Goal: Task Accomplishment & Management: Complete application form

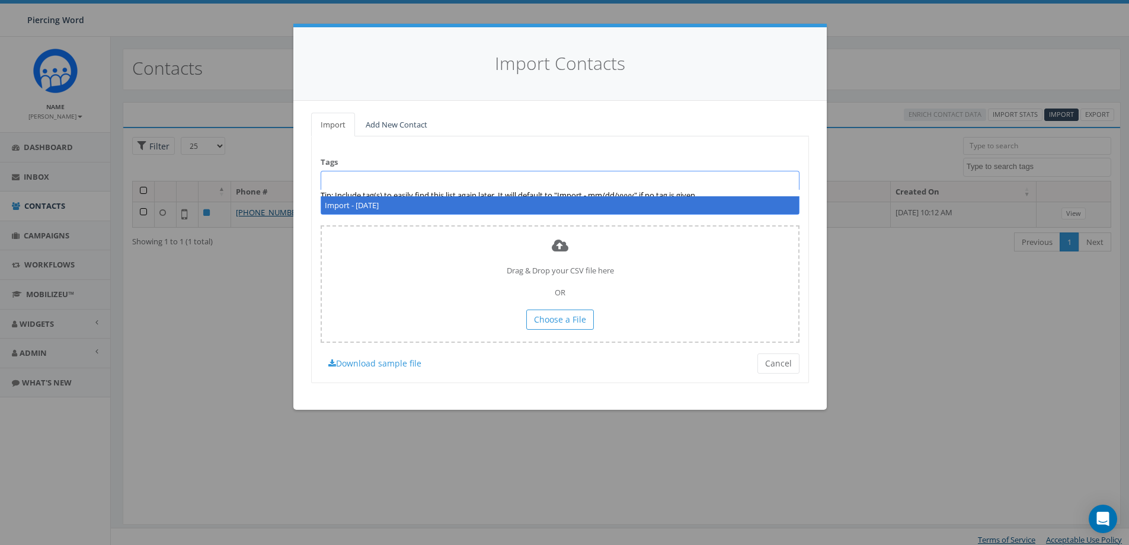
select select
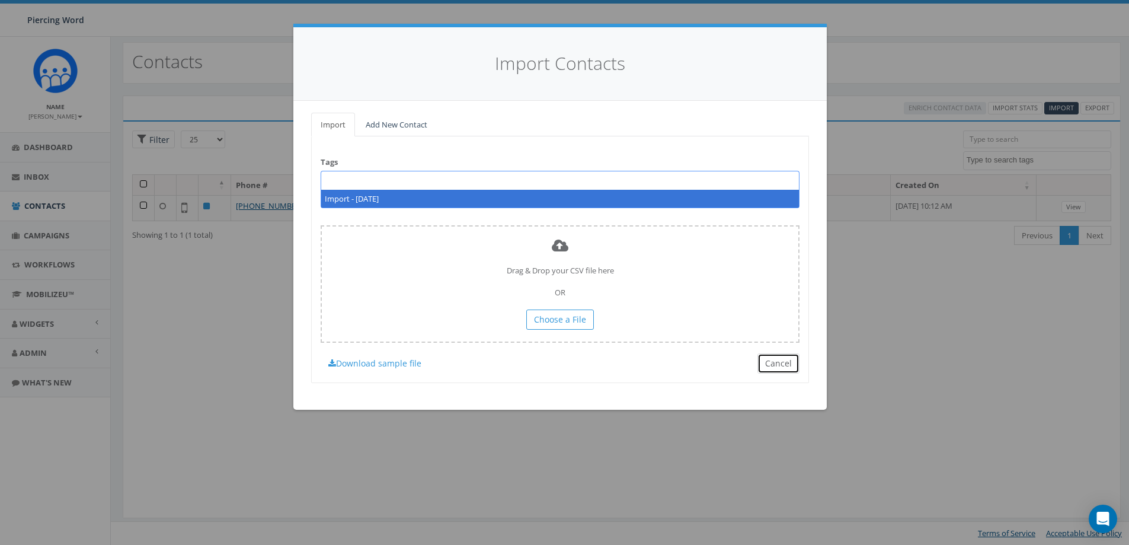
click at [777, 371] on button "Cancel" at bounding box center [779, 363] width 42 height 20
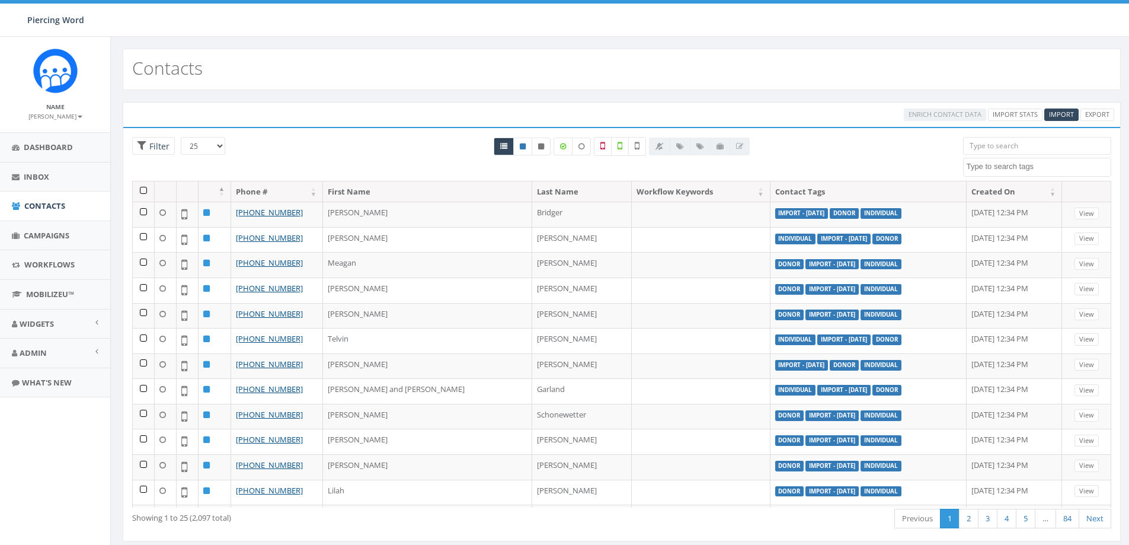
select select
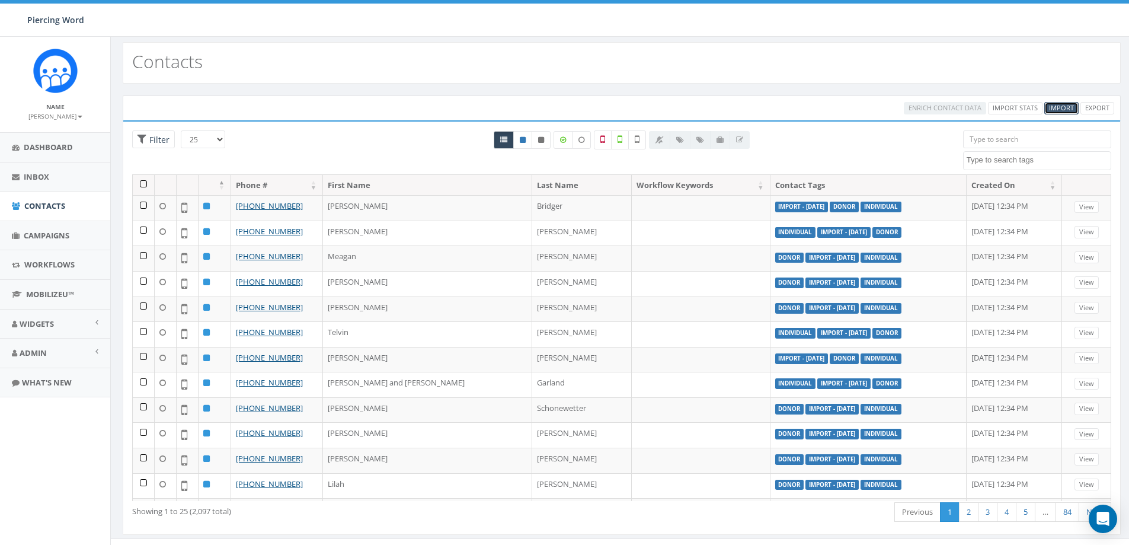
click at [1060, 111] on span "Import" at bounding box center [1061, 107] width 25 height 9
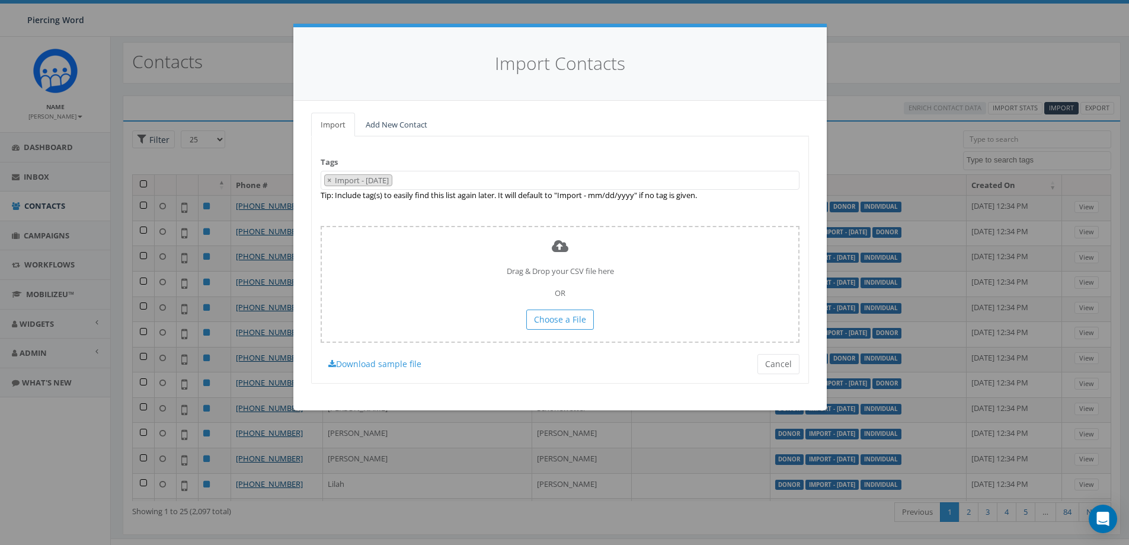
click at [446, 184] on span "× Import - [DATE]" at bounding box center [560, 181] width 479 height 20
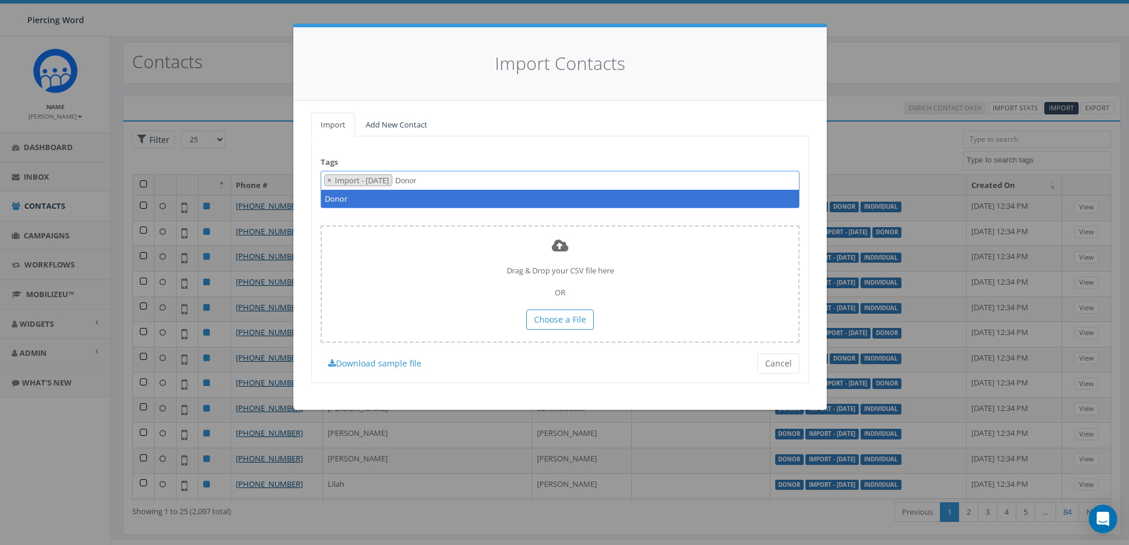
type textarea "Donor"
type textarea "Company"
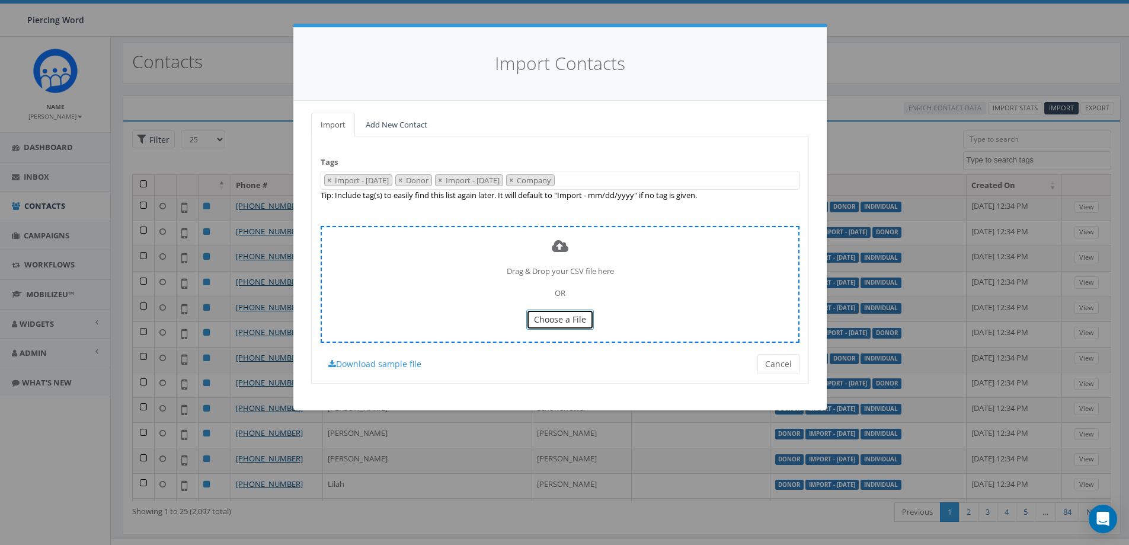
click at [552, 318] on span "Choose a File" at bounding box center [560, 319] width 52 height 11
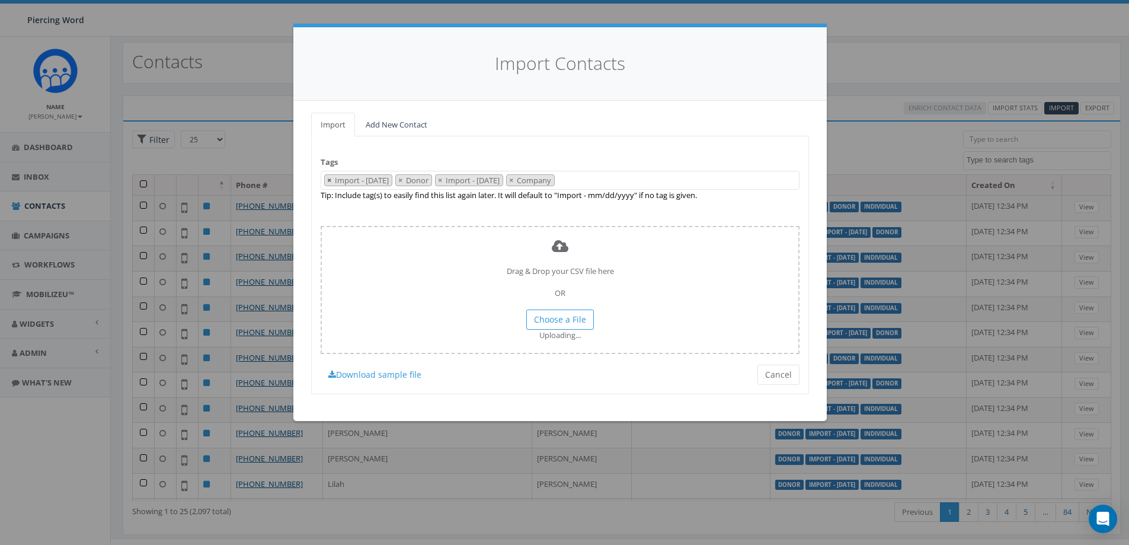
click at [329, 180] on span "×" at bounding box center [329, 180] width 4 height 11
select select "Donor"
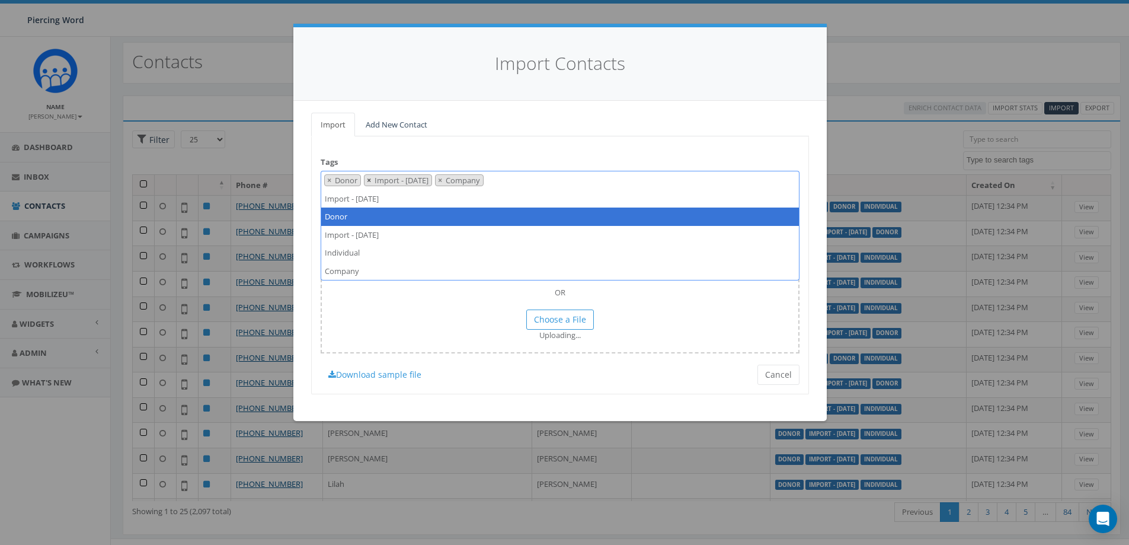
click at [372, 178] on button "×" at bounding box center [369, 180] width 9 height 11
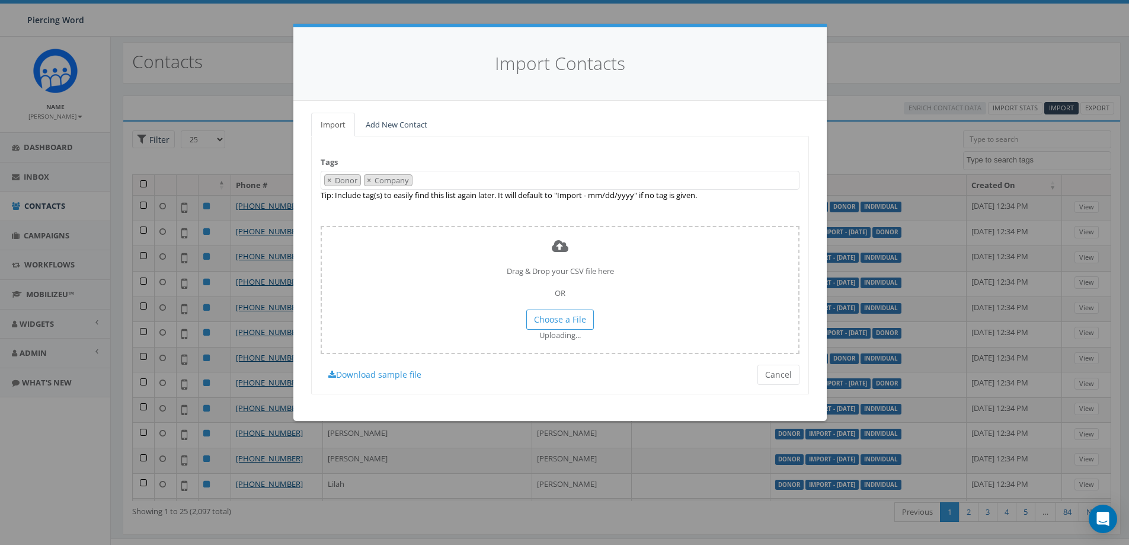
click at [479, 152] on div "Tags Import - 10/15/2025 Donor Import - 10/15/2025 Individual Company × Donor ×…" at bounding box center [560, 265] width 498 height 258
click at [561, 320] on span "Choose a File" at bounding box center [560, 319] width 52 height 11
click at [771, 372] on button "Cancel" at bounding box center [779, 375] width 42 height 20
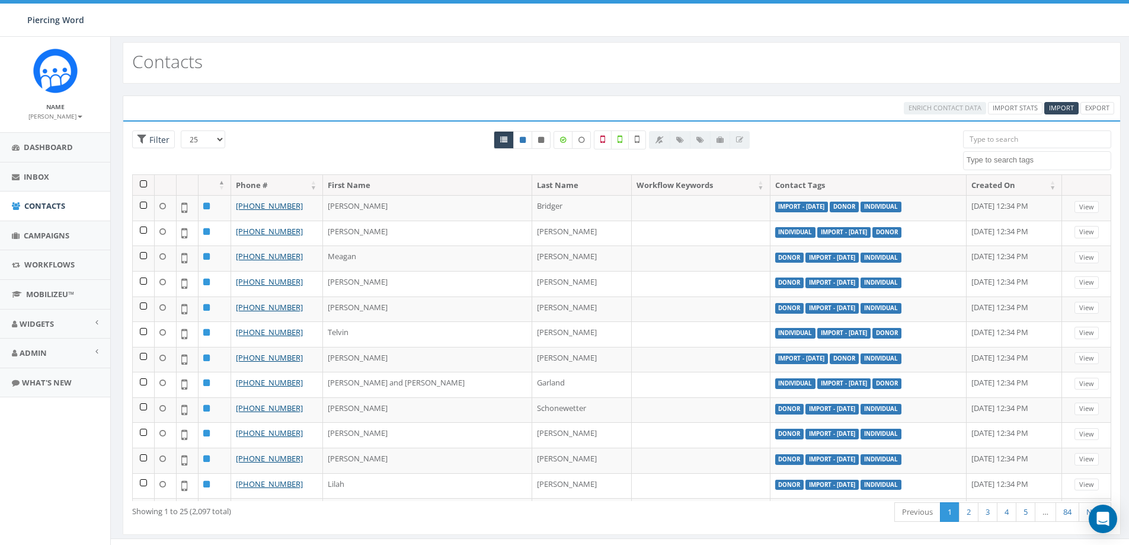
click at [1061, 101] on div "Enrich Contact Data Import Stats Import Export" at bounding box center [622, 107] width 998 height 25
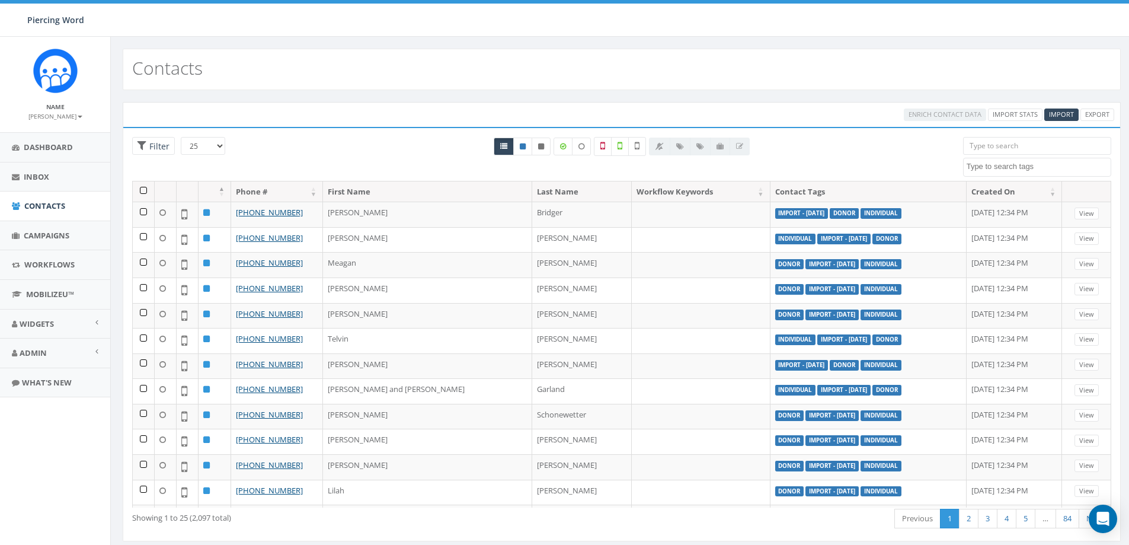
select select
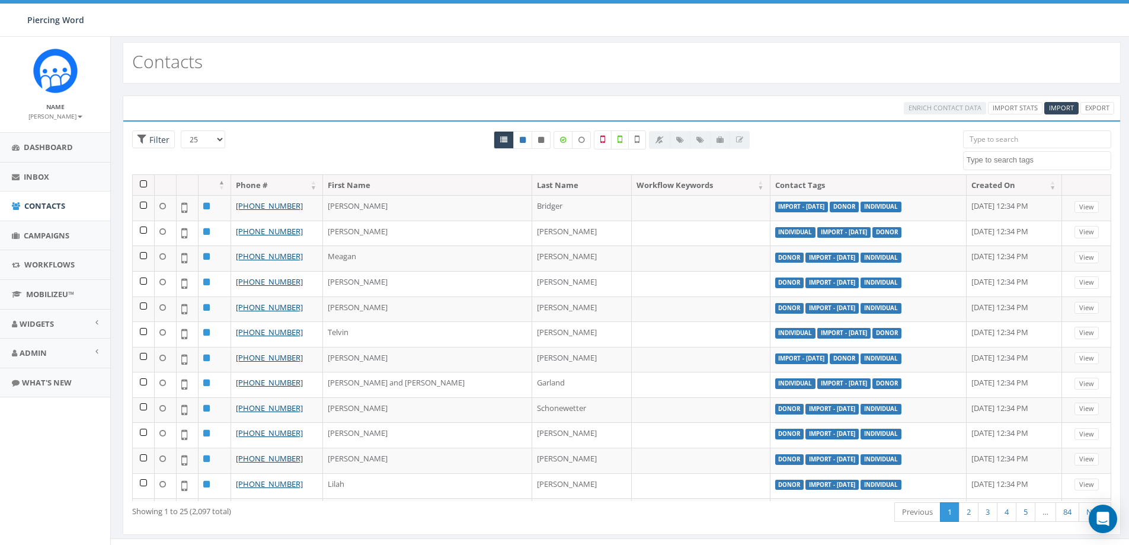
click at [1065, 106] on span "Import" at bounding box center [1061, 107] width 25 height 9
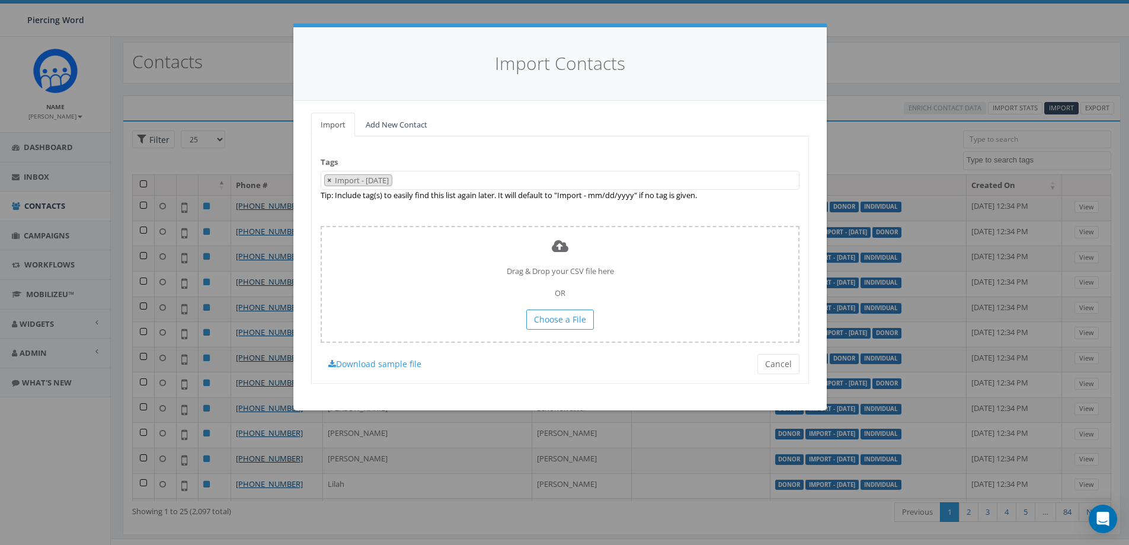
click at [330, 180] on span "×" at bounding box center [329, 180] width 4 height 11
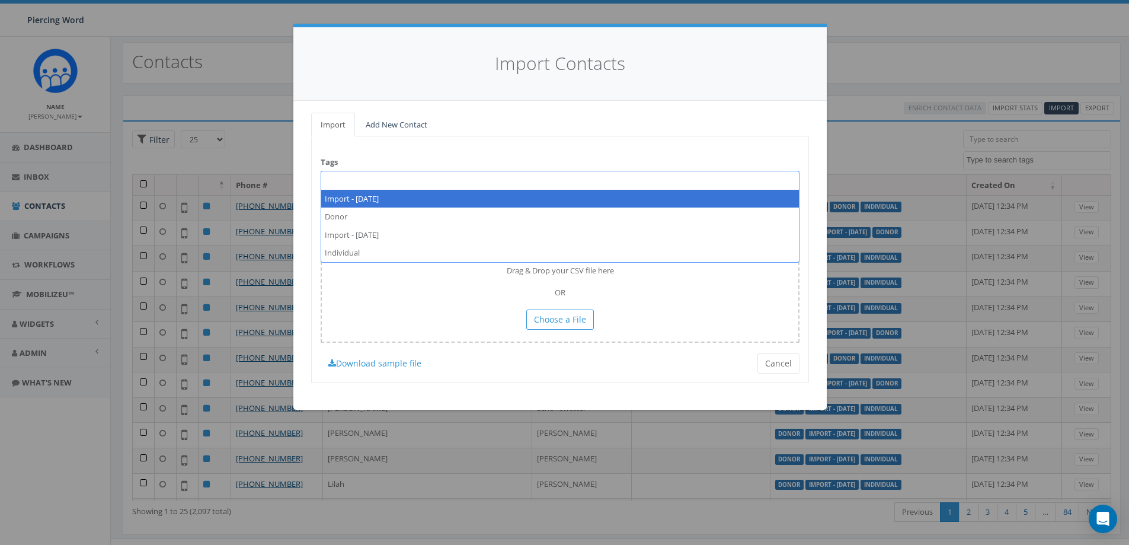
click at [344, 180] on span at bounding box center [560, 180] width 479 height 19
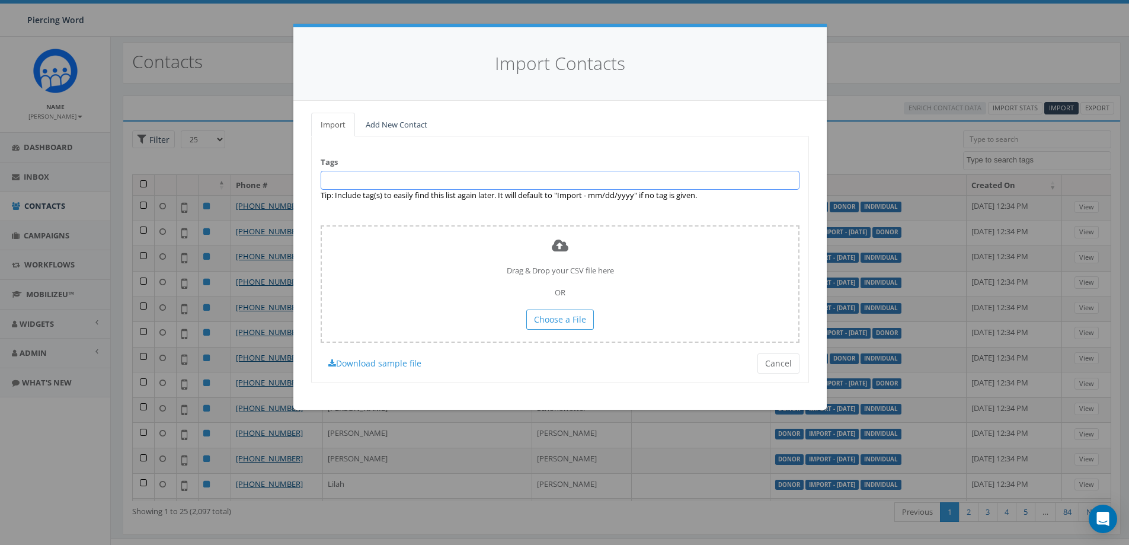
click at [345, 181] on span at bounding box center [560, 180] width 479 height 19
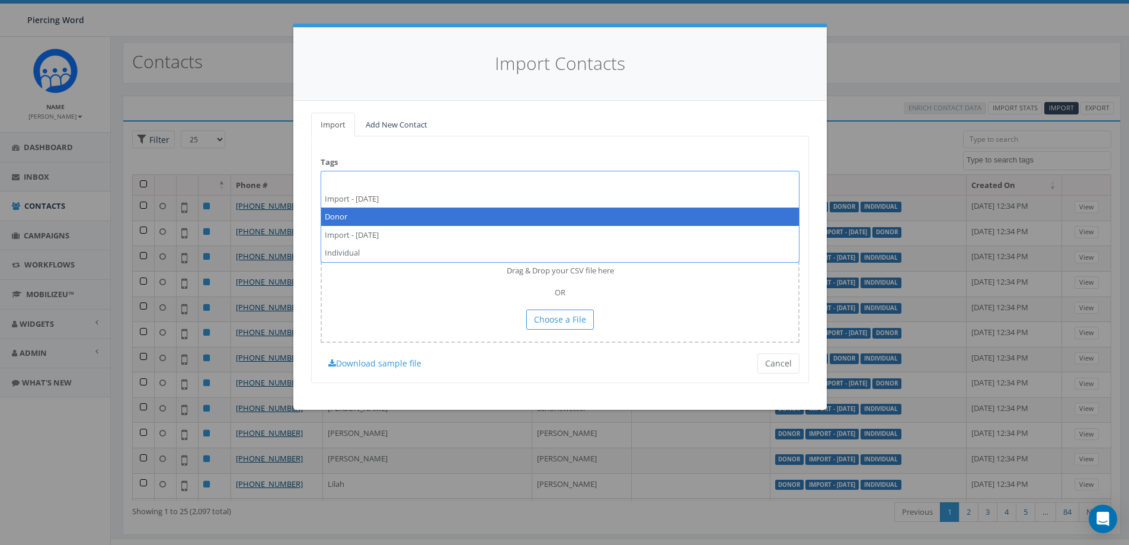
select select "Donor"
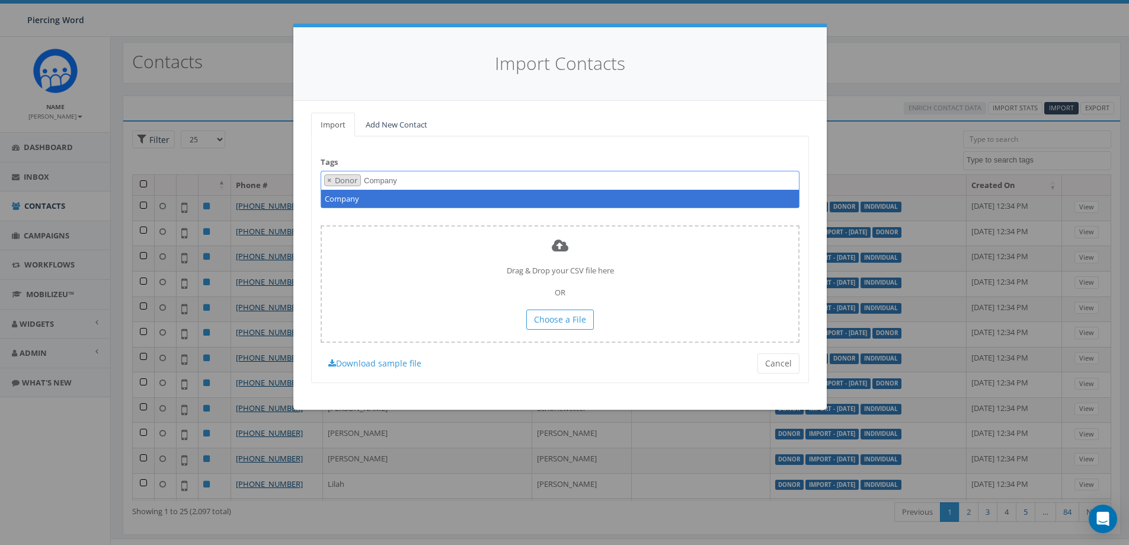
type textarea "Company"
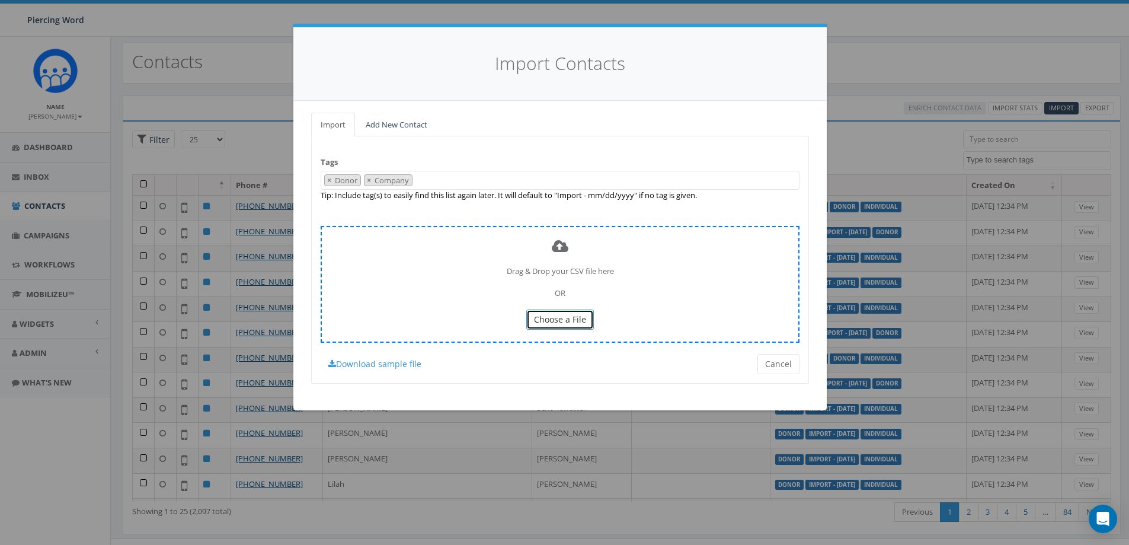
click at [569, 316] on span "Choose a File" at bounding box center [560, 319] width 52 height 11
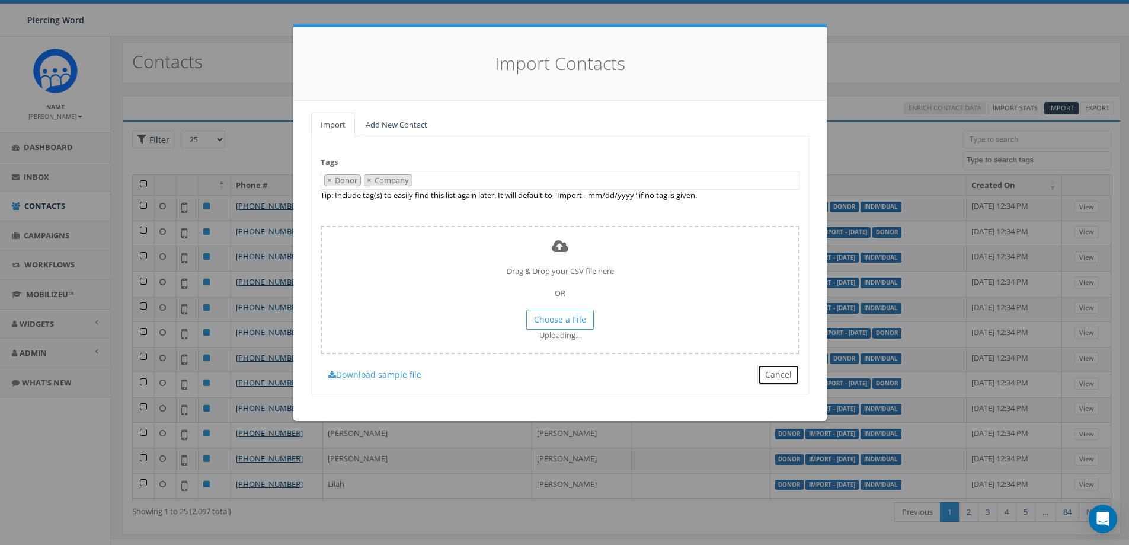
click at [774, 379] on button "Cancel" at bounding box center [779, 375] width 42 height 20
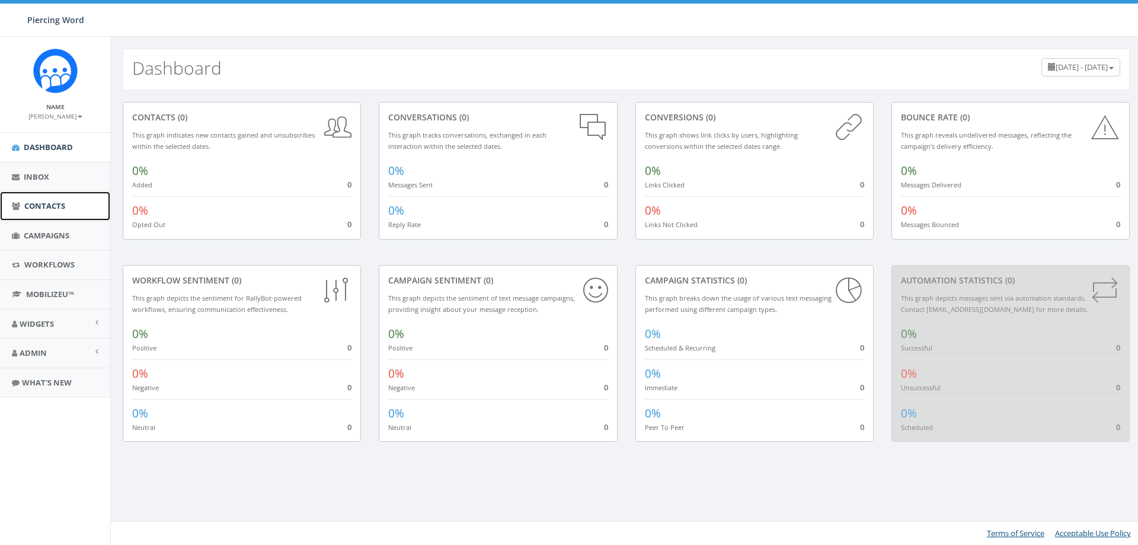
click at [70, 207] on link "Contacts" at bounding box center [55, 205] width 110 height 29
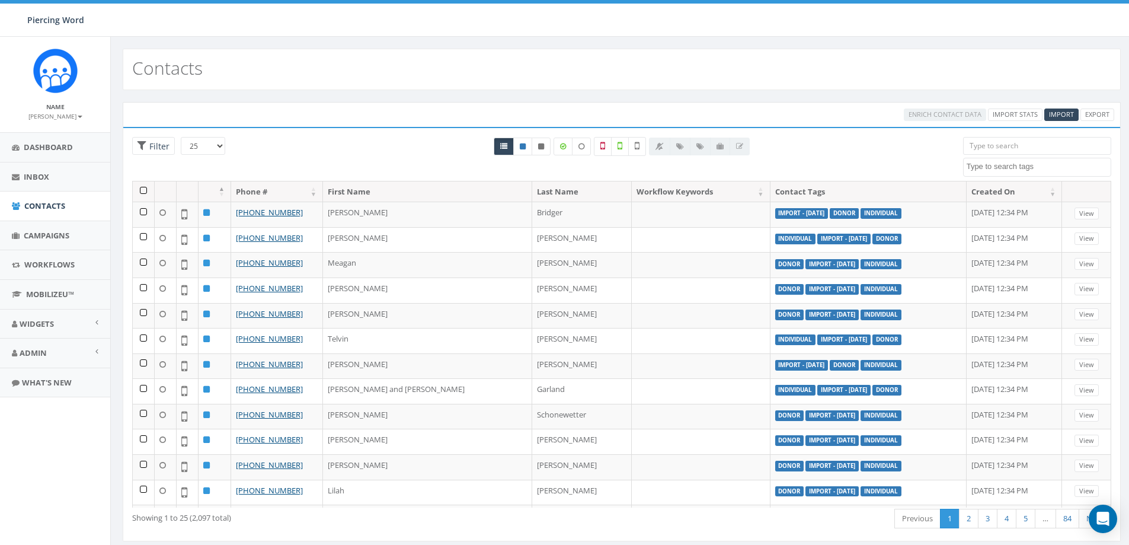
select select
click at [1057, 116] on span "Import" at bounding box center [1061, 114] width 25 height 9
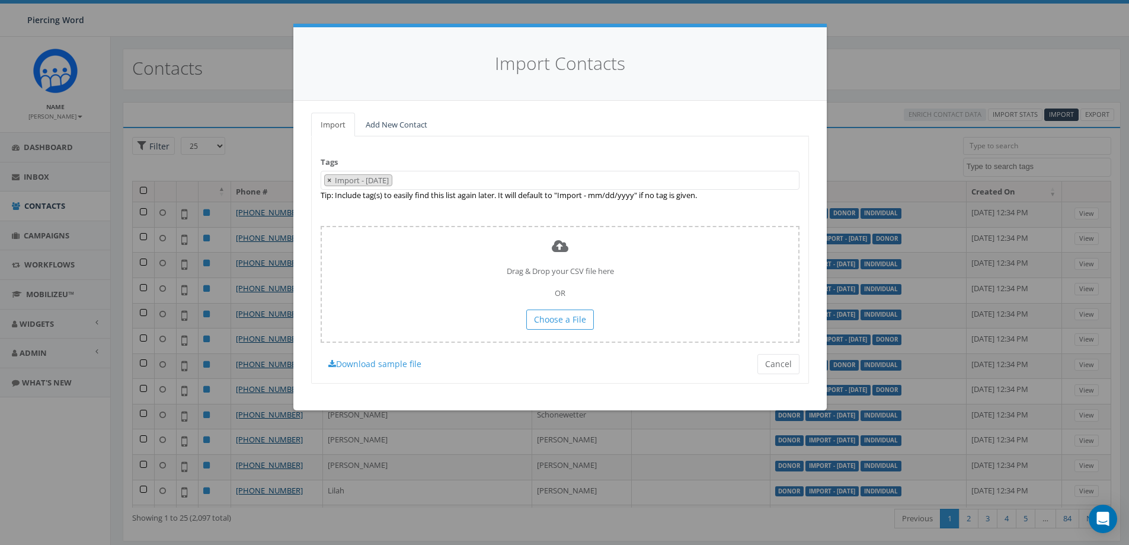
click at [327, 180] on span "×" at bounding box center [329, 180] width 4 height 11
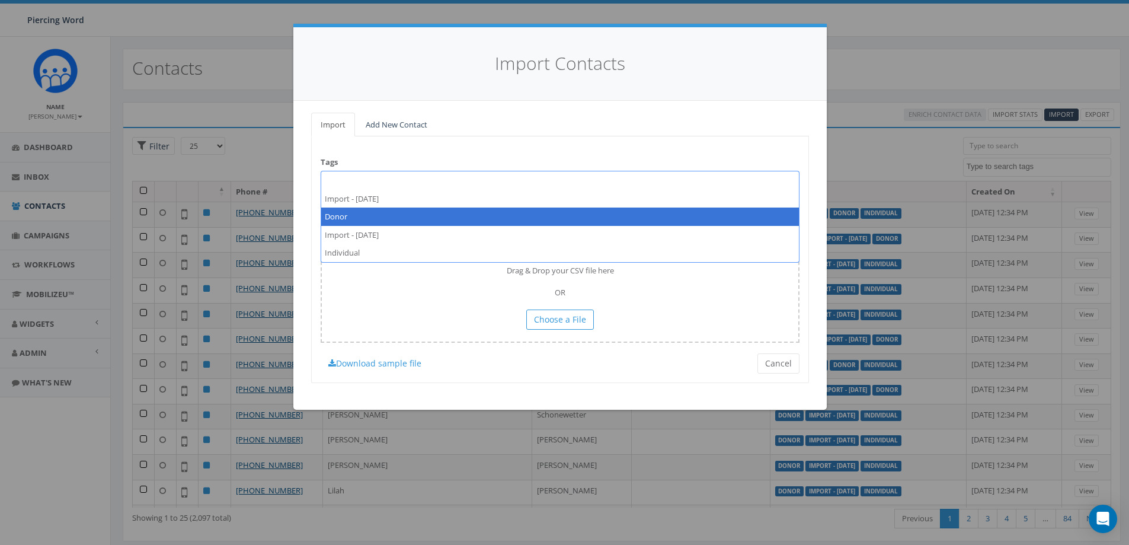
select select "Donor"
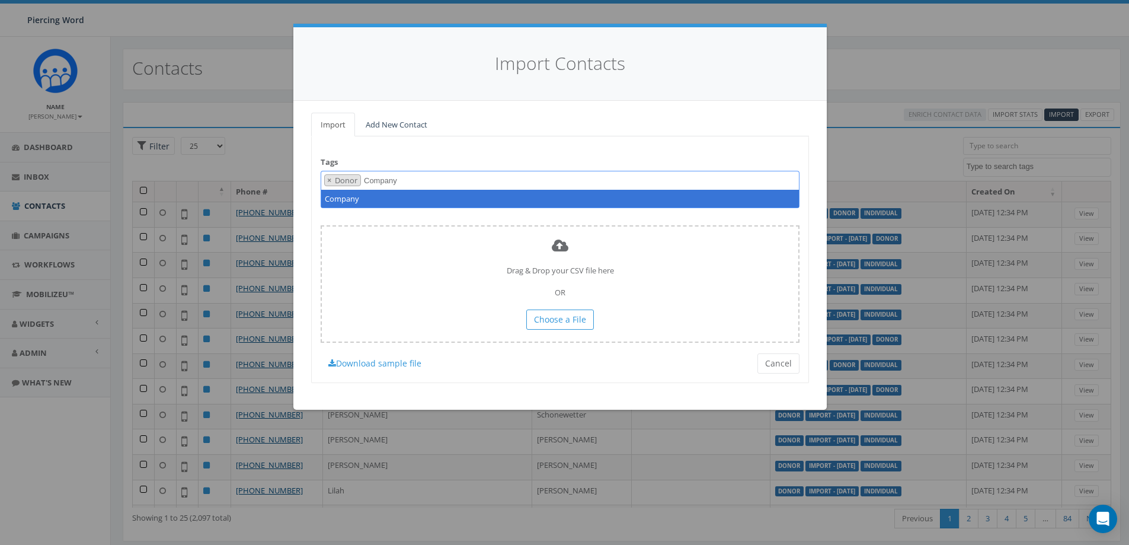
type textarea "Company"
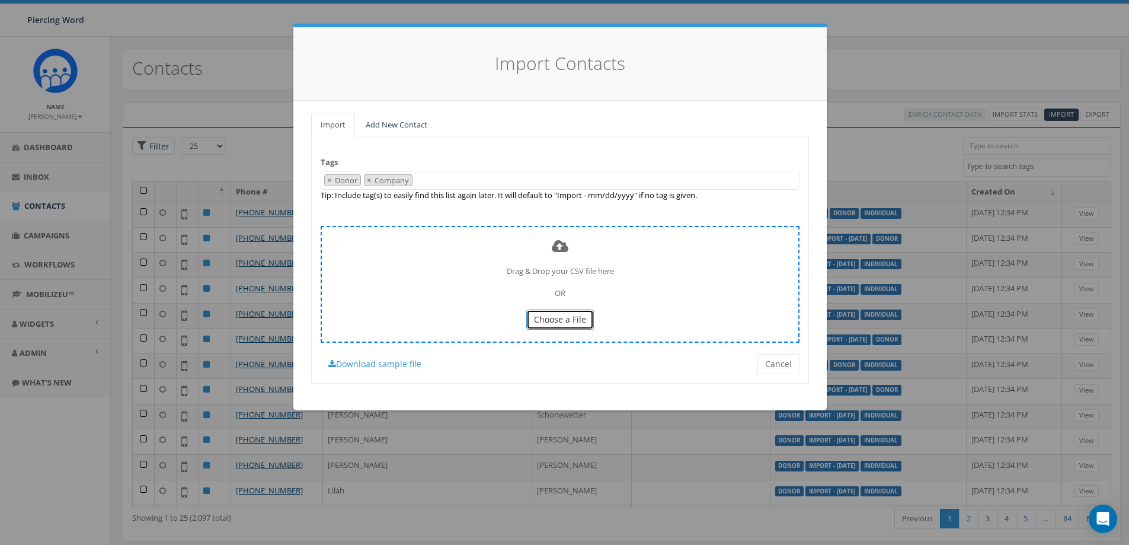
click at [553, 322] on span "Choose a File" at bounding box center [560, 319] width 52 height 11
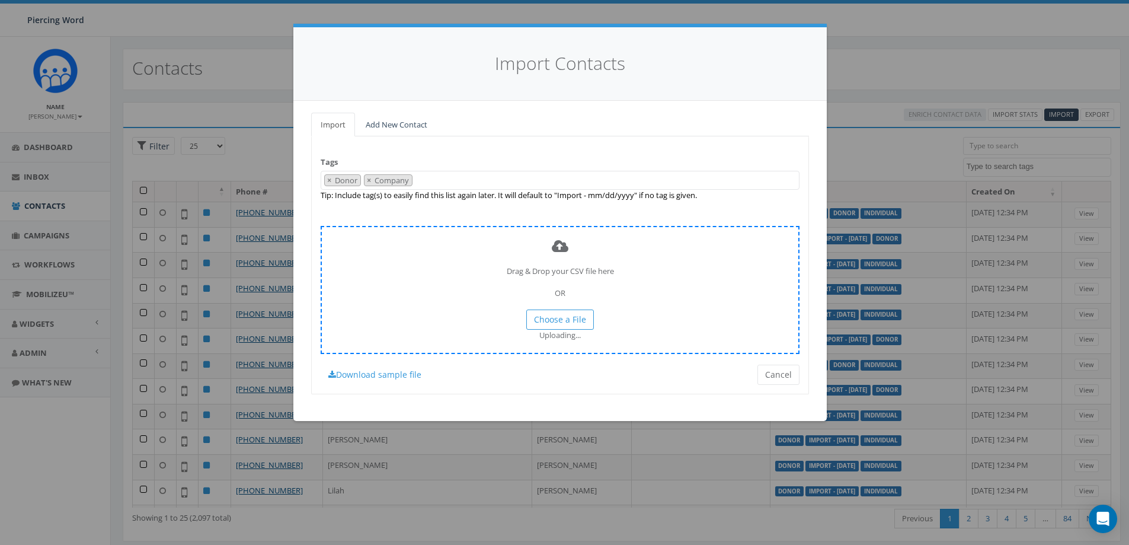
click at [602, 343] on div "Drag & Drop your CSV file here OR Choose a File Uploading..." at bounding box center [560, 290] width 479 height 128
click at [768, 375] on button "Cancel" at bounding box center [779, 375] width 42 height 20
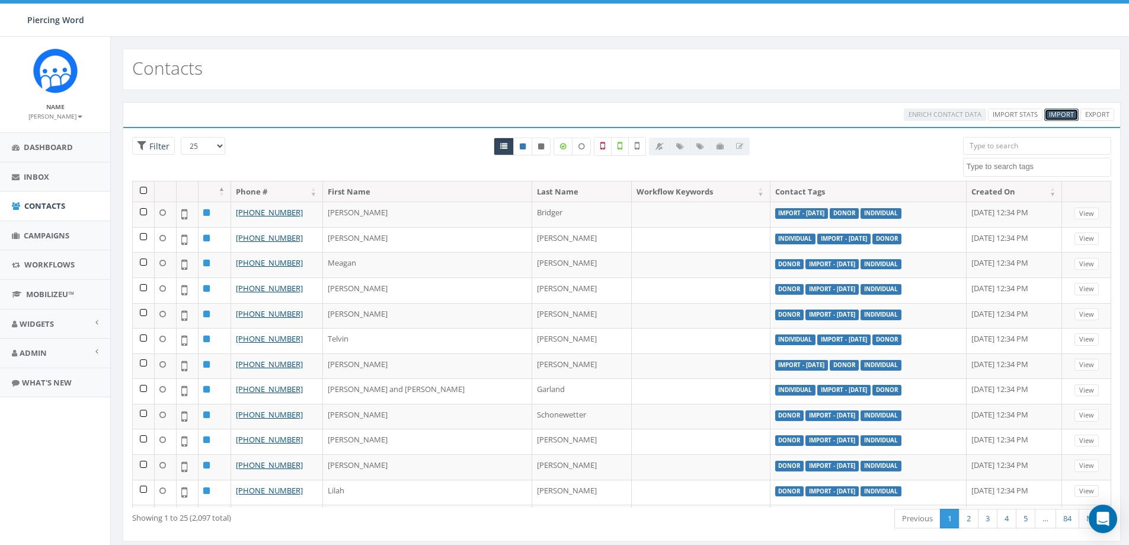
click at [1057, 116] on span "Import" at bounding box center [1061, 114] width 25 height 9
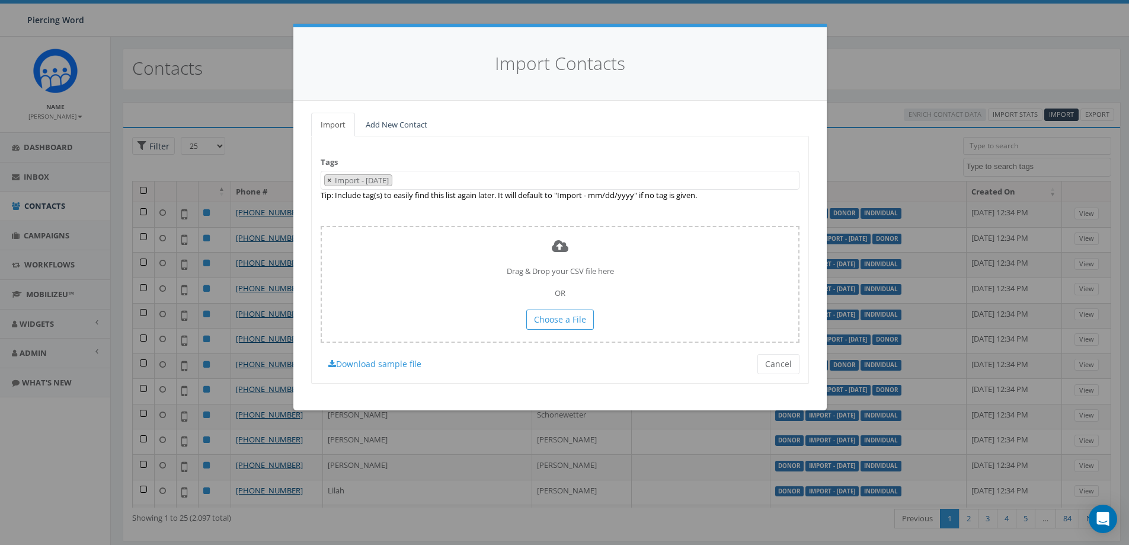
click at [329, 180] on span "×" at bounding box center [329, 180] width 4 height 11
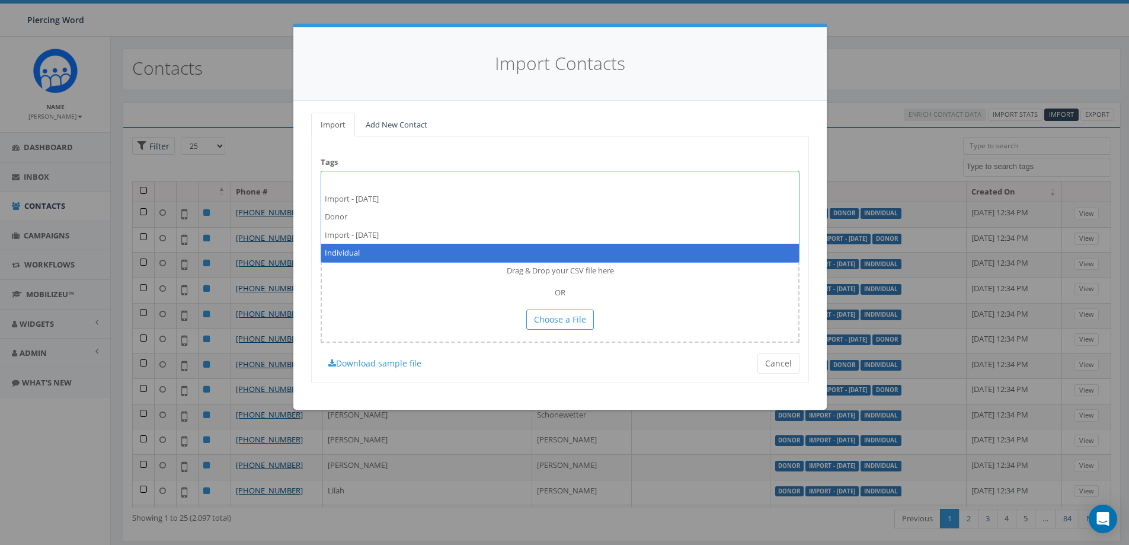
select select "Individual"
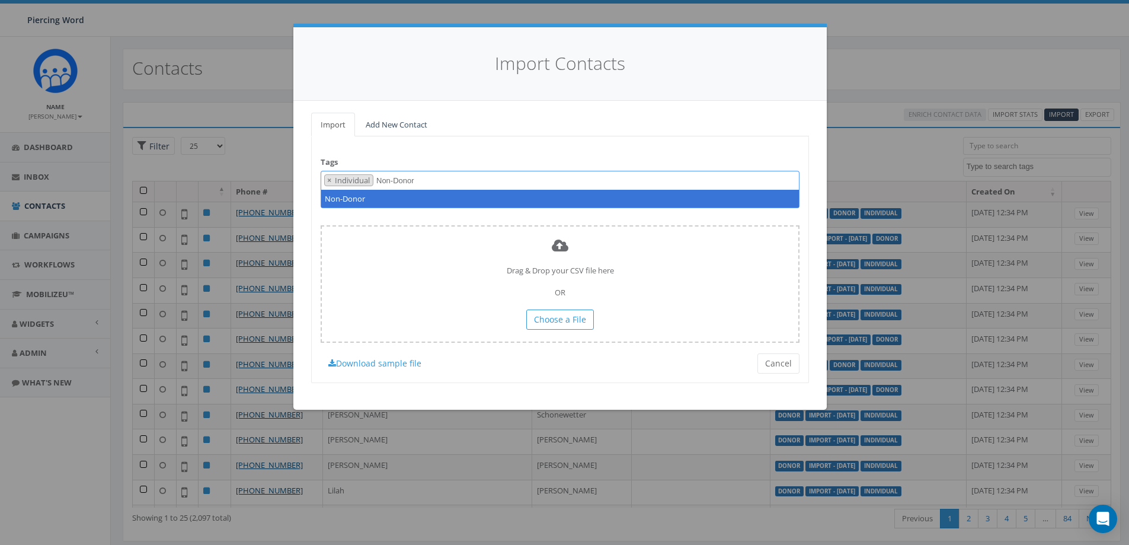
type textarea "Non-Donor"
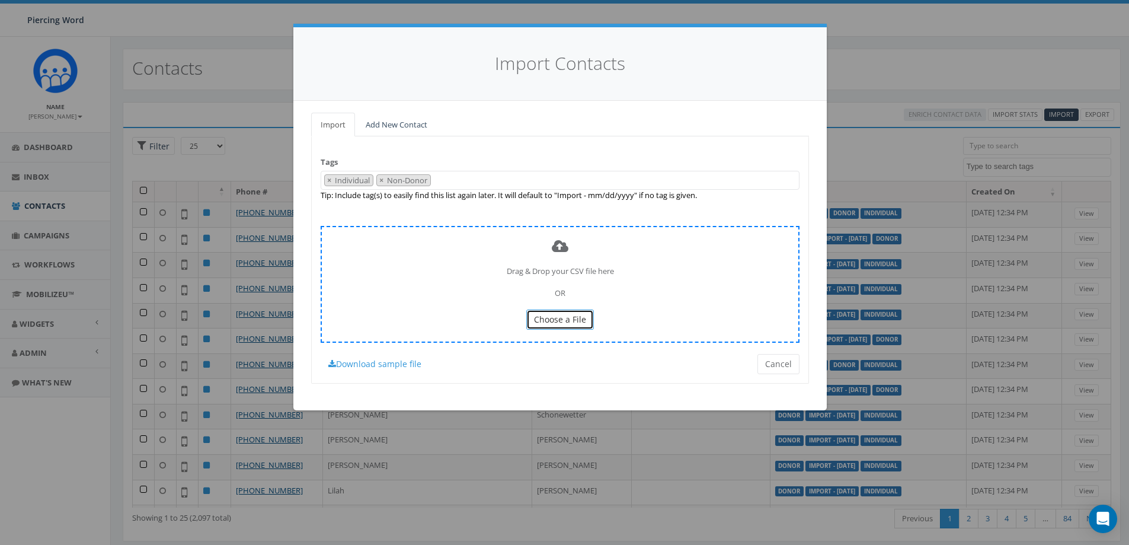
click at [555, 311] on button "Choose a File" at bounding box center [560, 319] width 68 height 20
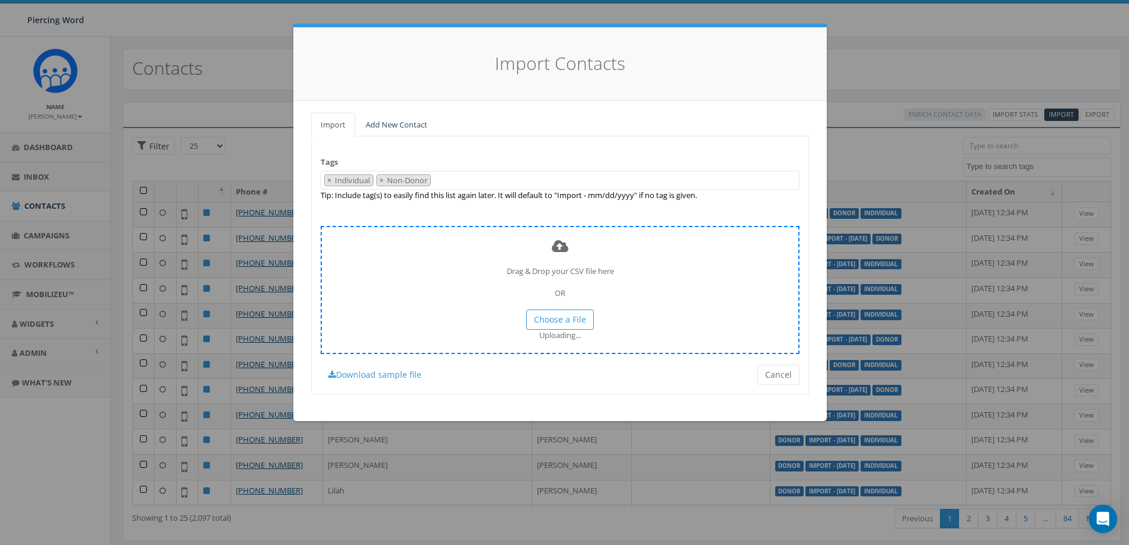
click at [677, 316] on div "Drag & Drop your CSV file here OR Choose a File Uploading..." at bounding box center [560, 290] width 479 height 128
click at [647, 385] on div "Tags Import - 10/15/2025 Donor Import - 10/15/2025 Individual Non-Donor × Indiv…" at bounding box center [560, 265] width 498 height 258
click at [788, 373] on button "Cancel" at bounding box center [779, 375] width 42 height 20
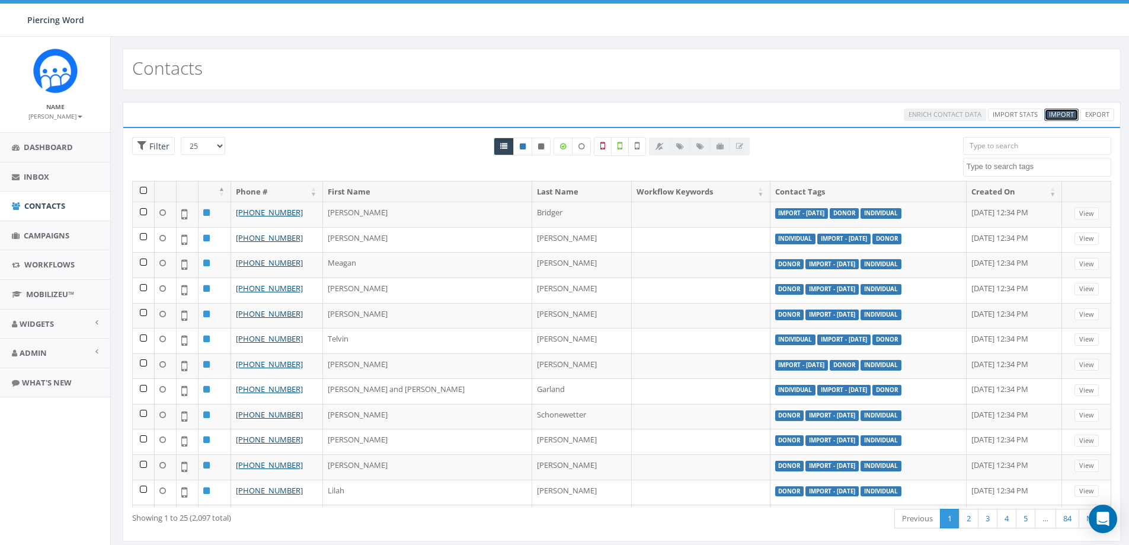
click at [1061, 113] on span "Import" at bounding box center [1061, 114] width 25 height 9
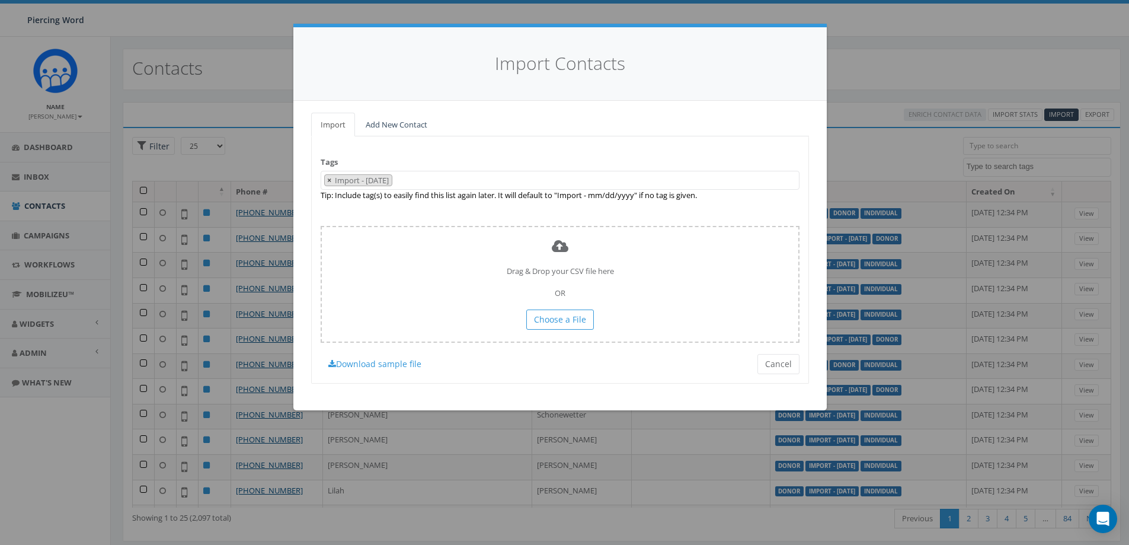
click at [327, 180] on button "×" at bounding box center [329, 180] width 9 height 11
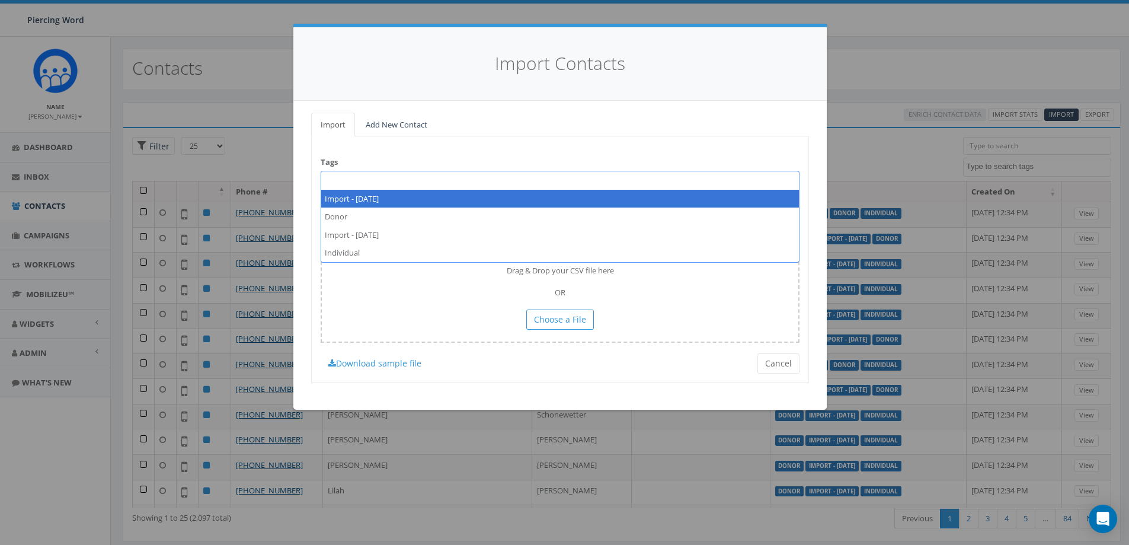
click at [344, 180] on span at bounding box center [560, 180] width 479 height 19
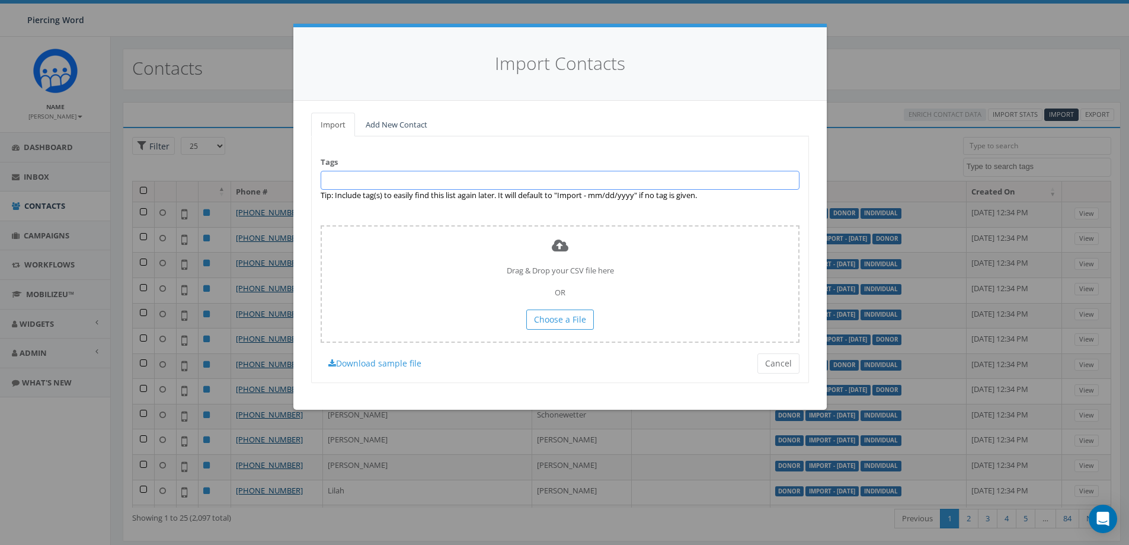
click at [344, 180] on span at bounding box center [560, 180] width 479 height 19
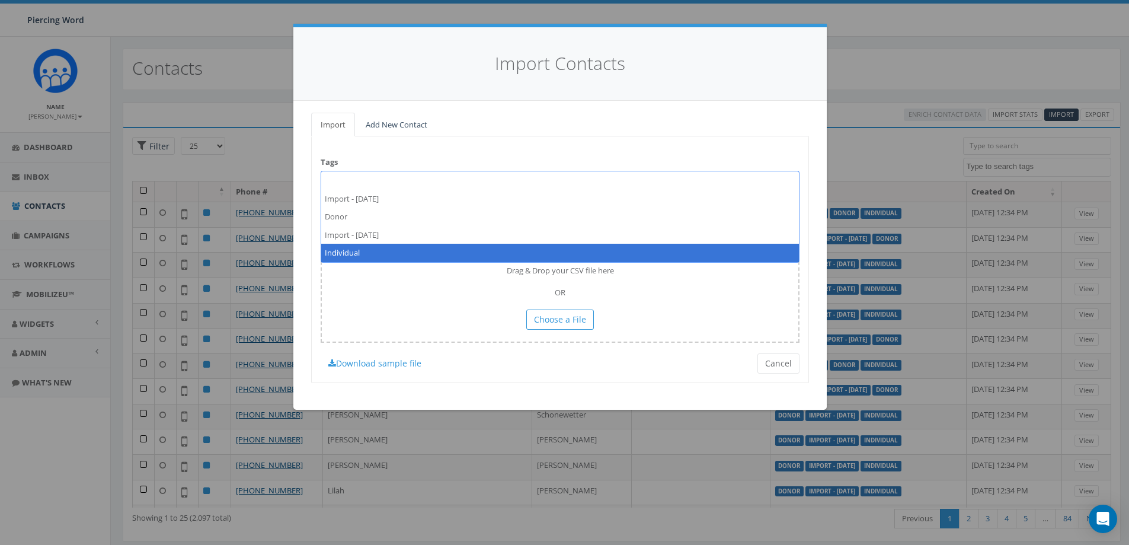
select select "Individual"
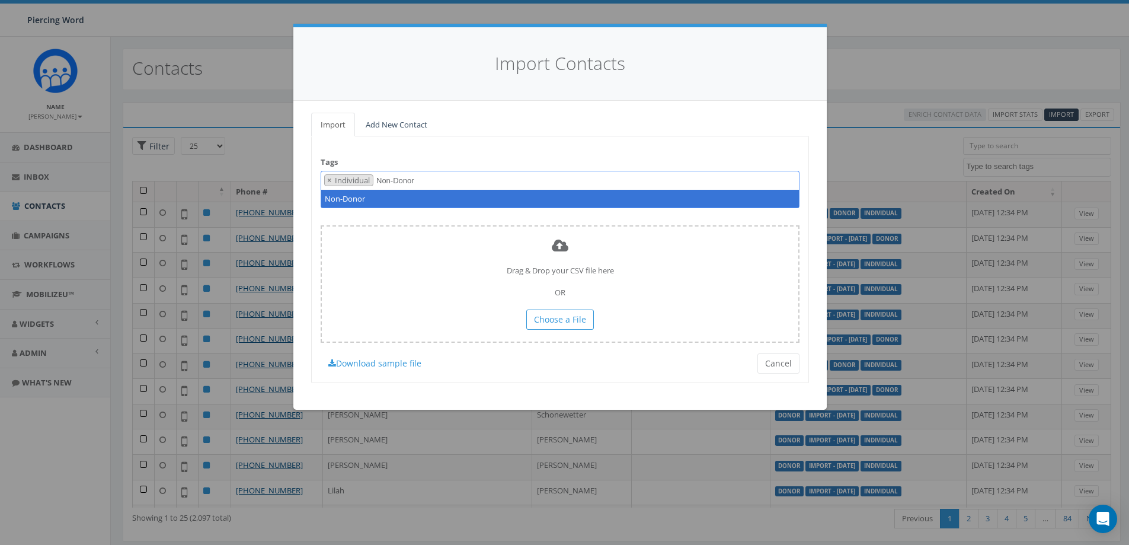
type textarea "Non-Donor"
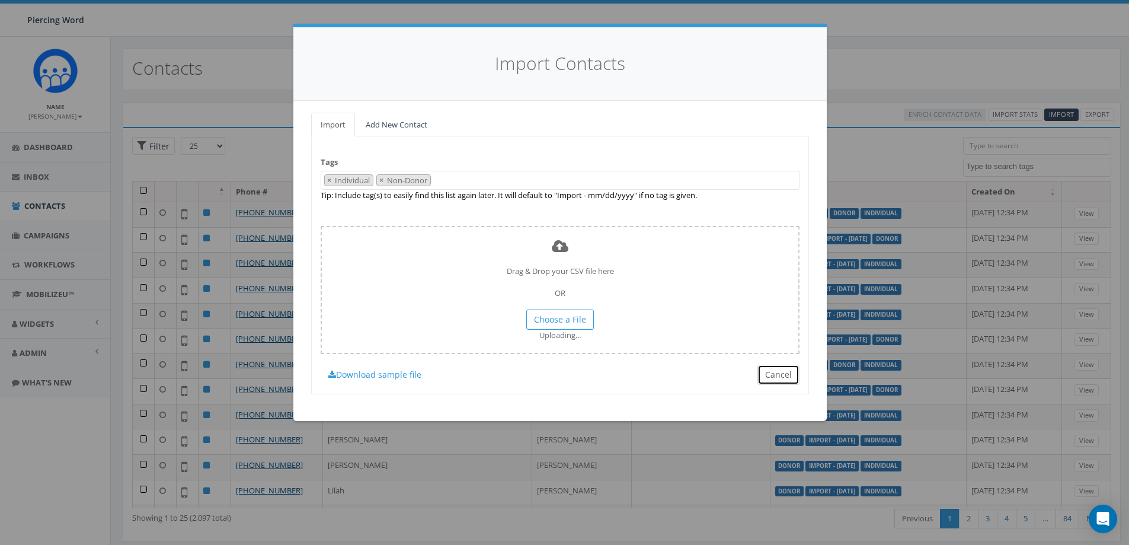
click at [772, 376] on button "Cancel" at bounding box center [779, 375] width 42 height 20
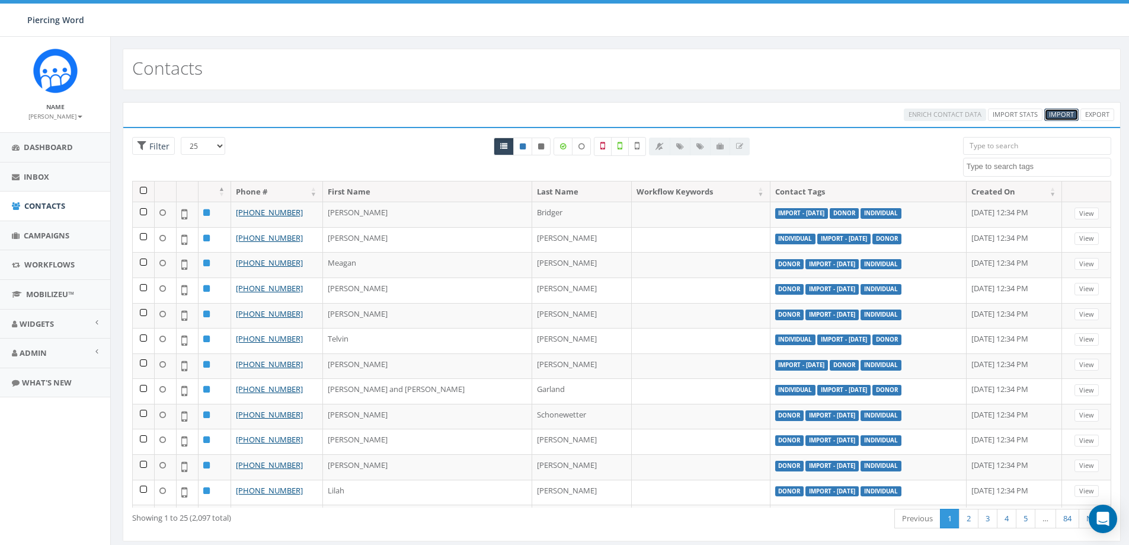
click at [1054, 117] on span "Import" at bounding box center [1061, 114] width 25 height 9
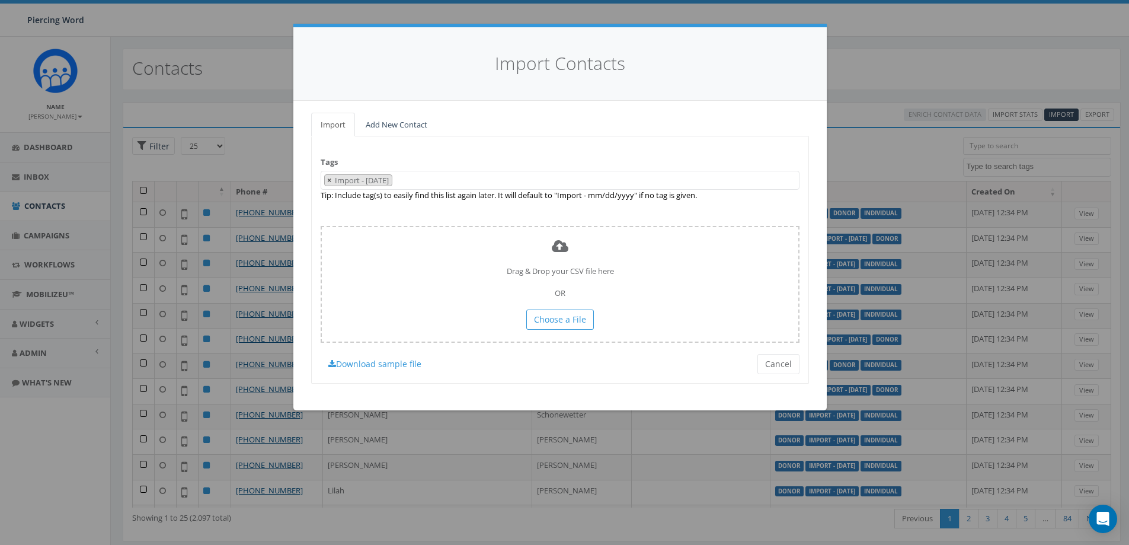
click at [328, 180] on span "×" at bounding box center [329, 180] width 4 height 11
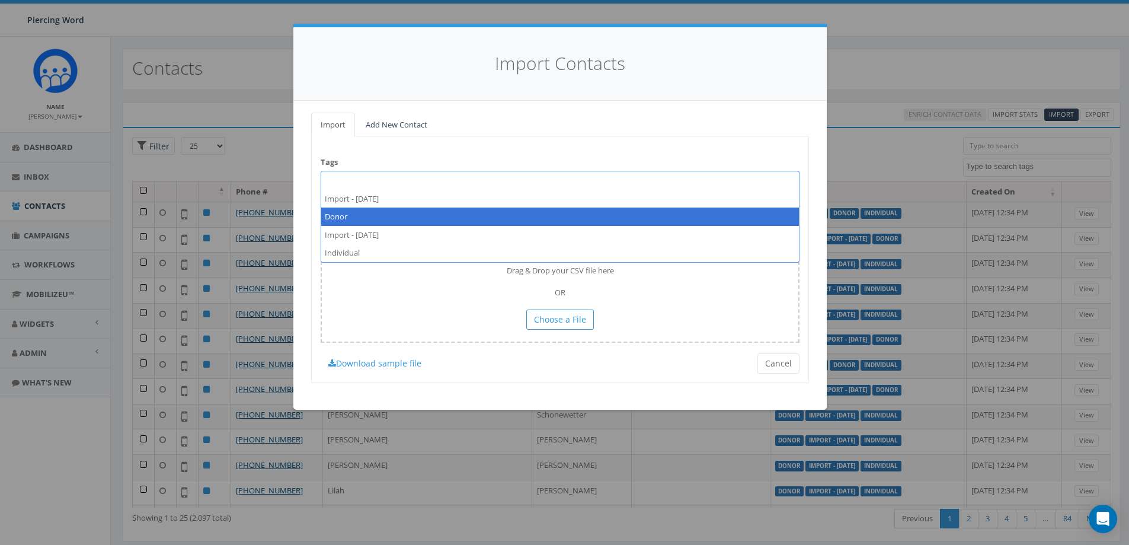
select select "Donor"
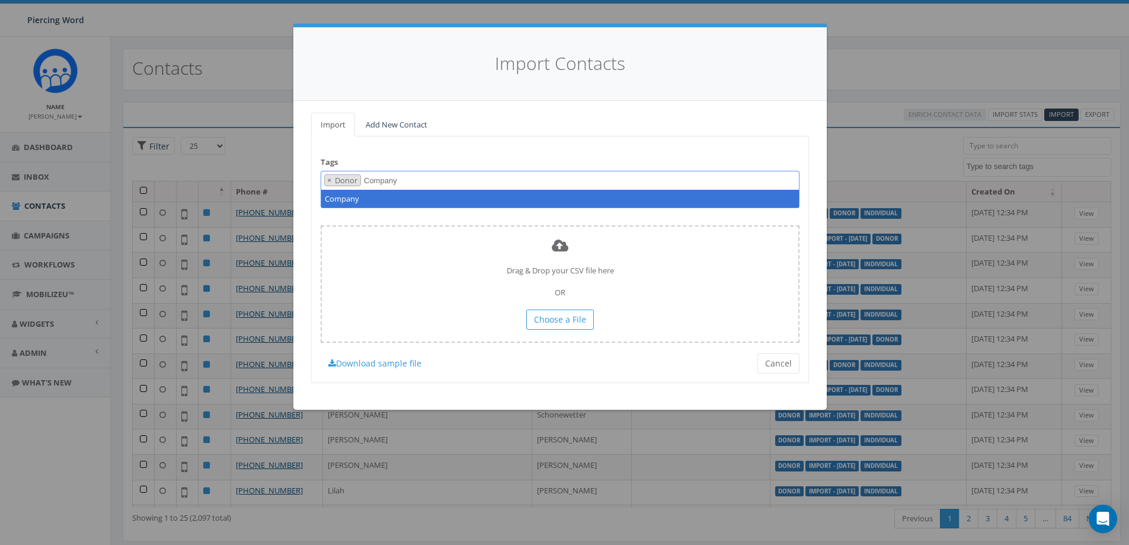
type textarea "Company"
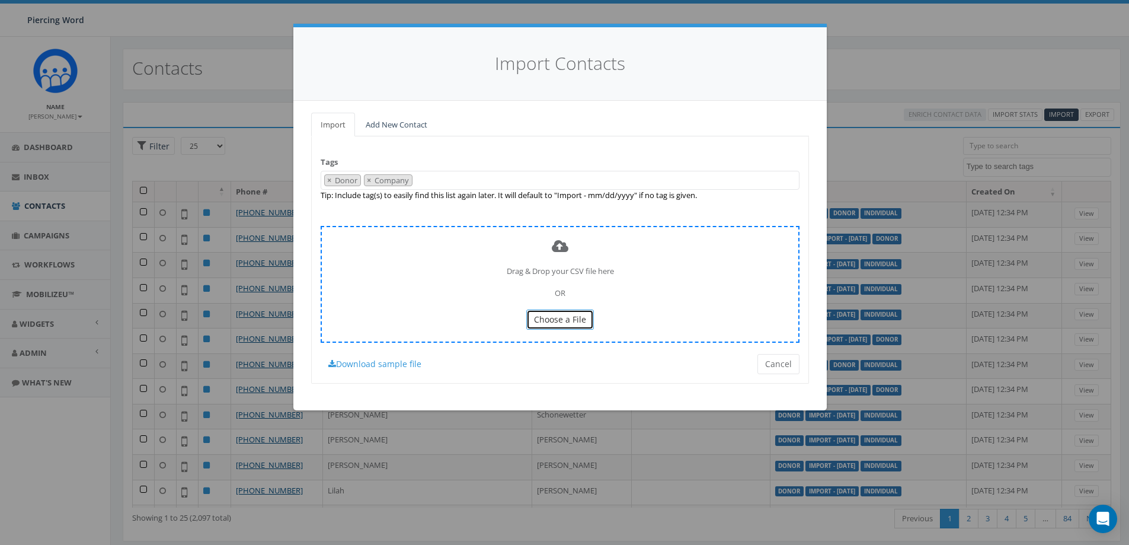
click at [563, 322] on span "Choose a File" at bounding box center [560, 319] width 52 height 11
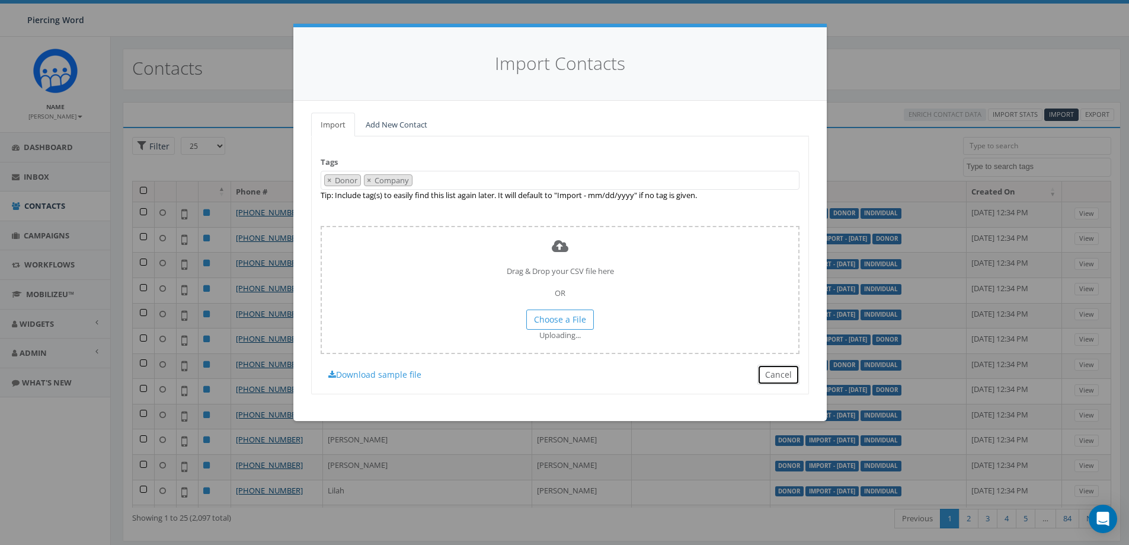
click at [783, 378] on button "Cancel" at bounding box center [779, 375] width 42 height 20
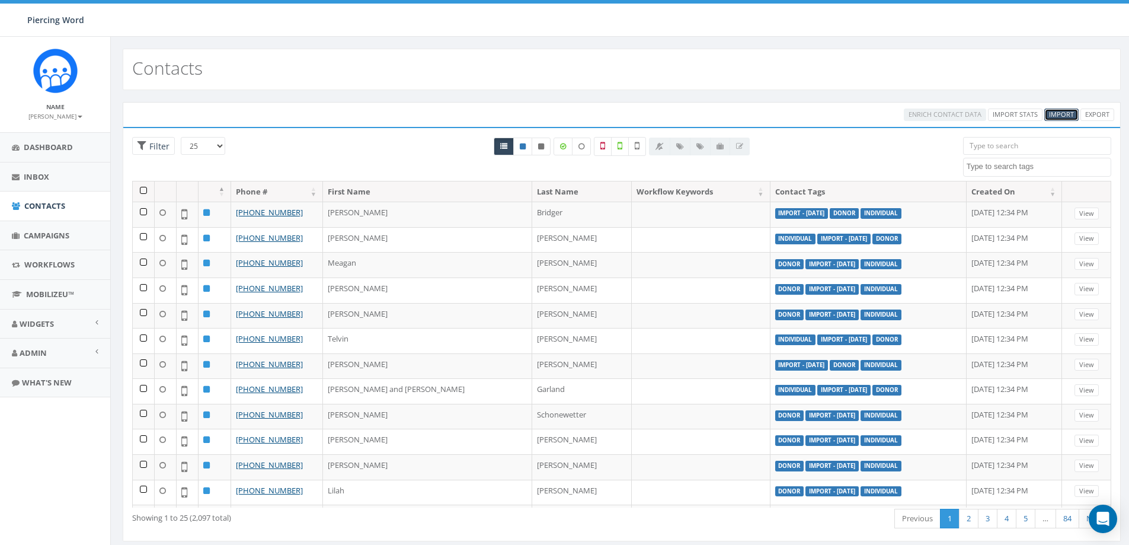
click at [1050, 113] on span "Import" at bounding box center [1061, 114] width 25 height 9
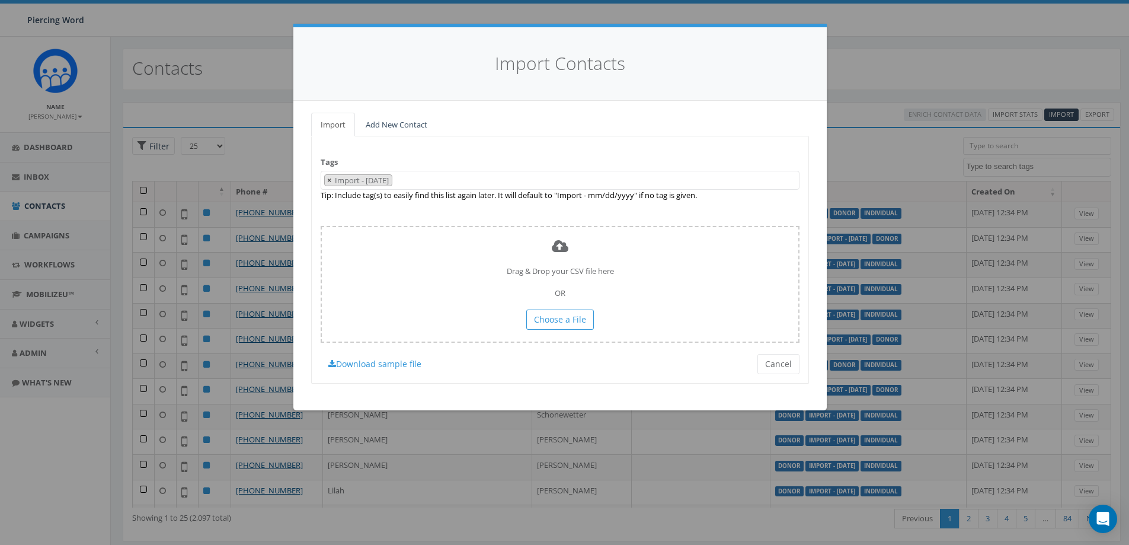
click at [330, 180] on span "×" at bounding box center [329, 180] width 4 height 11
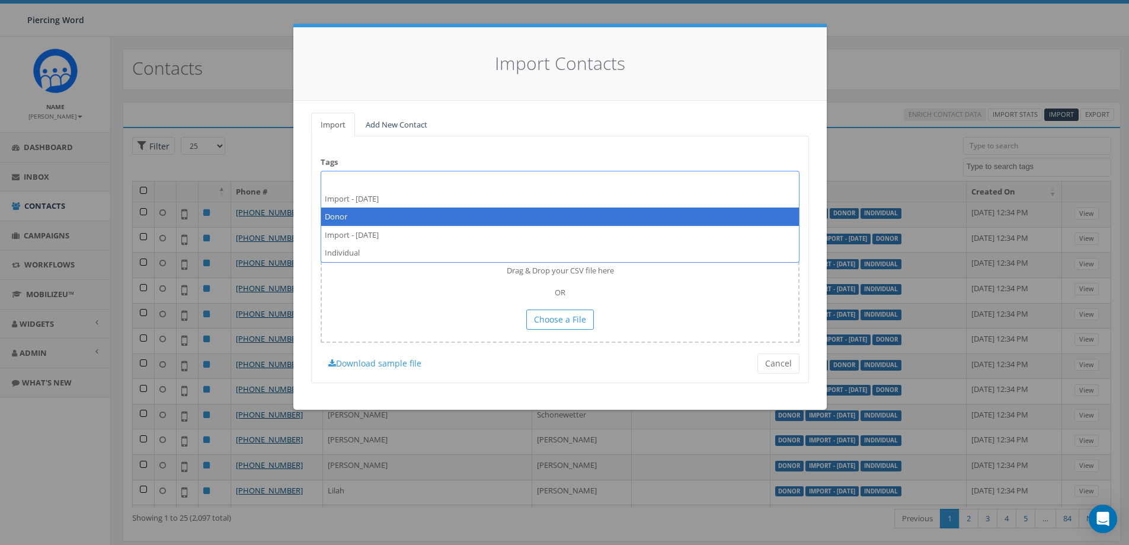
select select "Donor"
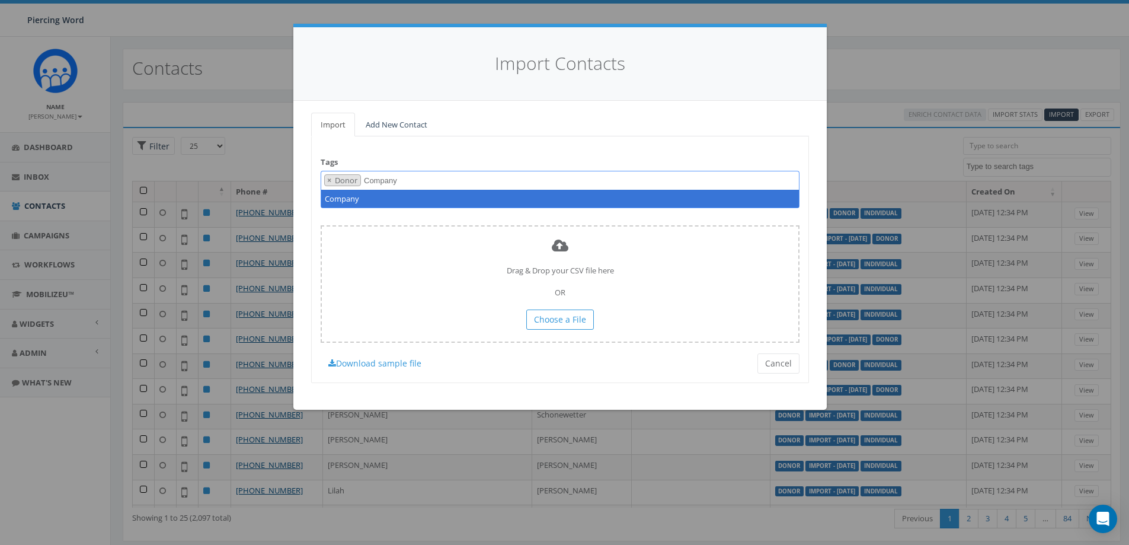
type textarea "Company"
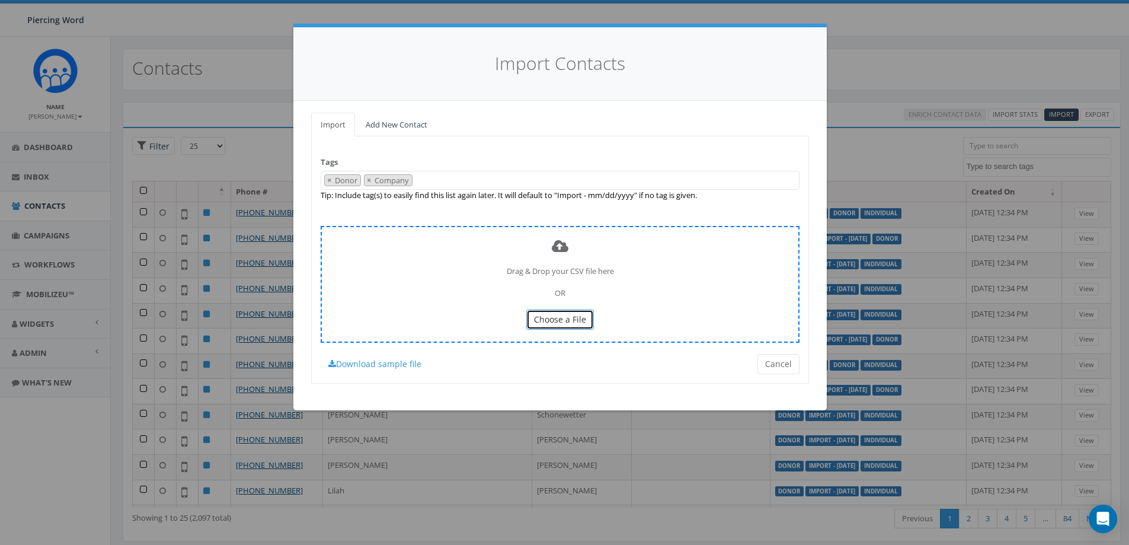
click at [555, 322] on span "Choose a File" at bounding box center [560, 319] width 52 height 11
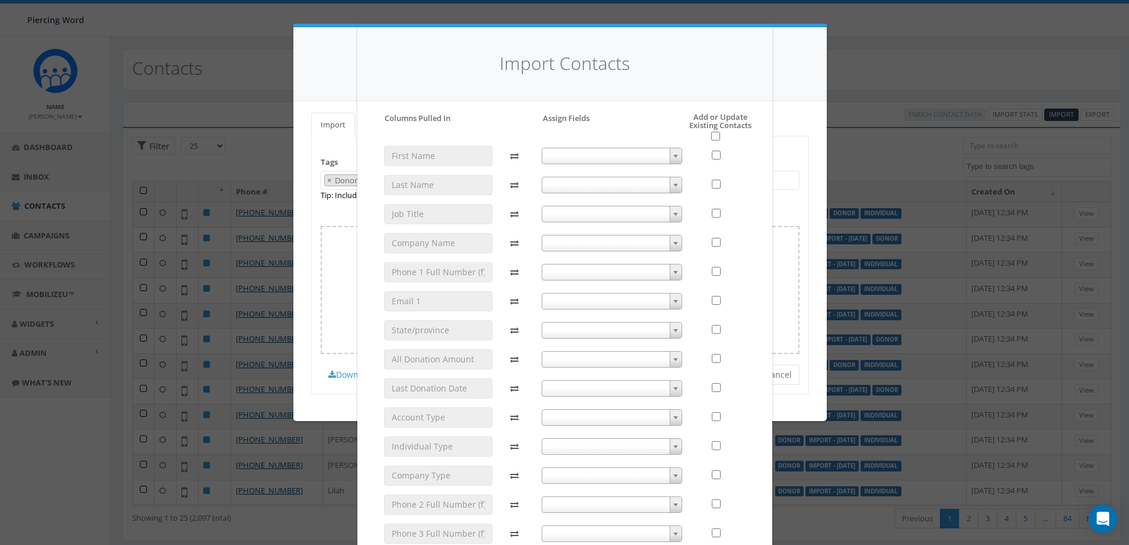
click at [654, 151] on span at bounding box center [612, 156] width 140 height 17
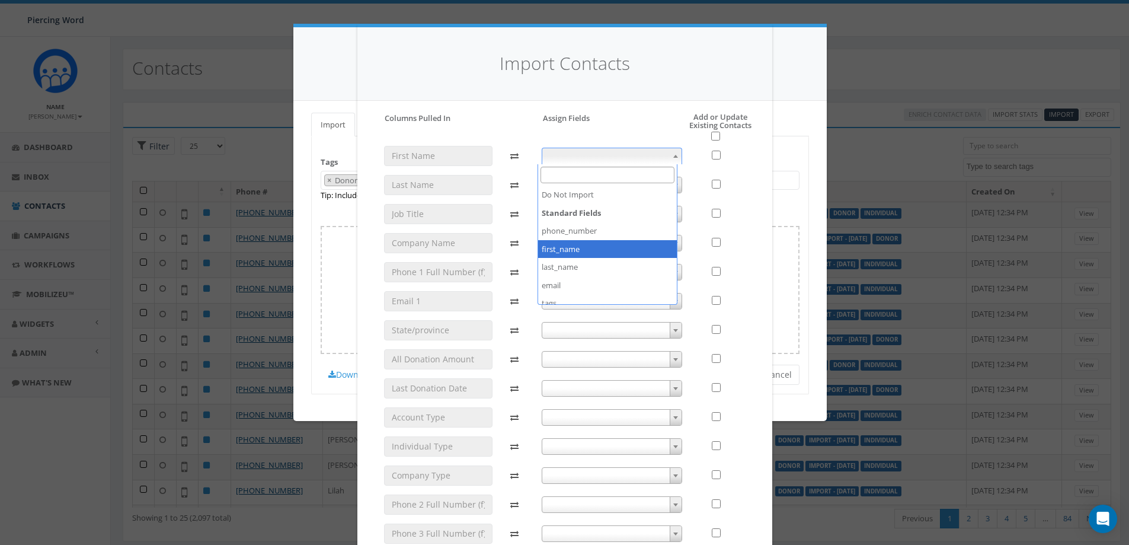
select select "first_name"
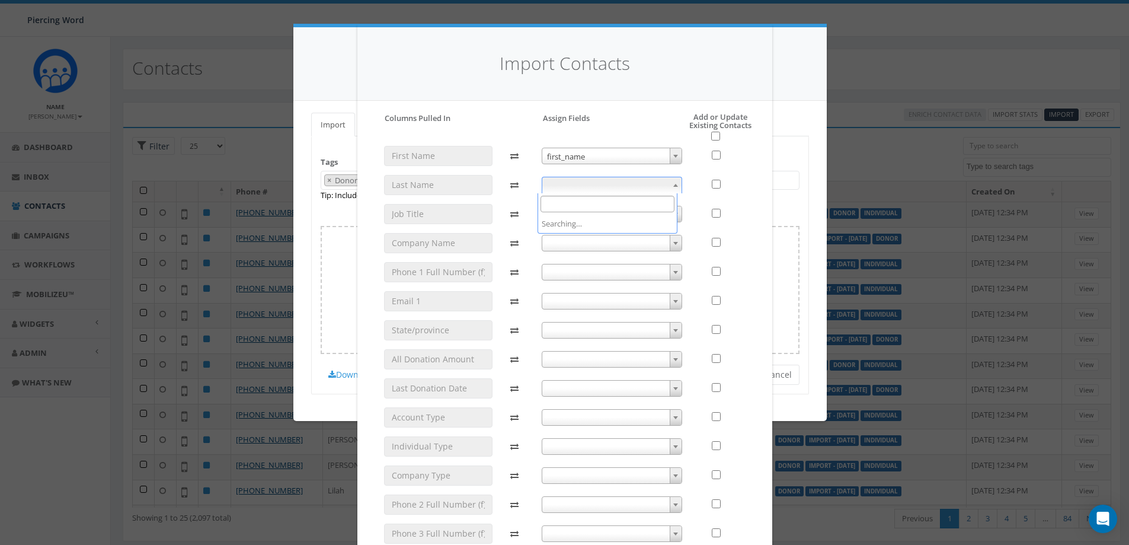
click at [608, 187] on span at bounding box center [612, 185] width 140 height 17
select select "last_name"
click at [600, 209] on span at bounding box center [612, 214] width 140 height 17
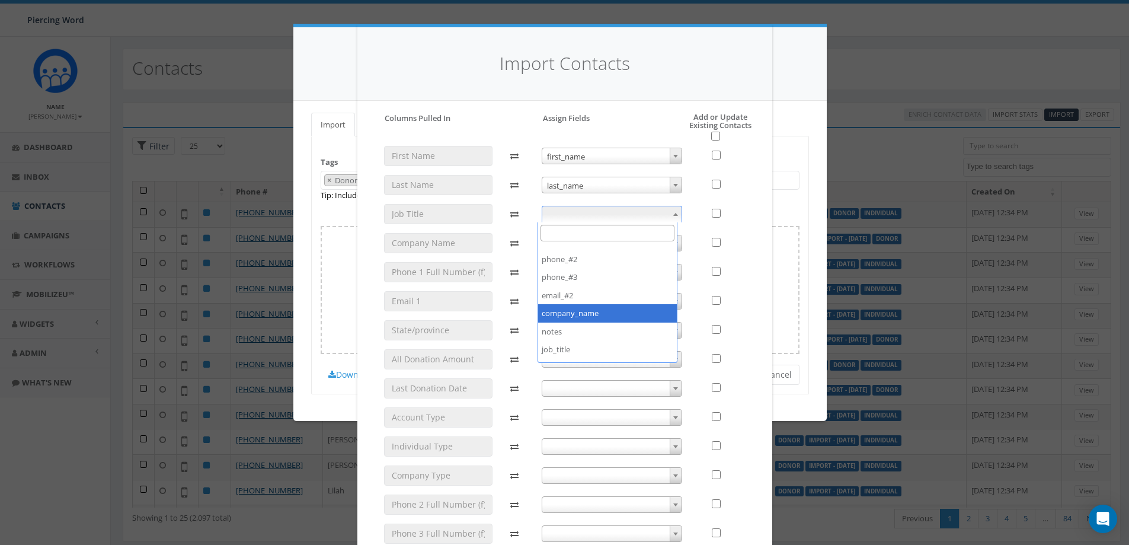
scroll to position [158, 0]
select select "job_title"
click at [599, 238] on span at bounding box center [612, 243] width 140 height 17
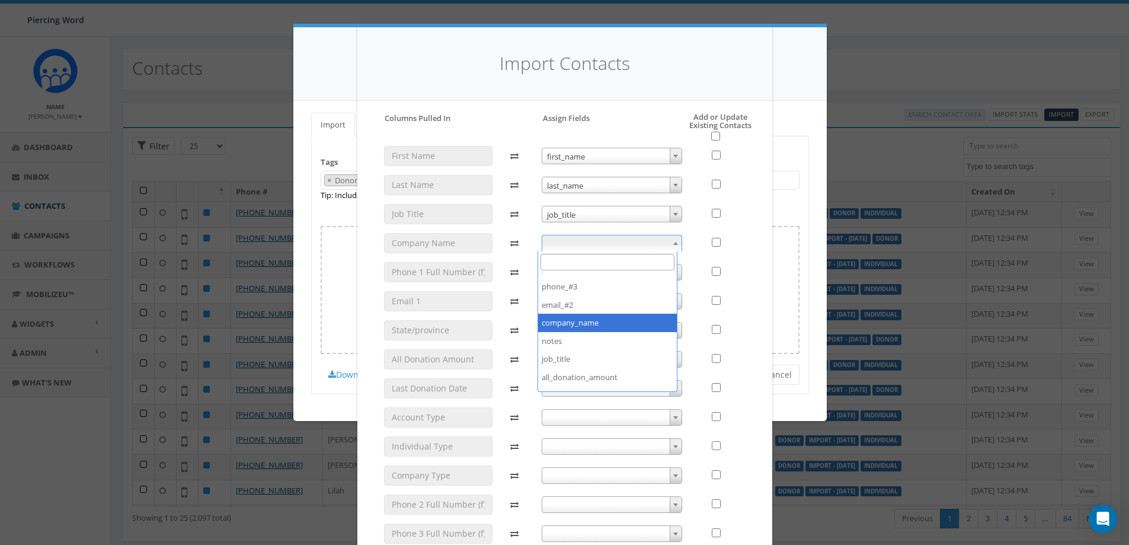
select select "company_name"
click at [596, 273] on span at bounding box center [612, 272] width 140 height 17
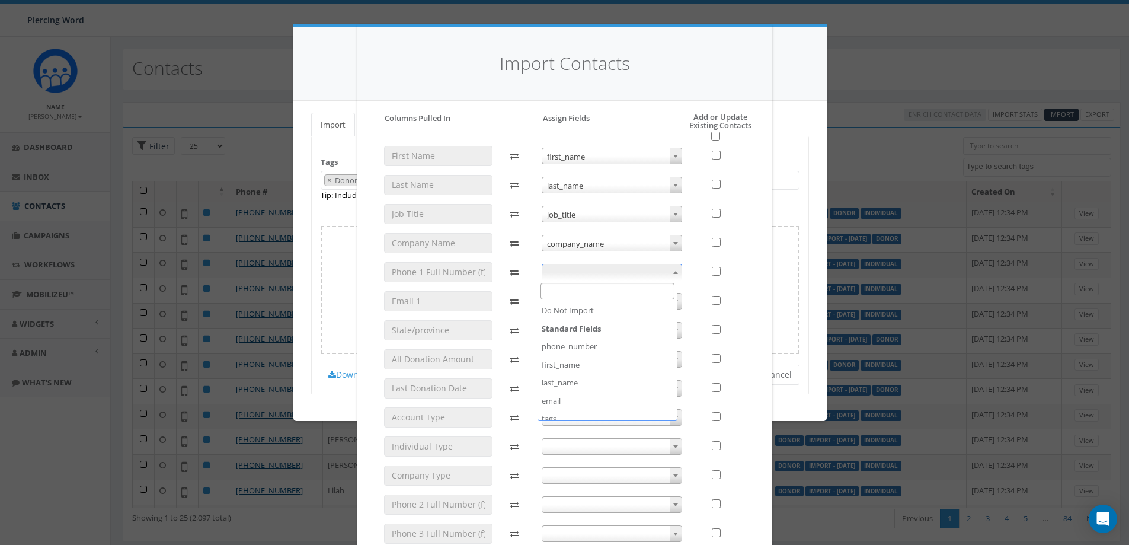
scroll to position [0, 0]
select select "phone_number"
click at [595, 303] on span at bounding box center [612, 301] width 140 height 17
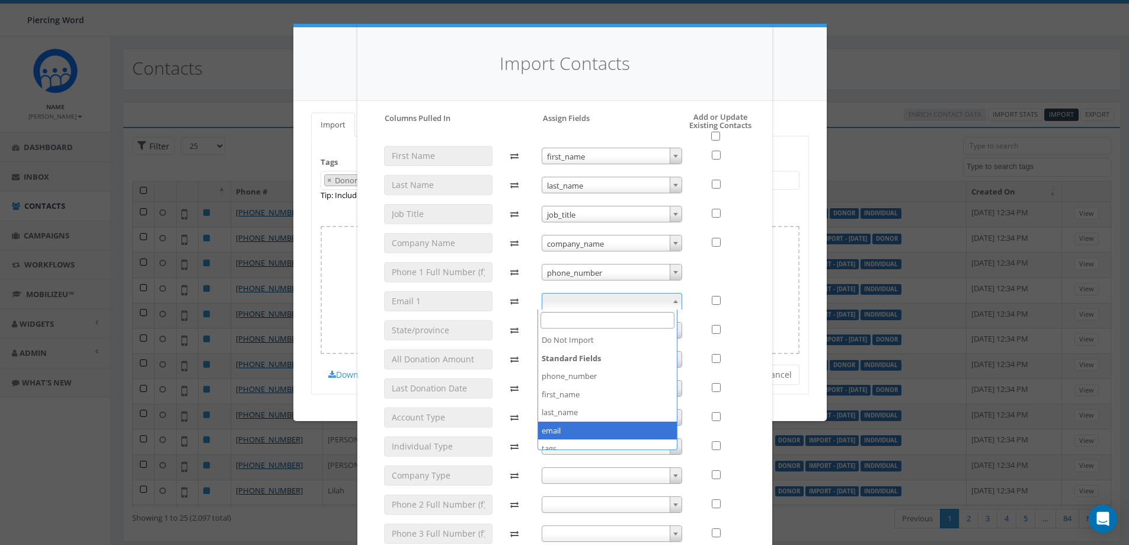
select select "email"
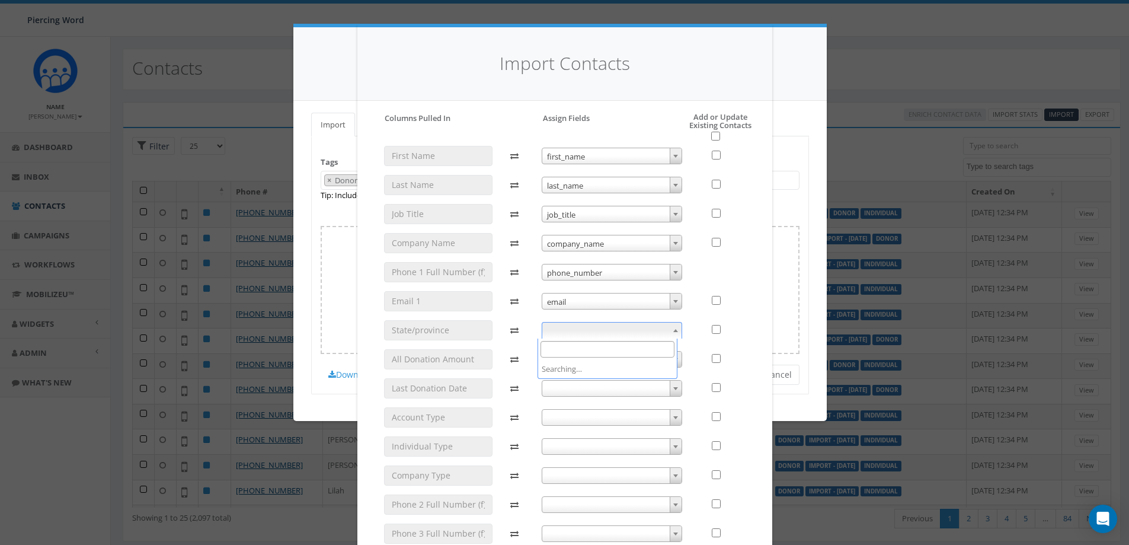
click at [593, 324] on span at bounding box center [612, 330] width 140 height 17
select select "state"
click at [590, 353] on span at bounding box center [612, 359] width 140 height 17
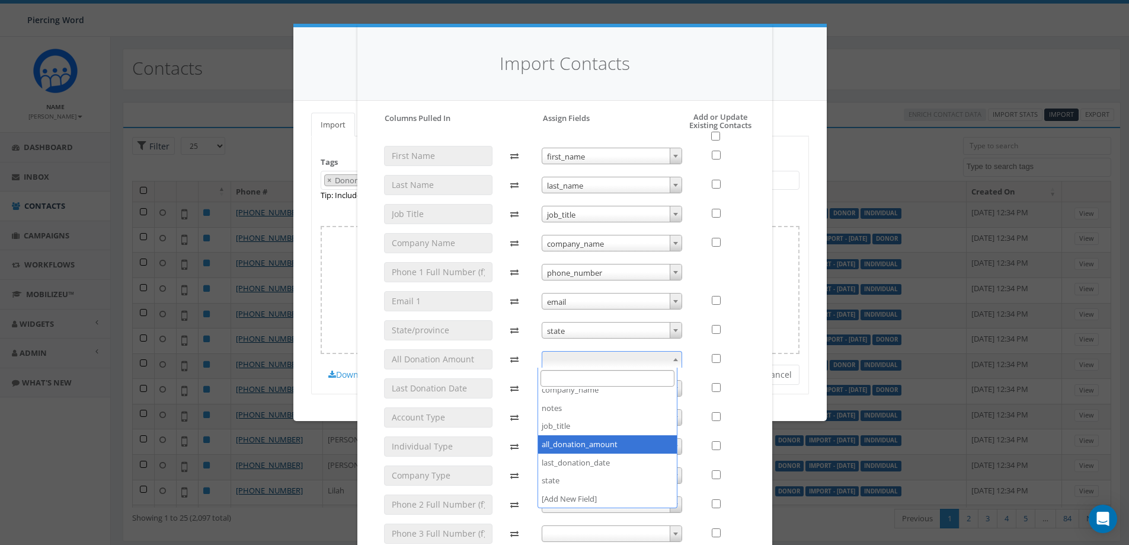
select select "all_donation_amount"
click at [594, 387] on span at bounding box center [612, 388] width 140 height 17
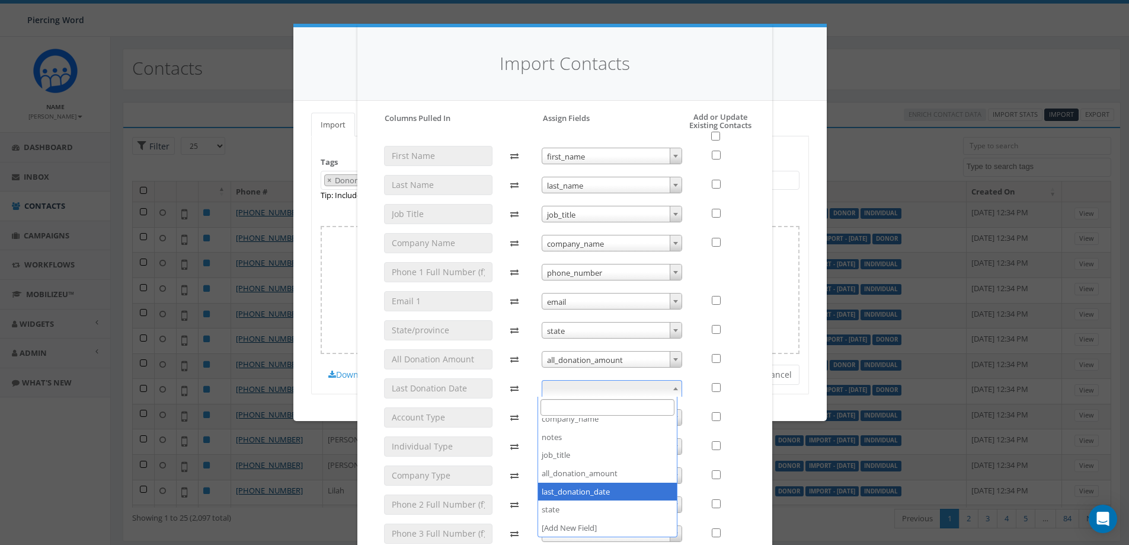
select select "last_donation_date"
click at [663, 411] on span at bounding box center [612, 417] width 140 height 17
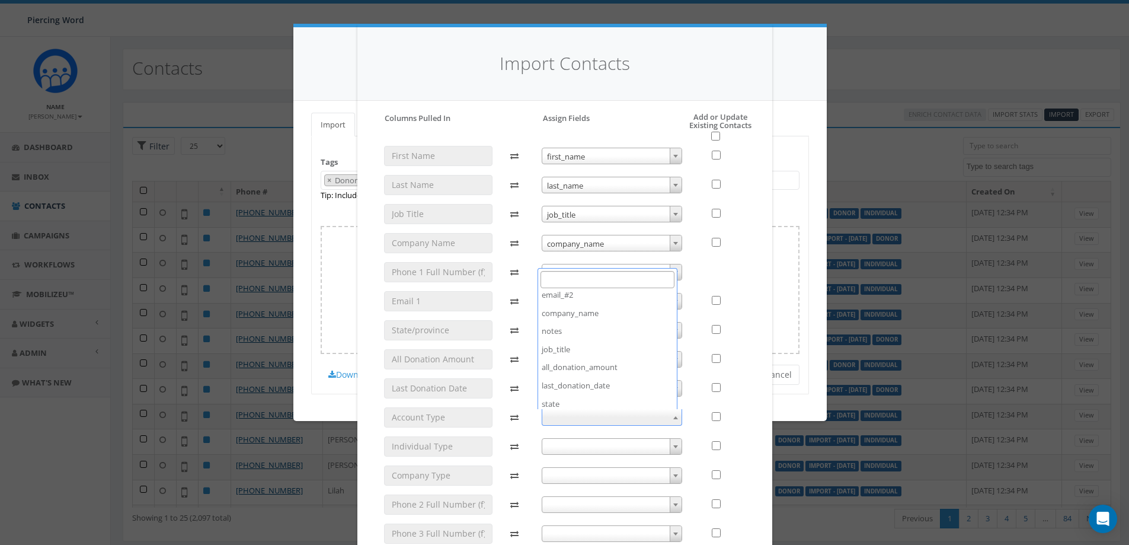
scroll to position [207, 0]
drag, startPoint x: 686, startPoint y: 419, endPoint x: 686, endPoint y: 394, distance: 24.3
click at [686, 417] on div "Please accept policy to proceed Please map phone number field to proceed Column…" at bounding box center [564, 347] width 379 height 468
click at [713, 136] on input "checkbox" at bounding box center [715, 136] width 9 height 9
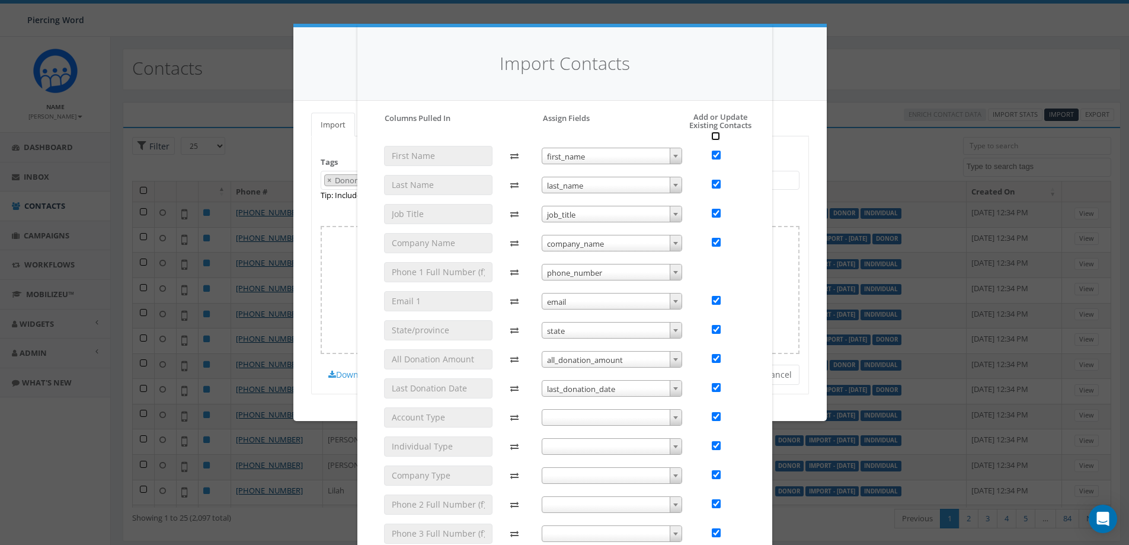
checkbox input "true"
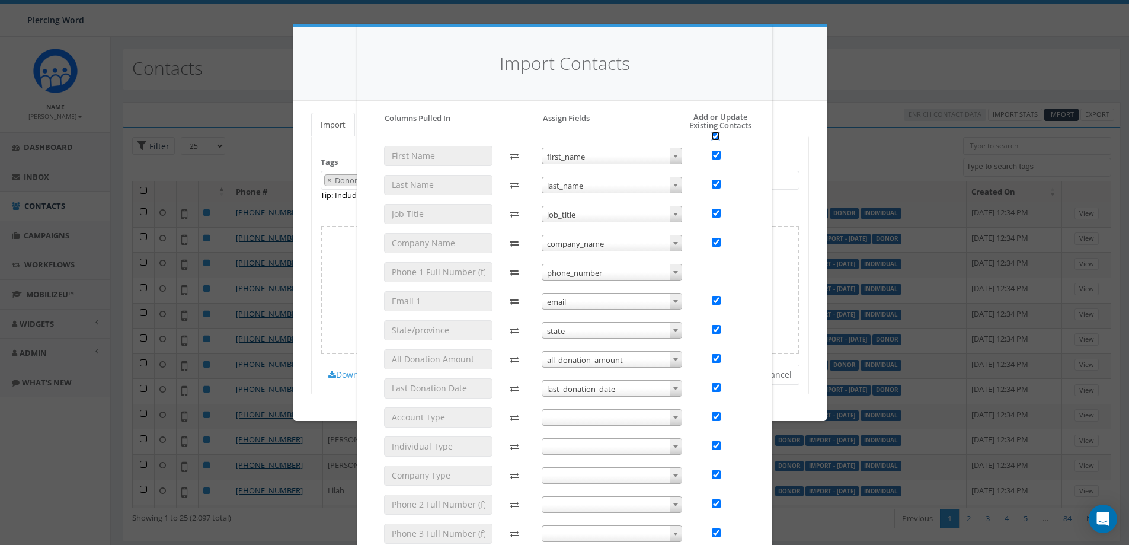
checkbox input "true"
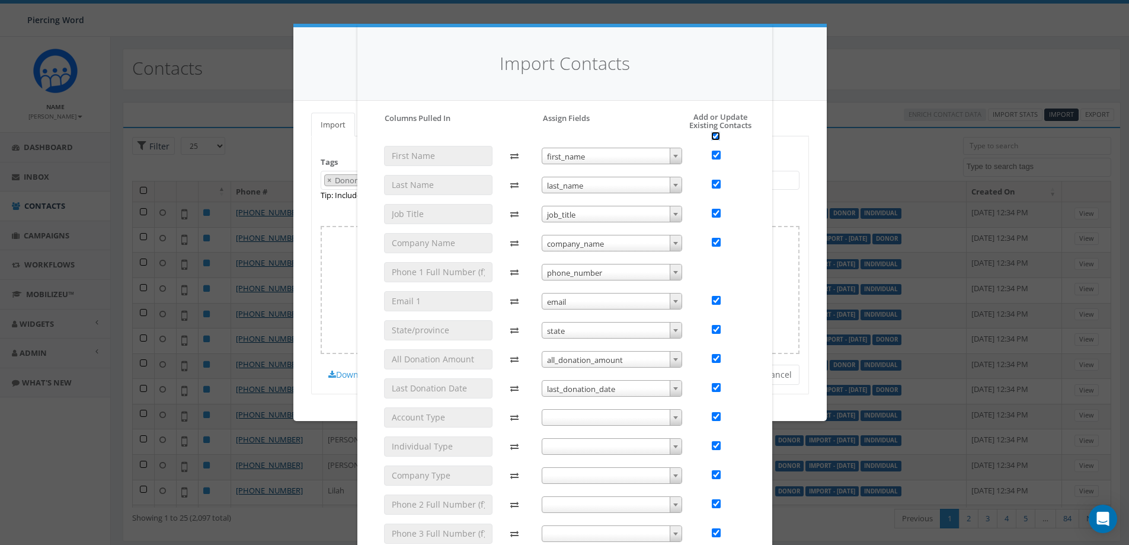
checkbox input "true"
click at [712, 414] on input "checkbox" at bounding box center [716, 416] width 9 height 9
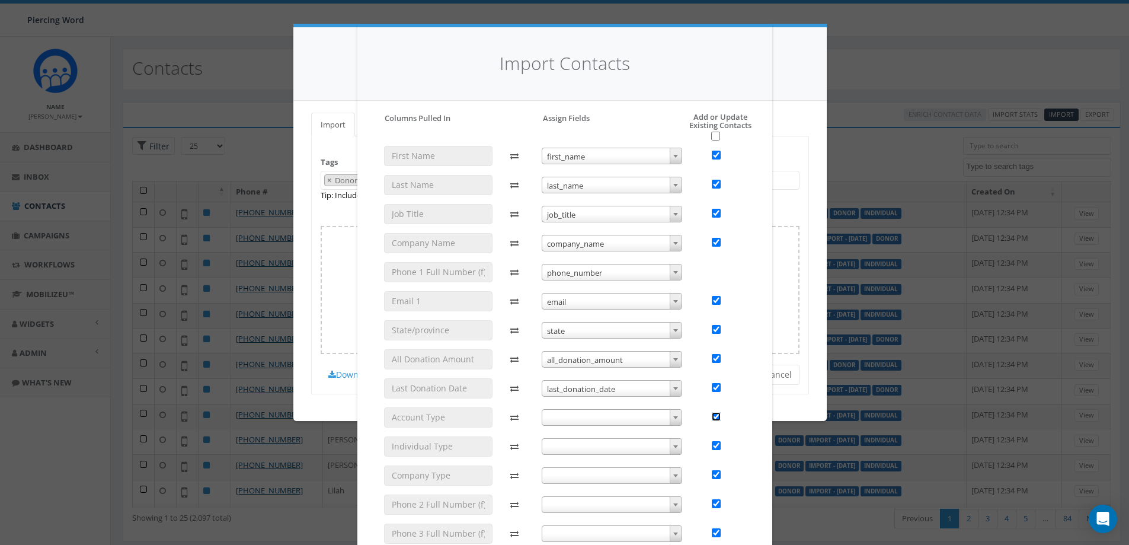
checkbox input "false"
click at [650, 446] on span at bounding box center [612, 446] width 140 height 17
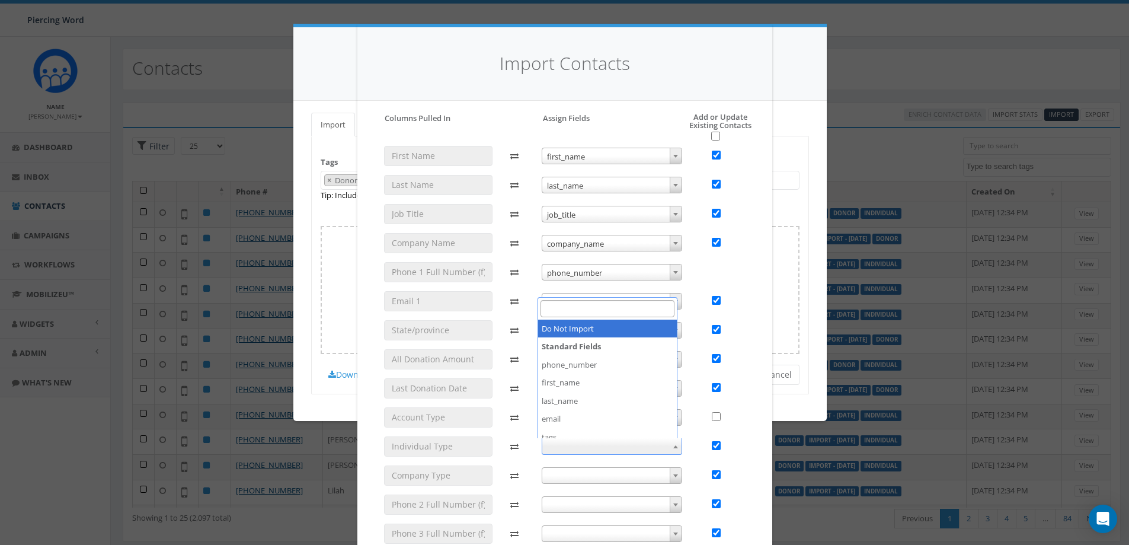
click at [692, 443] on div at bounding box center [722, 349] width 63 height 407
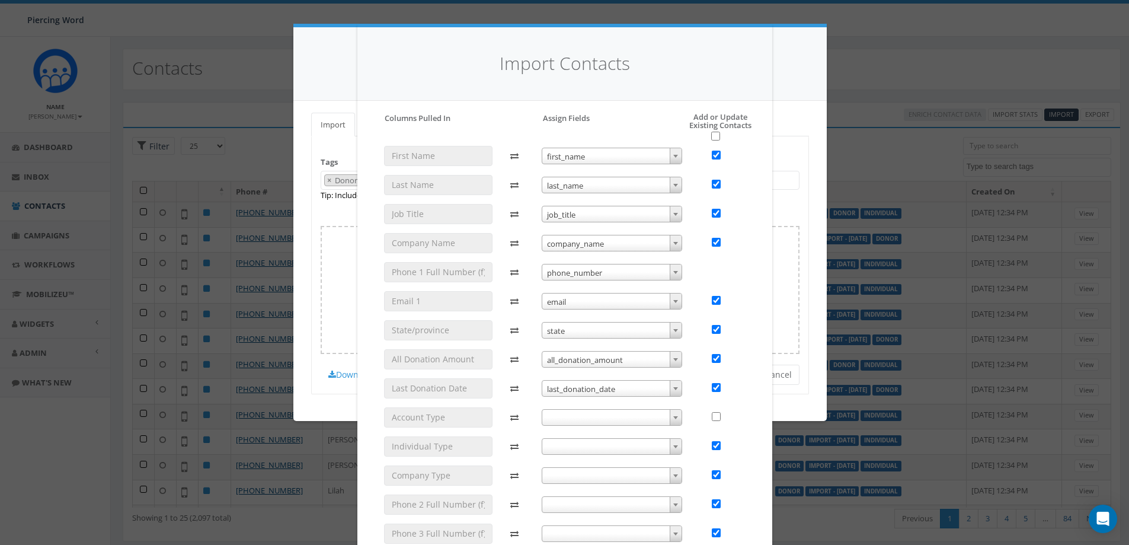
scroll to position [0, 0]
click at [670, 471] on span at bounding box center [676, 475] width 12 height 15
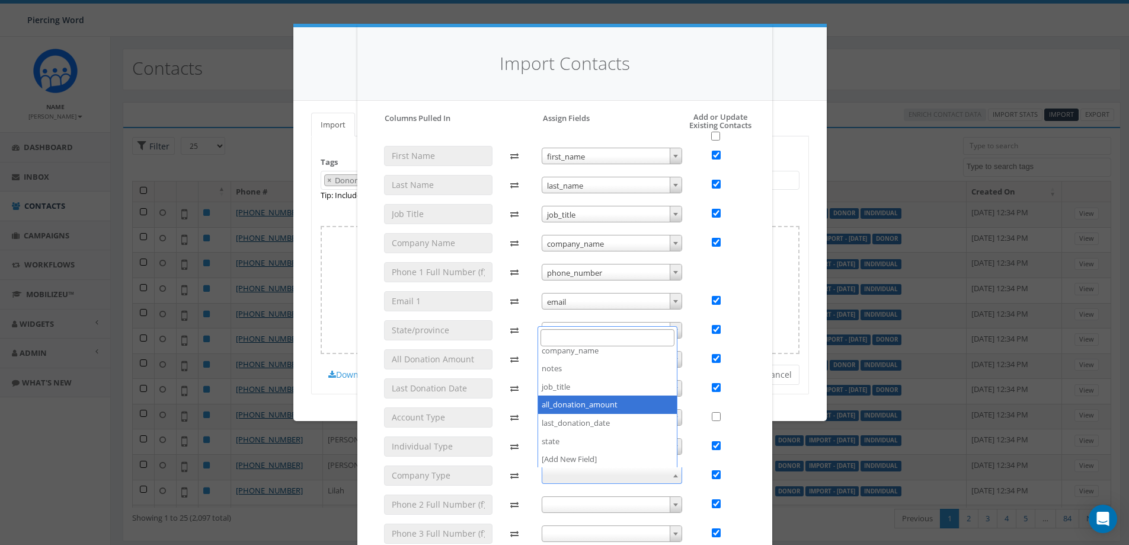
scroll to position [207, 0]
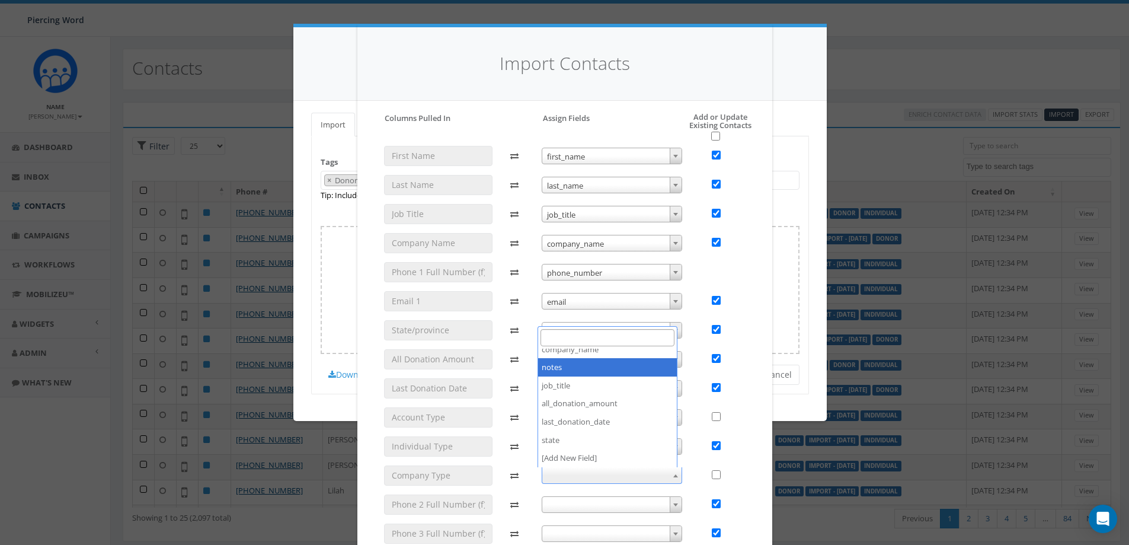
checkbox input "false"
select select "notes"
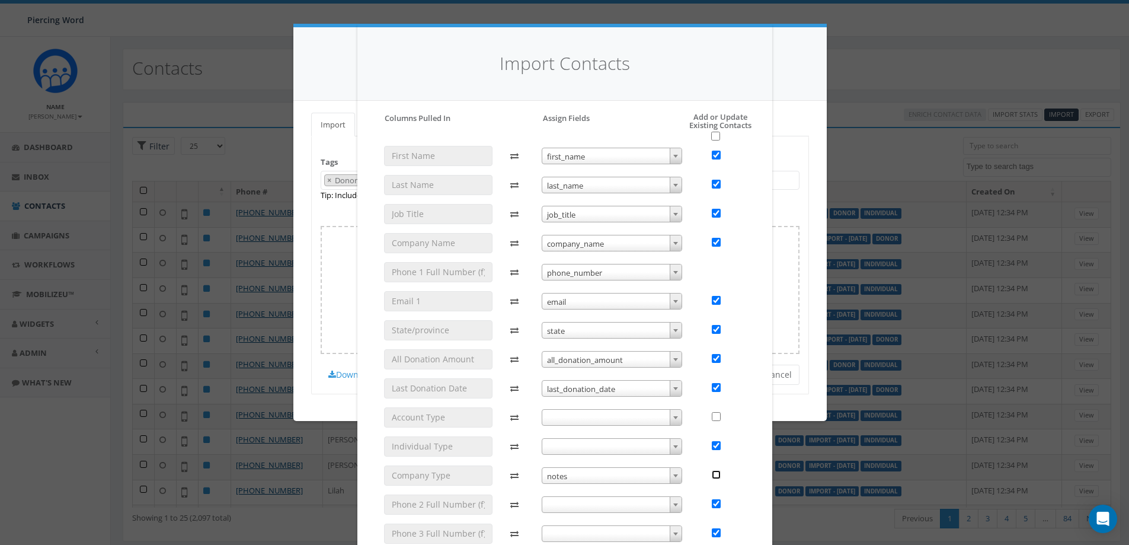
click at [712, 476] on input "checkbox" at bounding box center [716, 474] width 9 height 9
checkbox input "true"
click at [712, 445] on input "checkbox" at bounding box center [716, 445] width 9 height 9
checkbox input "false"
click at [712, 499] on input "checkbox" at bounding box center [716, 503] width 9 height 9
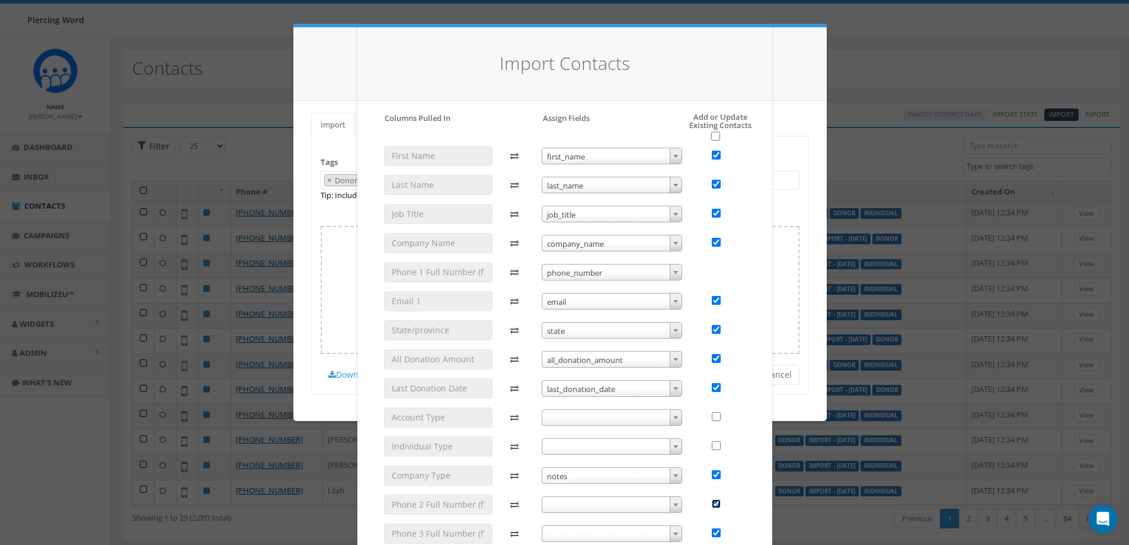
checkbox input "false"
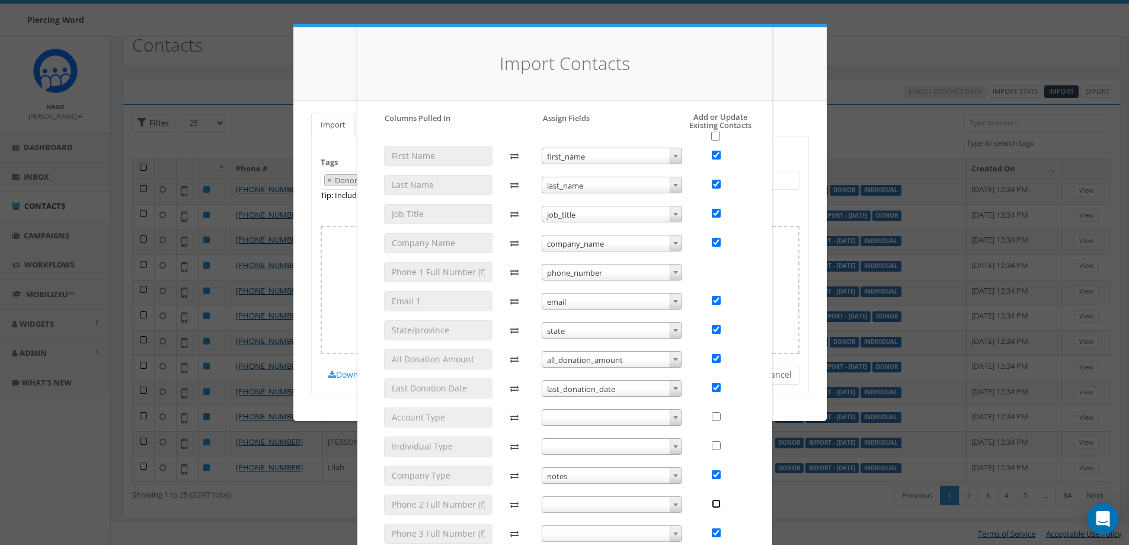
scroll to position [0, 0]
click at [615, 61] on h4 "Import Contacts" at bounding box center [564, 63] width 379 height 25
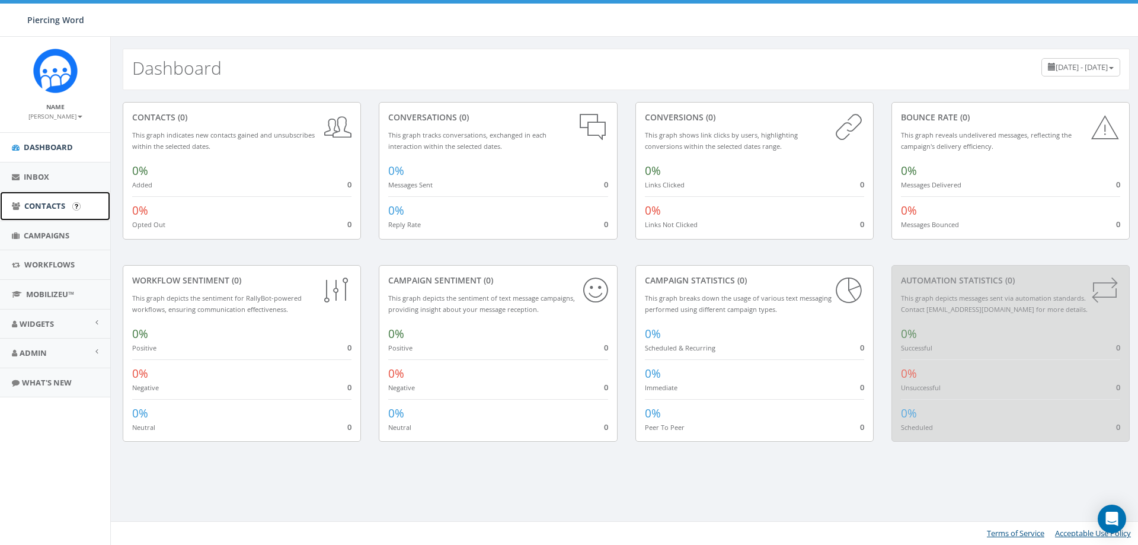
click at [68, 207] on link "Contacts" at bounding box center [55, 205] width 110 height 29
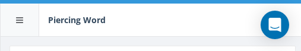
select select
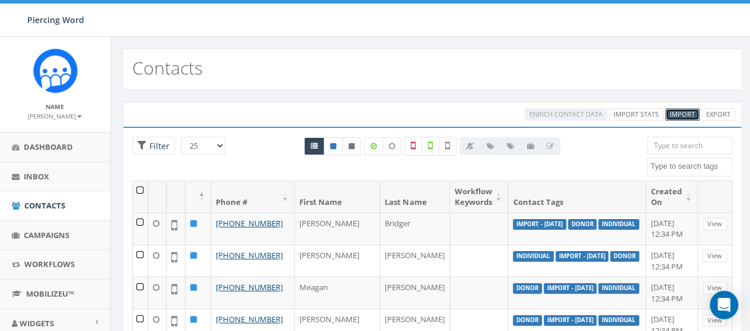
click at [300, 50] on link "Import" at bounding box center [682, 114] width 34 height 12
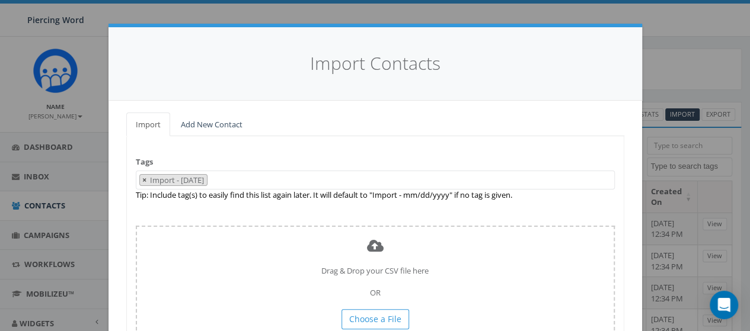
click at [136, 50] on ul "× Import - [DATE]" at bounding box center [171, 180] width 71 height 11
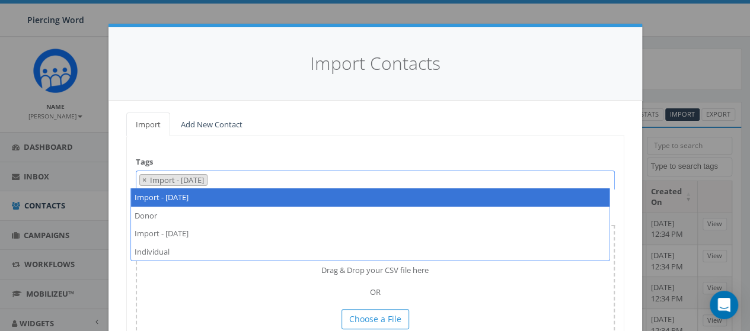
click at [142, 50] on span "×" at bounding box center [144, 180] width 4 height 11
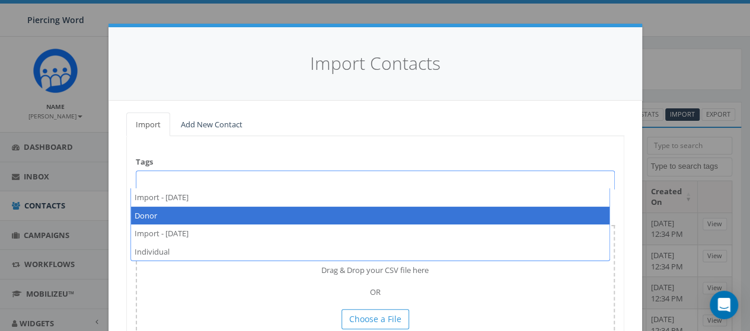
select select "Donor"
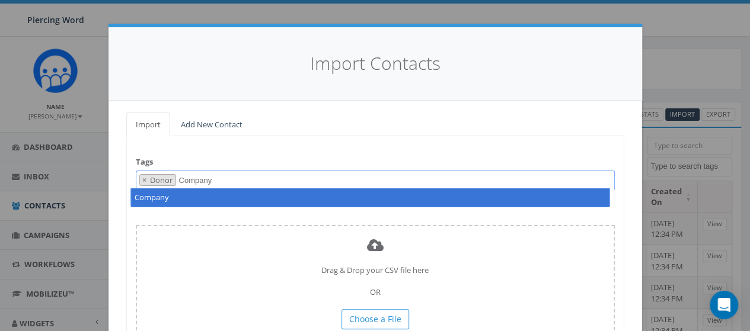
type textarea "Company"
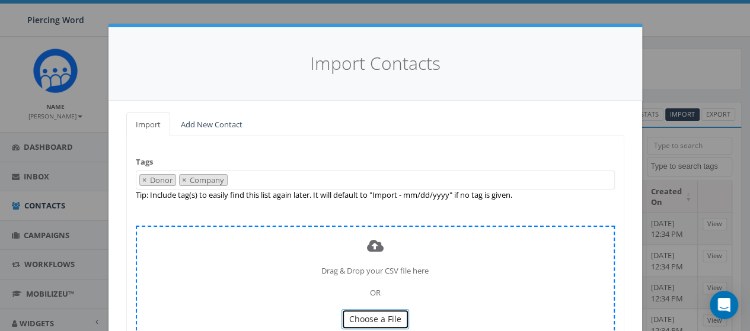
click at [300, 50] on span "Choose a File" at bounding box center [375, 319] width 52 height 11
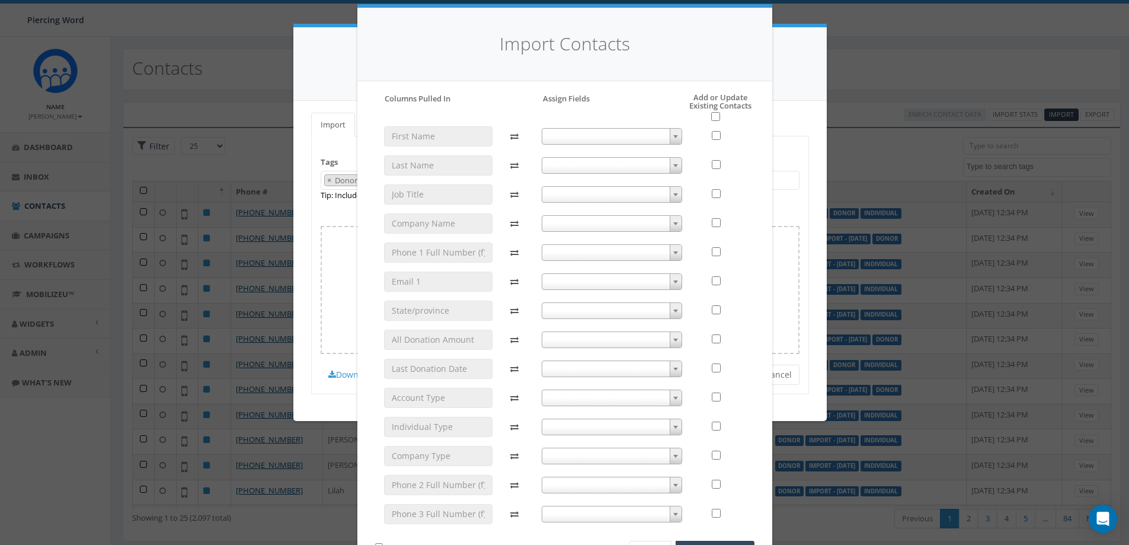
scroll to position [65, 0]
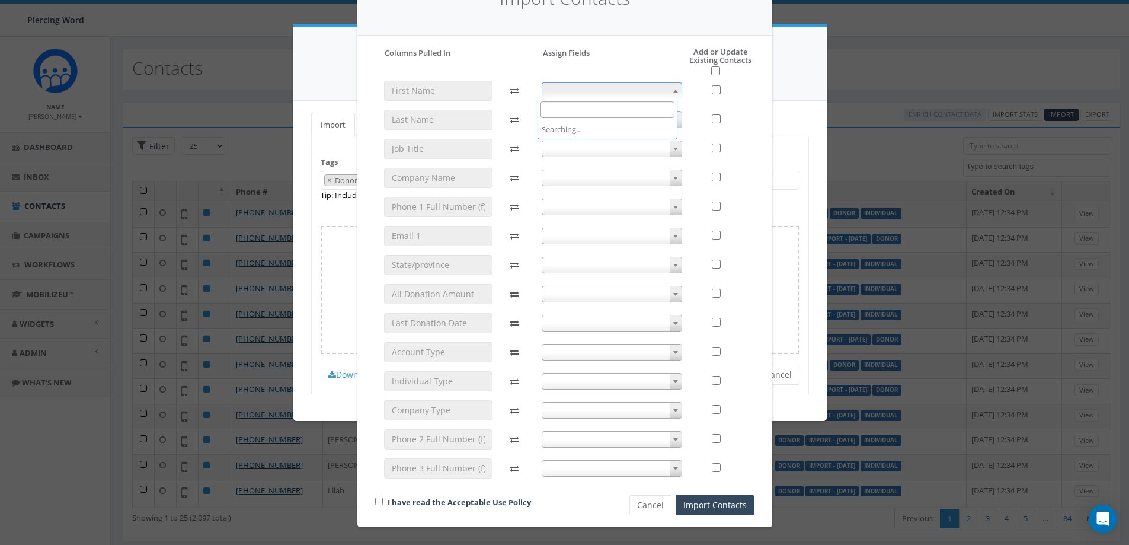
click at [300, 50] on b at bounding box center [675, 91] width 5 height 3
click at [300, 50] on input "checkbox" at bounding box center [715, 70] width 9 height 9
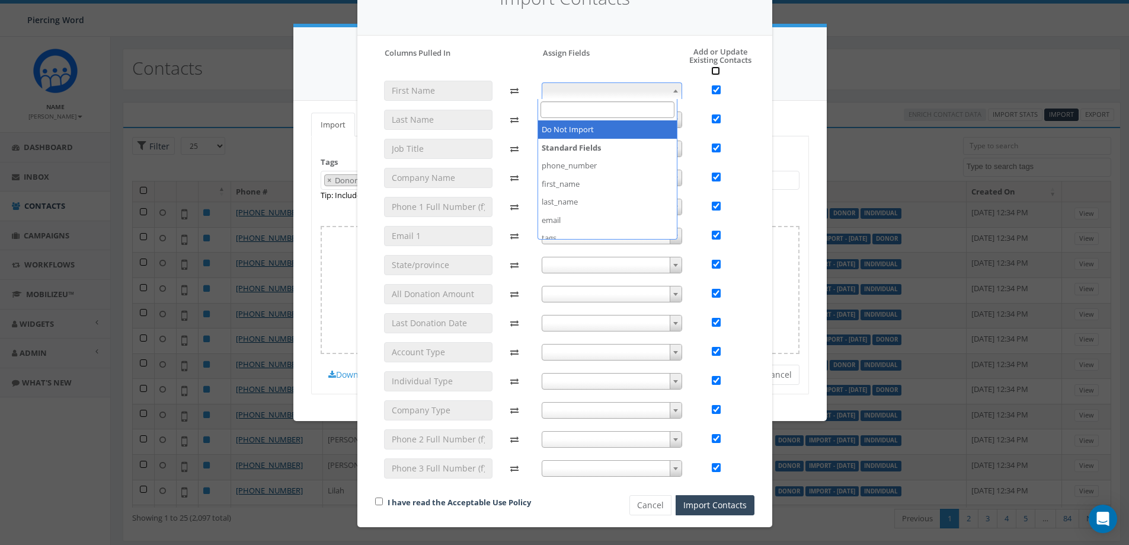
checkbox input "true"
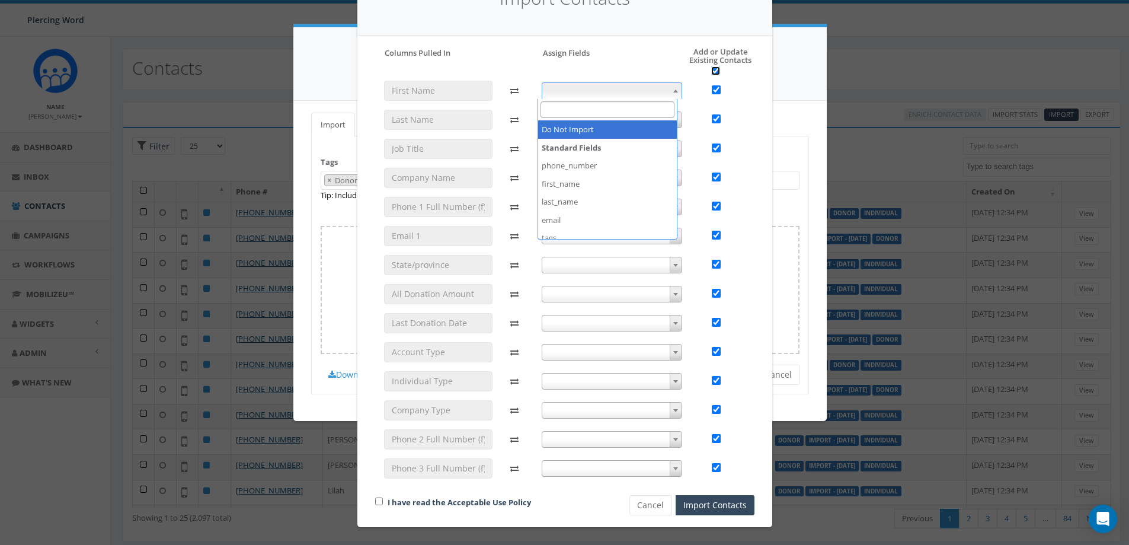
checkbox input "true"
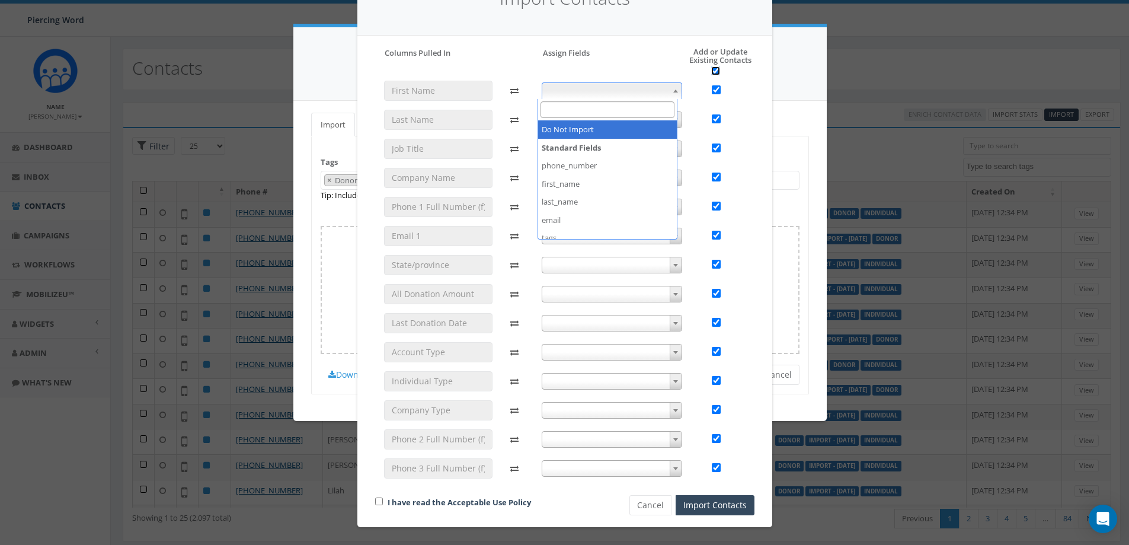
checkbox input "true"
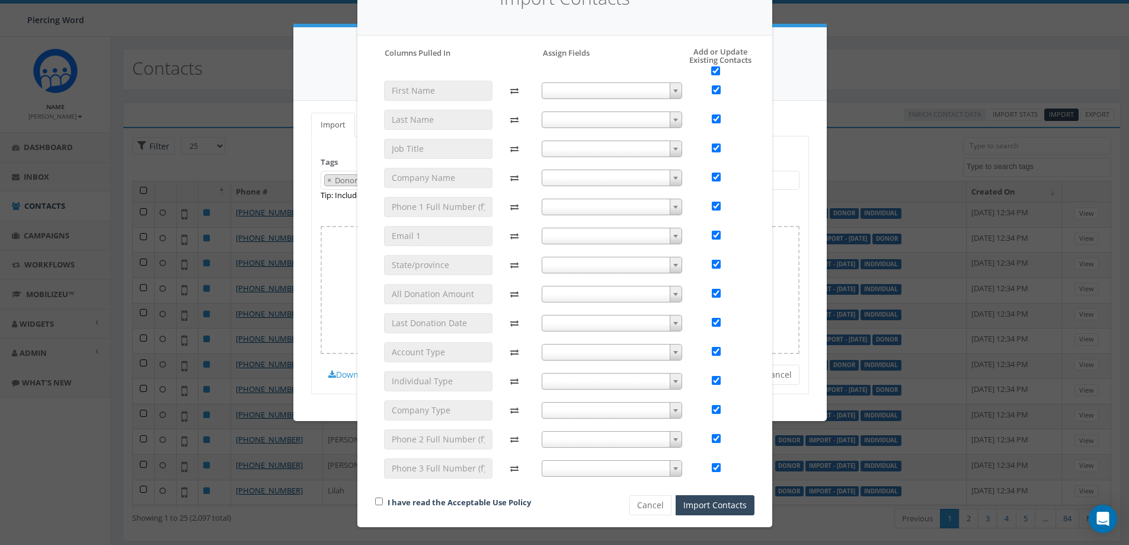
click at [300, 50] on b at bounding box center [675, 91] width 5 height 3
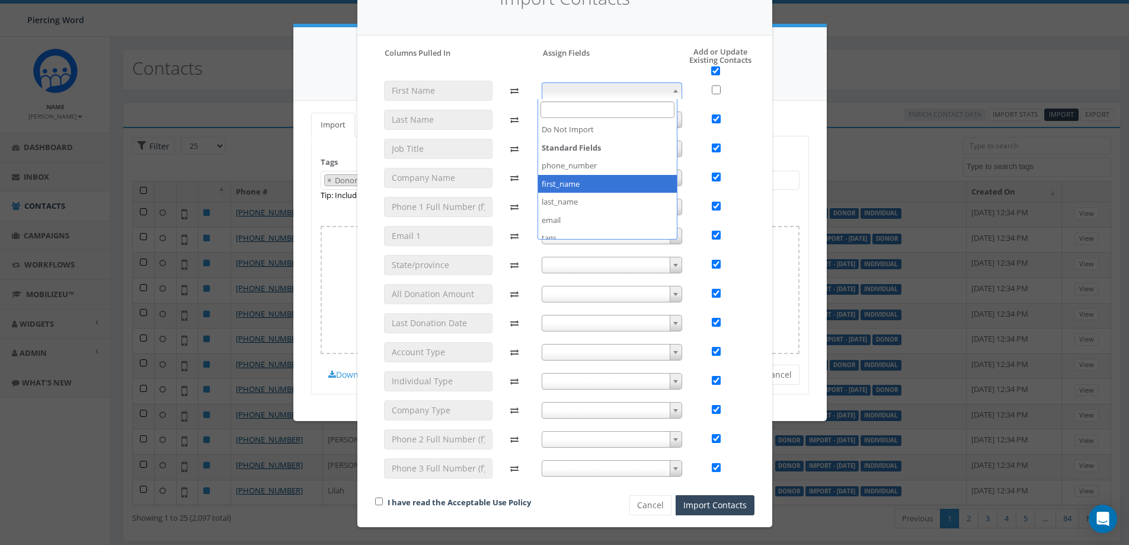
checkbox input "false"
select select "first_name"
click at [300, 50] on span at bounding box center [612, 119] width 140 height 17
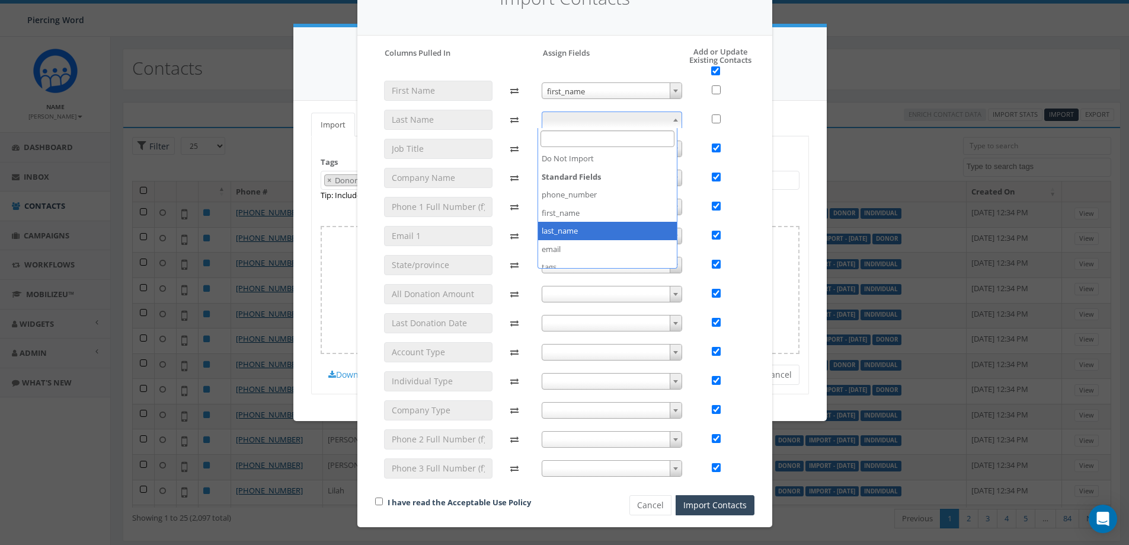
checkbox input "false"
select select "last_name"
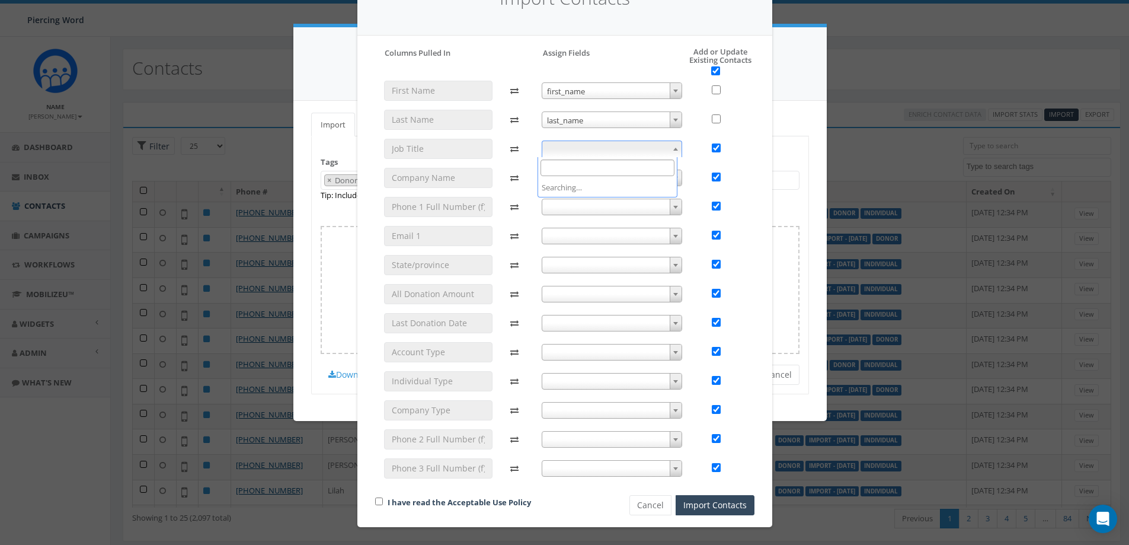
click at [300, 50] on span at bounding box center [612, 148] width 140 height 17
checkbox input "false"
select select "job_title"
click at [300, 50] on span at bounding box center [612, 178] width 140 height 17
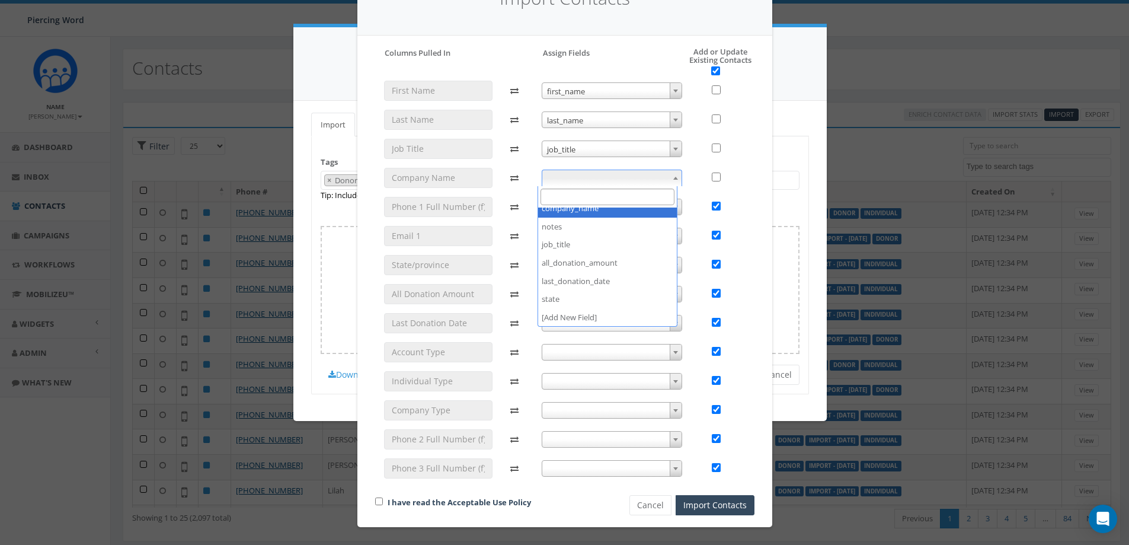
checkbox input "false"
select select "company_name"
click at [300, 50] on span at bounding box center [612, 207] width 140 height 17
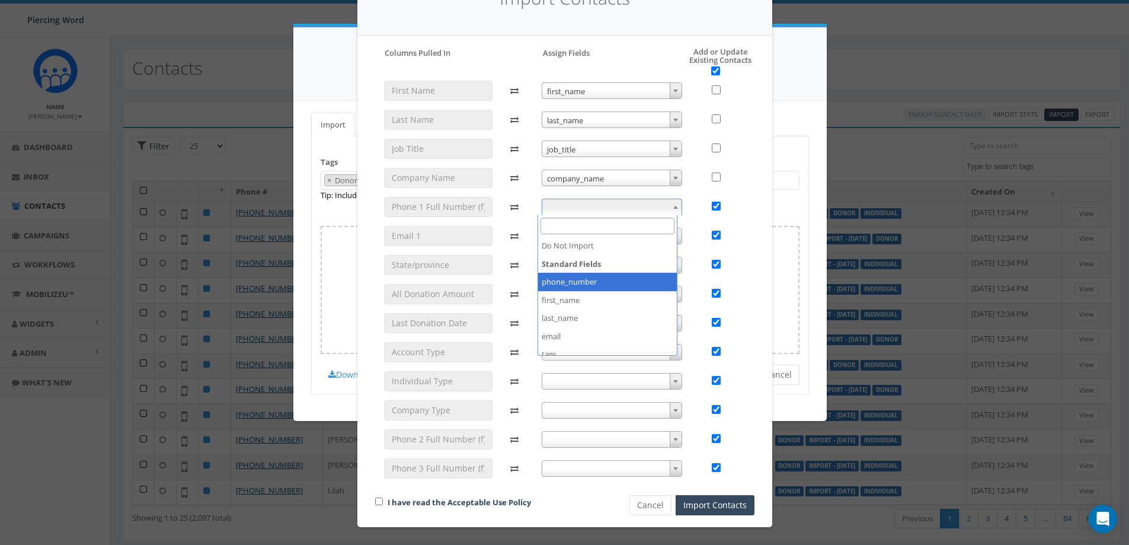
select select "phone_number"
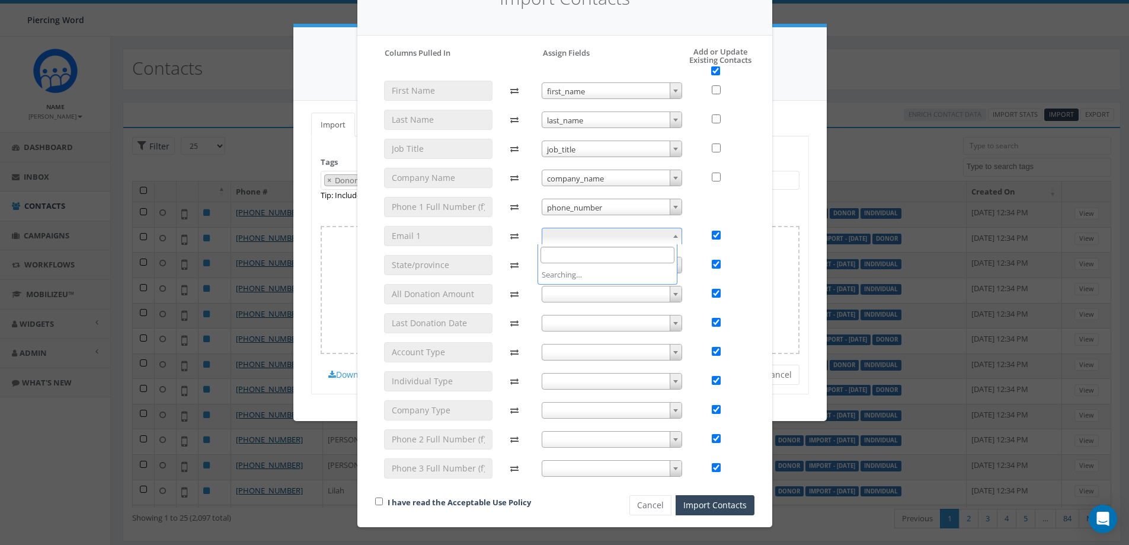
click at [300, 50] on span at bounding box center [612, 236] width 140 height 17
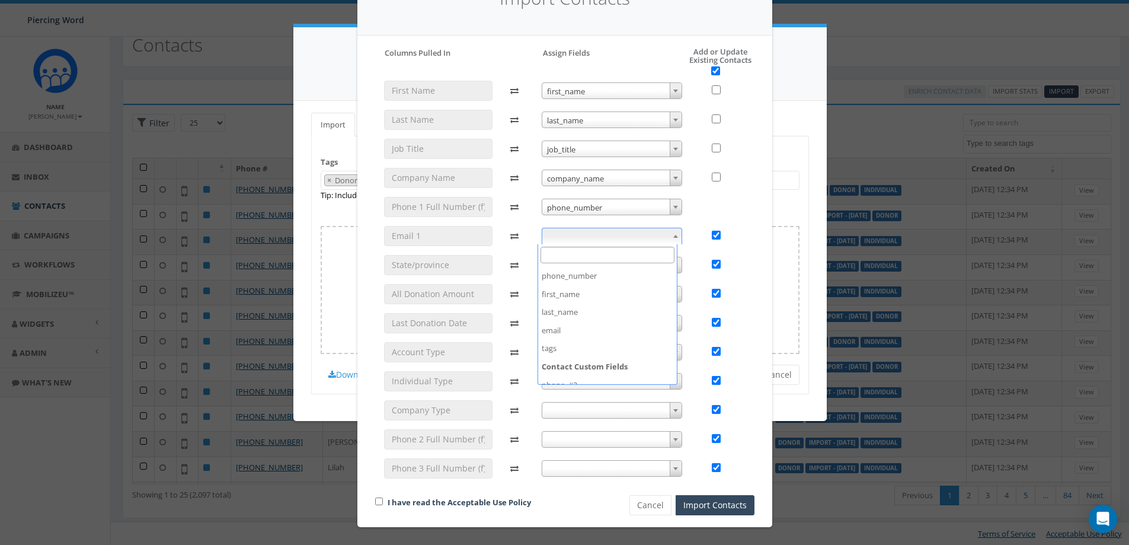
scroll to position [79, 0]
checkbox input "false"
select select "email"
click at [300, 50] on body "Piercing Word Piercing Word Profile Sign Out 0.00 % of Available Amount Used Yo…" at bounding box center [564, 249] width 1129 height 545
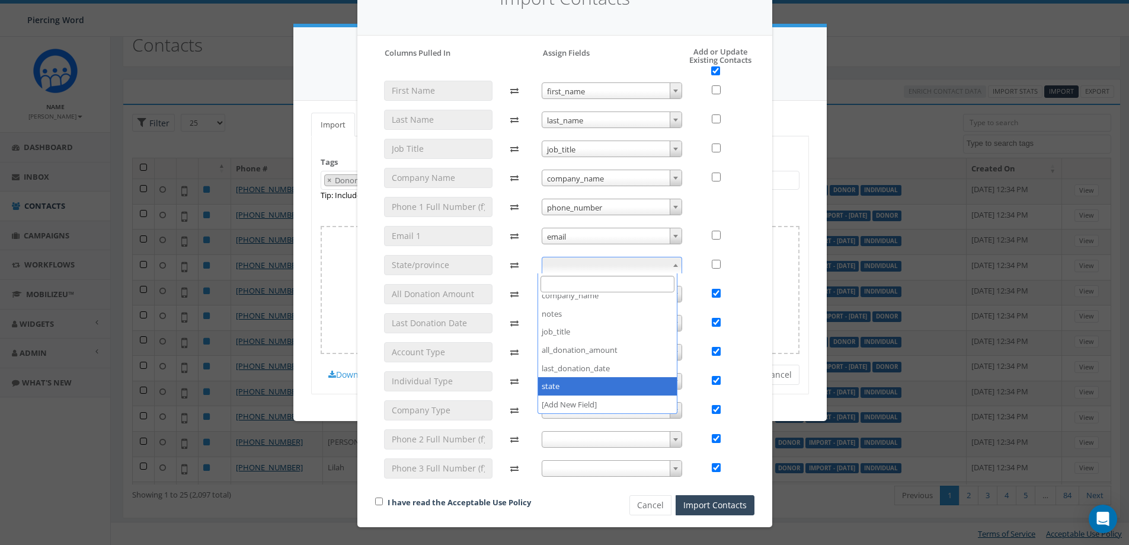
checkbox input "false"
select select "state"
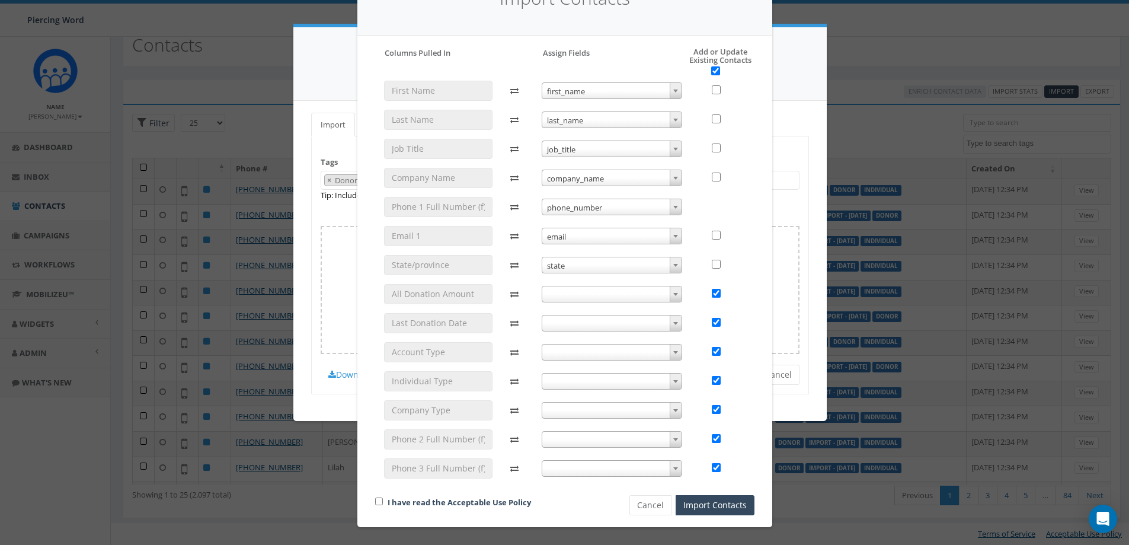
click at [300, 50] on span at bounding box center [612, 294] width 140 height 17
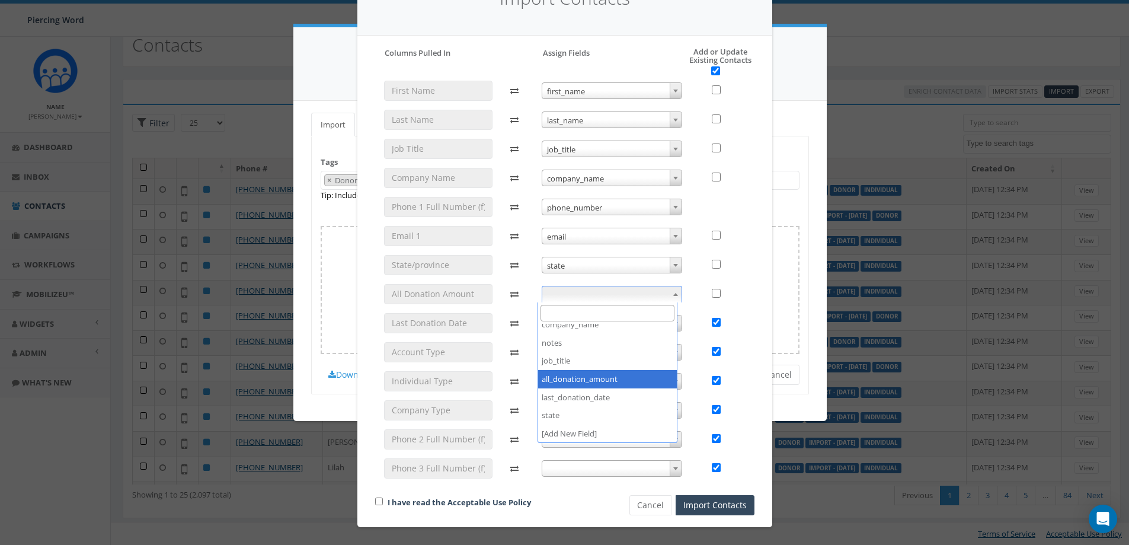
checkbox input "false"
select select "all_donation_amount"
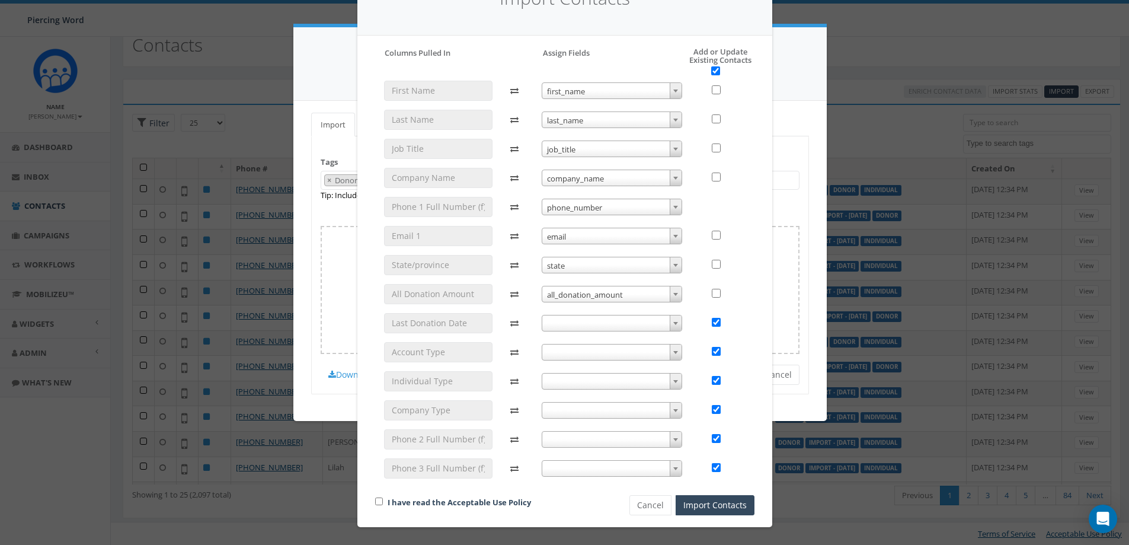
click at [300, 50] on span at bounding box center [612, 323] width 140 height 17
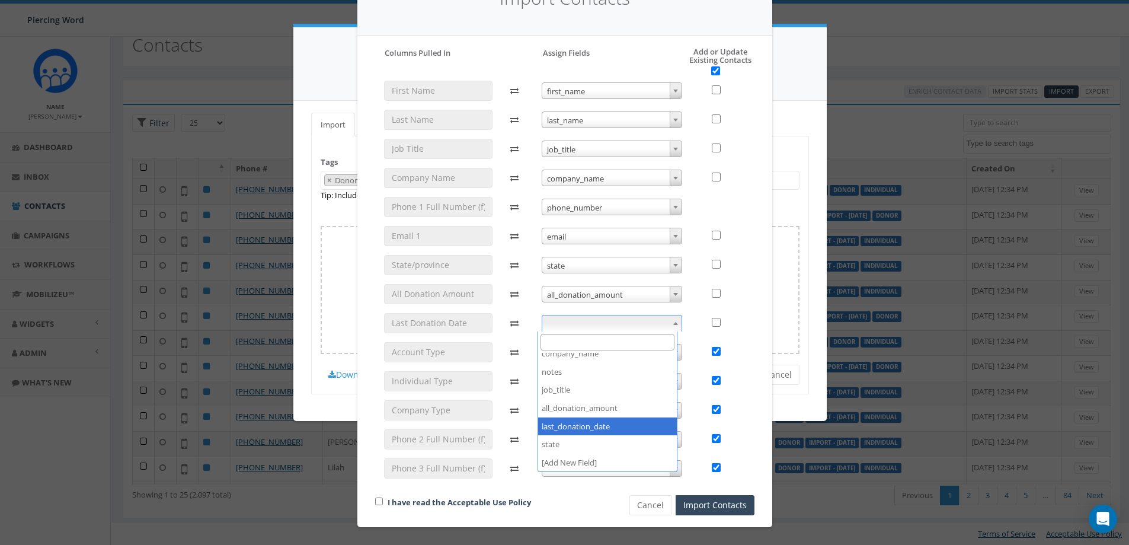
checkbox input "false"
select select "last_donation_date"
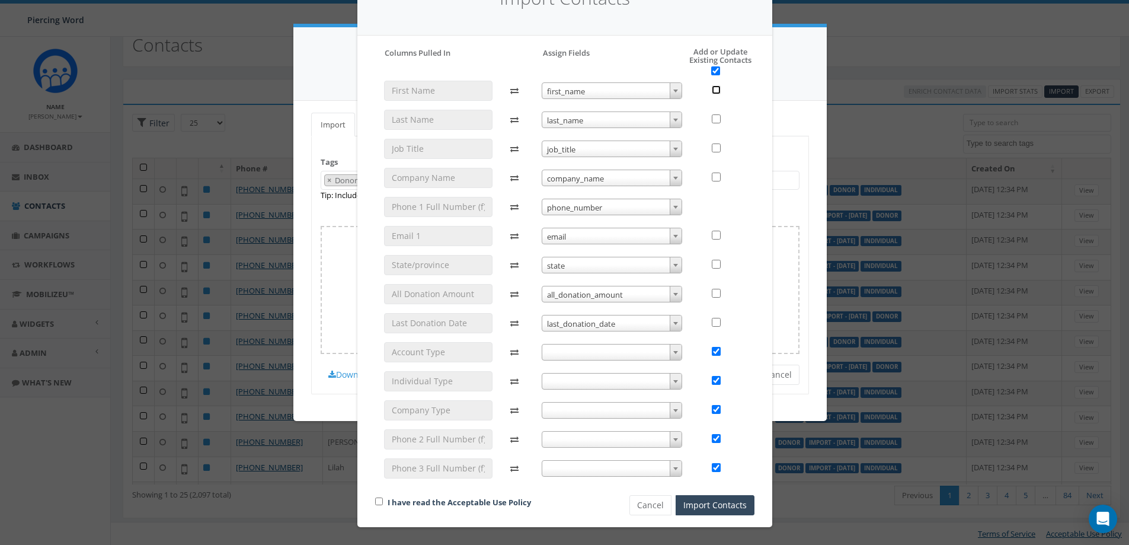
click at [300, 50] on input "checkbox" at bounding box center [716, 89] width 9 height 9
checkbox input "true"
checkbox input "false"
click at [300, 50] on input "checkbox" at bounding box center [716, 89] width 9 height 9
checkbox input "false"
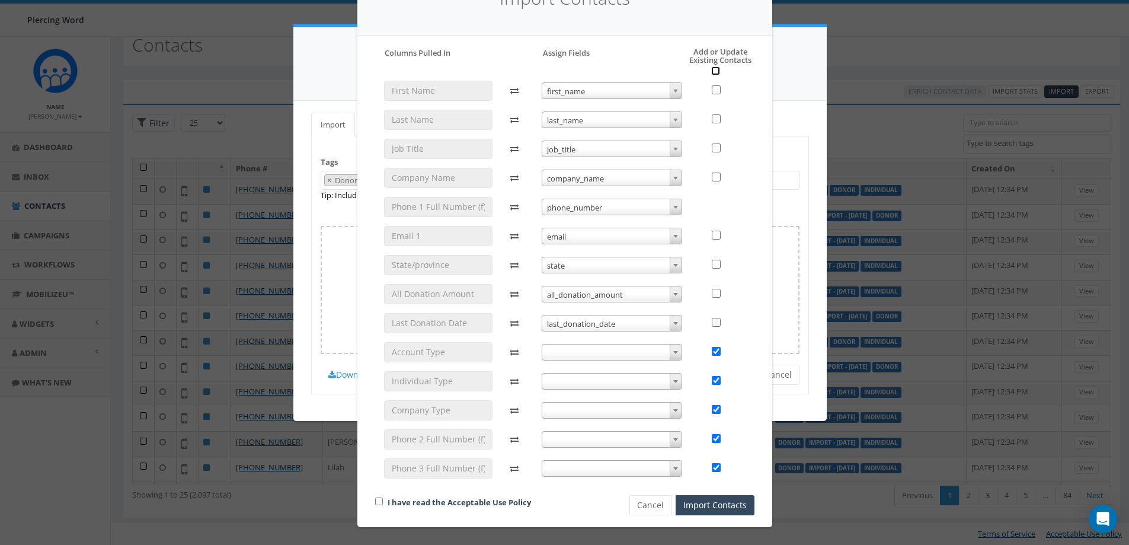
drag, startPoint x: 714, startPoint y: 72, endPoint x: 718, endPoint y: 82, distance: 10.9
click at [300, 50] on div "Please accept policy to proceed Please map phone number field to proceed Column…" at bounding box center [564, 281] width 379 height 468
click at [300, 50] on input "checkbox" at bounding box center [715, 70] width 9 height 9
checkbox input "true"
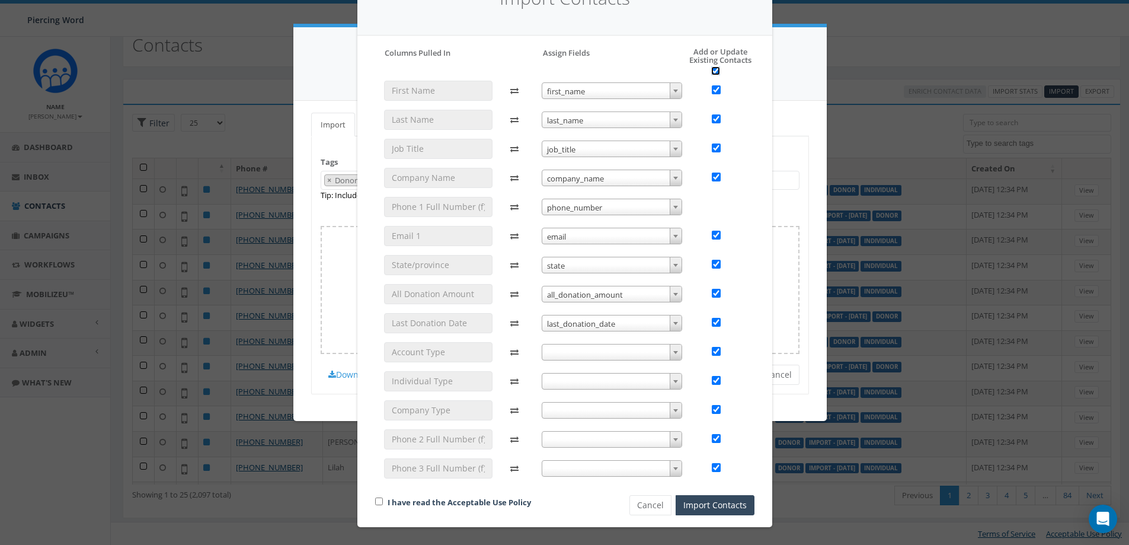
checkbox input "true"
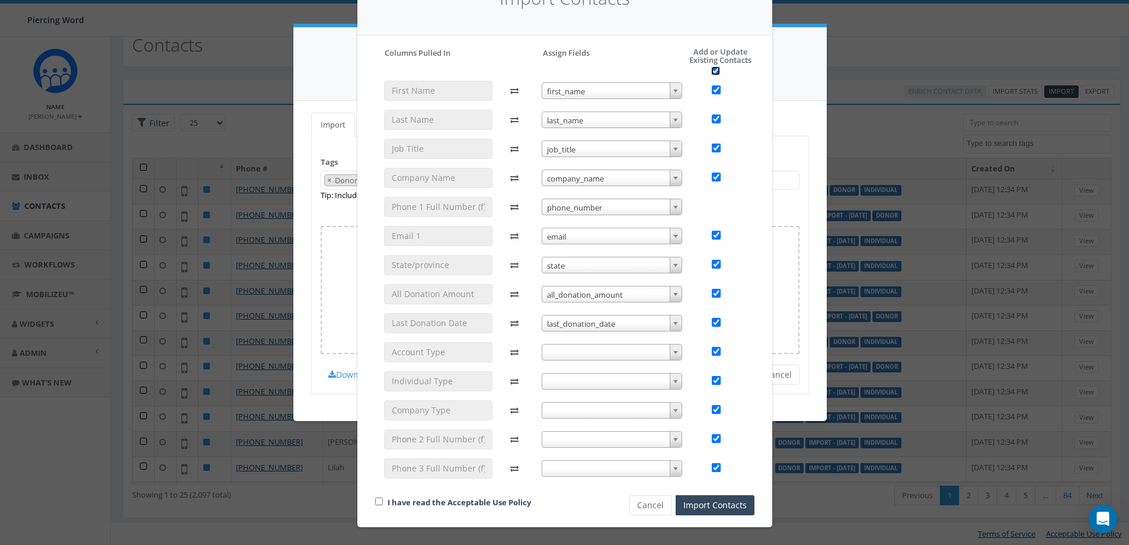
checkbox input "true"
click at [300, 50] on input "checkbox" at bounding box center [716, 351] width 9 height 9
checkbox input "false"
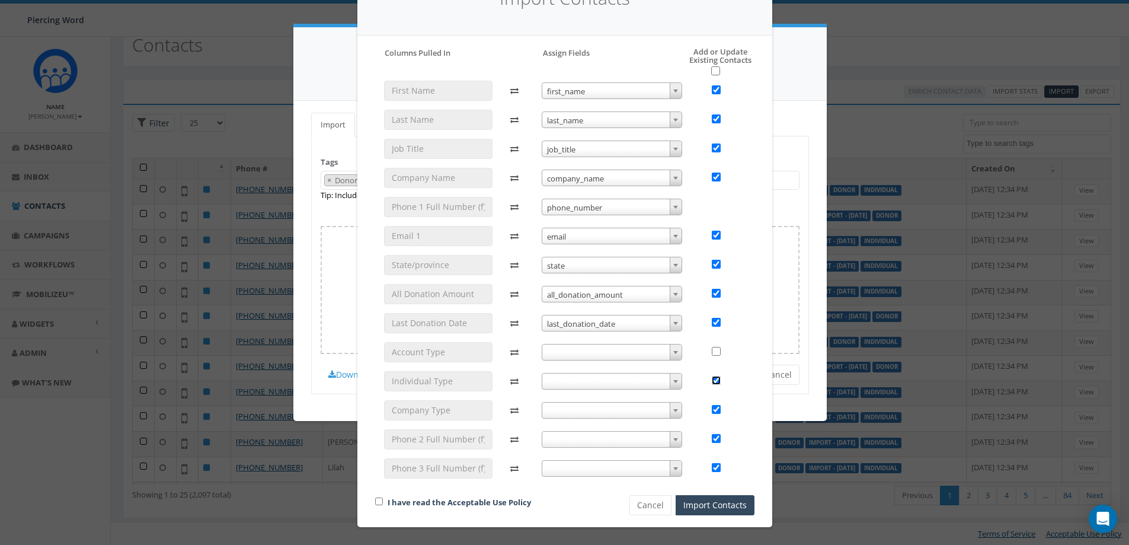
click at [300, 50] on input "checkbox" at bounding box center [716, 380] width 9 height 9
checkbox input "false"
click at [300, 50] on span at bounding box center [676, 410] width 12 height 15
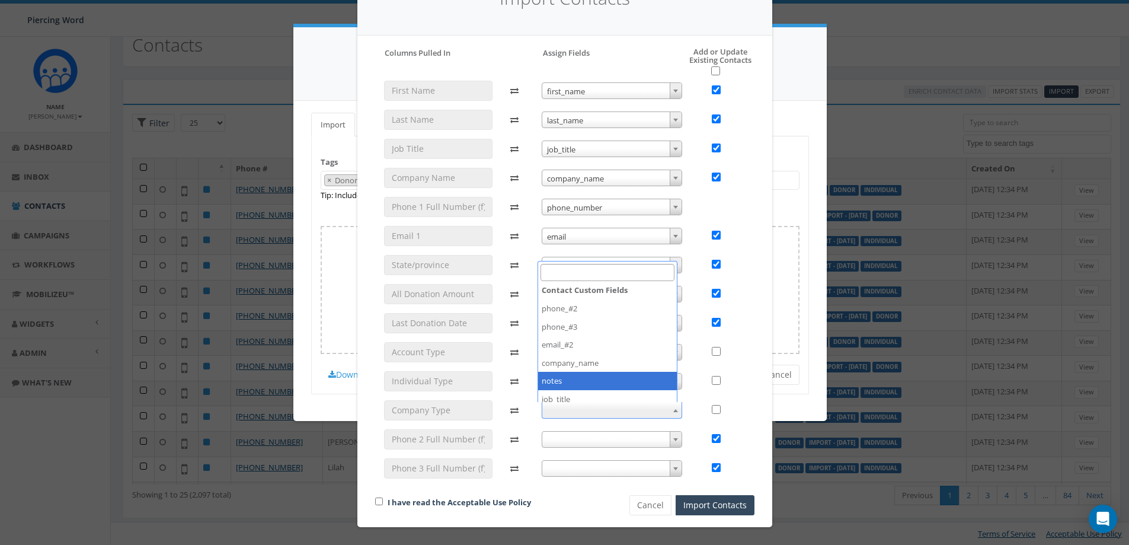
checkbox input "false"
select select "notes"
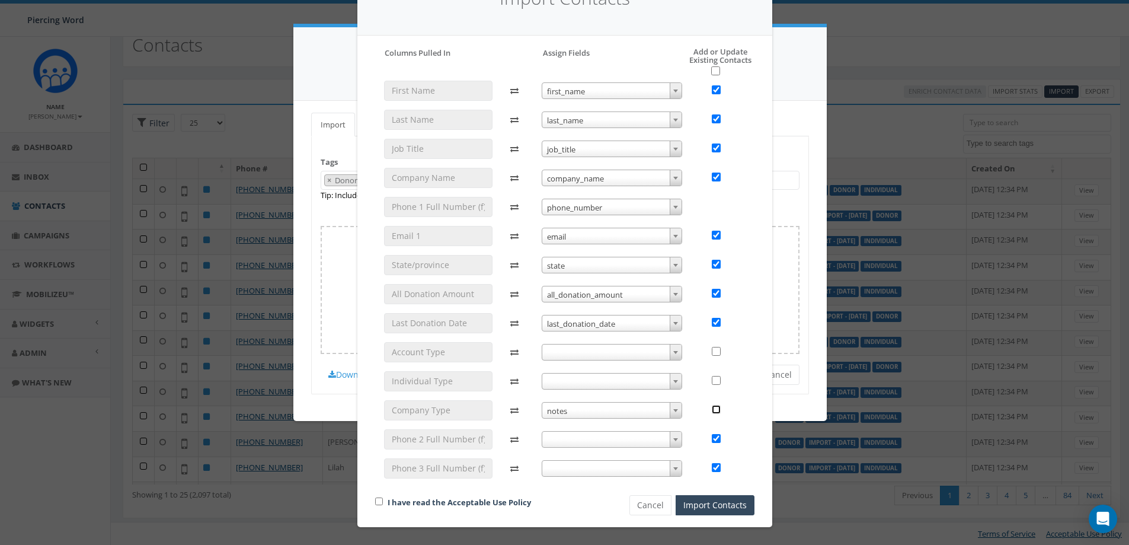
click at [300, 50] on input "checkbox" at bounding box center [716, 409] width 9 height 9
checkbox input "true"
click at [300, 50] on input "checkbox" at bounding box center [379, 501] width 8 height 8
checkbox input "true"
click at [300, 50] on button "Import Contacts" at bounding box center [715, 505] width 79 height 20
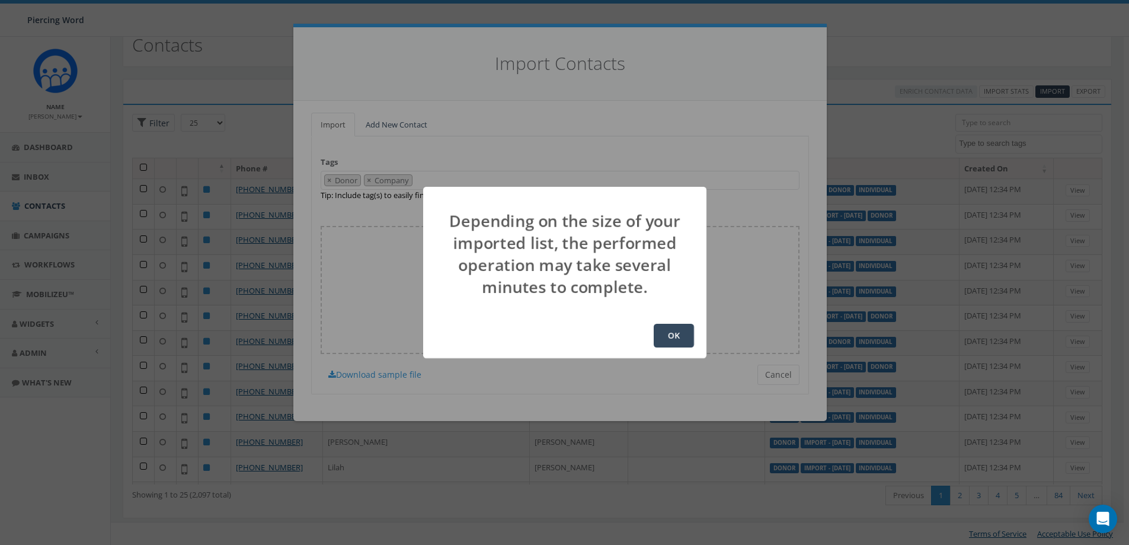
click at [300, 50] on button "OK" at bounding box center [674, 336] width 40 height 24
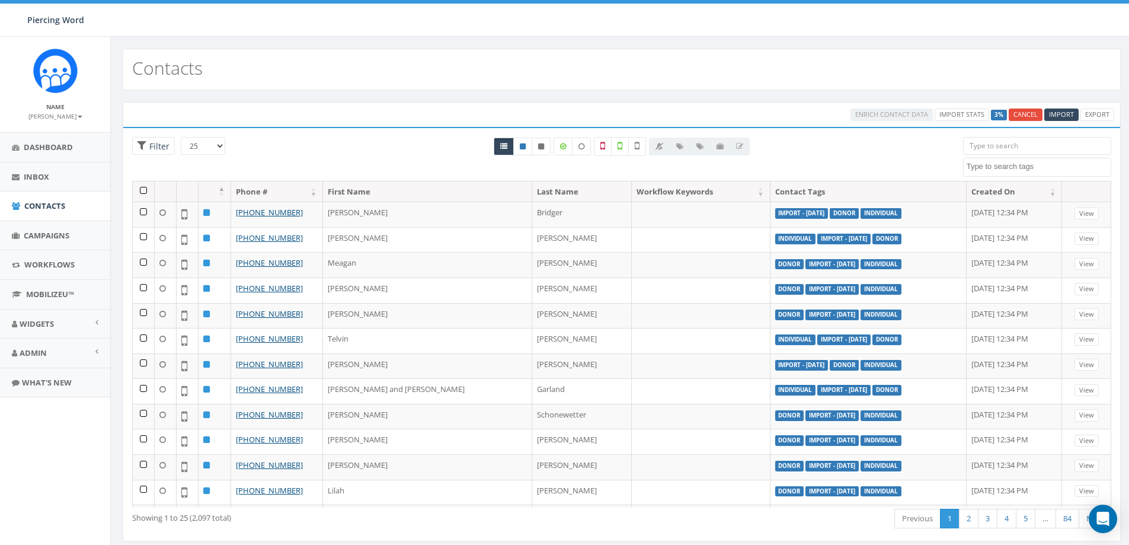
select select
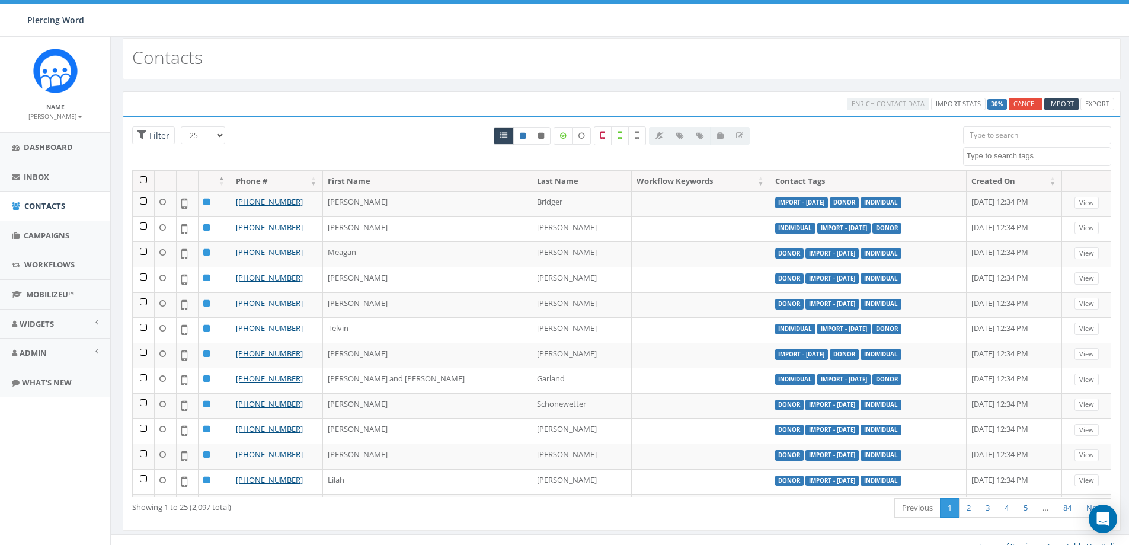
click at [141, 178] on th at bounding box center [144, 181] width 22 height 21
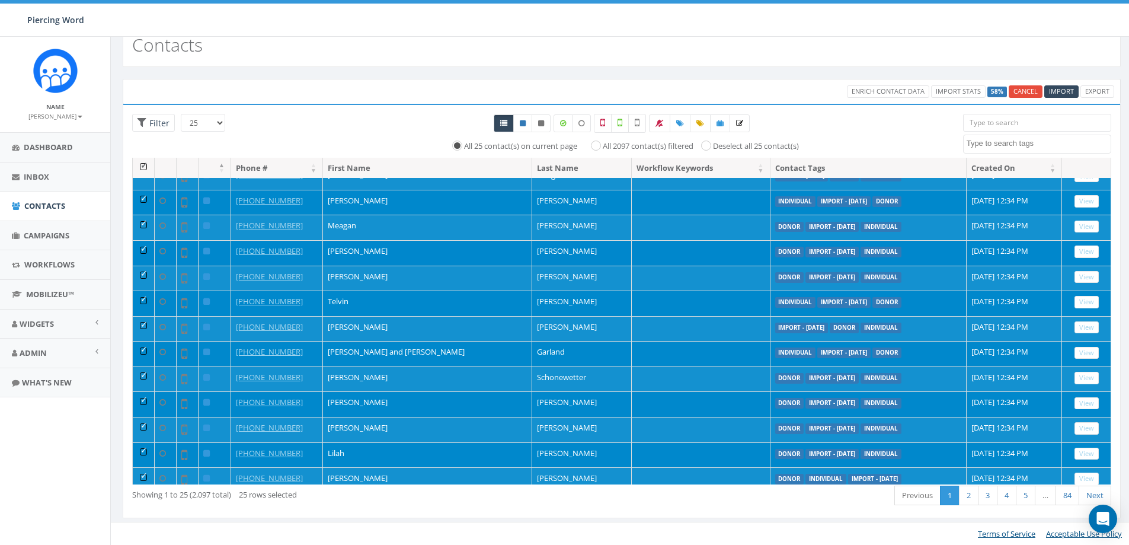
scroll to position [13, 0]
click at [595, 148] on input "All 2097 contact(s) filtered" at bounding box center [599, 145] width 8 height 8
radio input "true"
click at [736, 126] on icon at bounding box center [739, 123] width 7 height 7
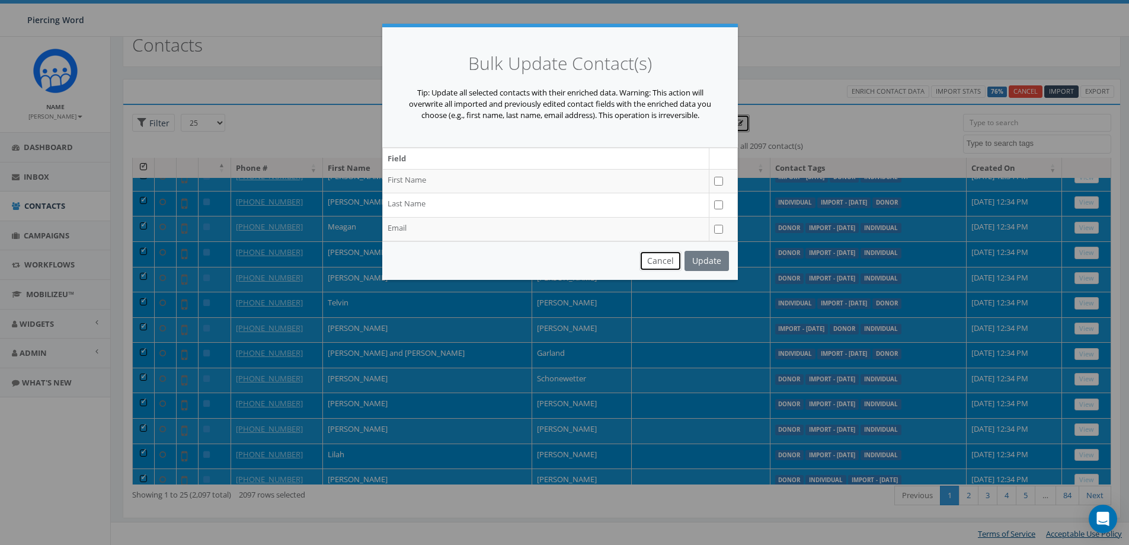
click at [656, 261] on button "Cancel" at bounding box center [661, 261] width 42 height 20
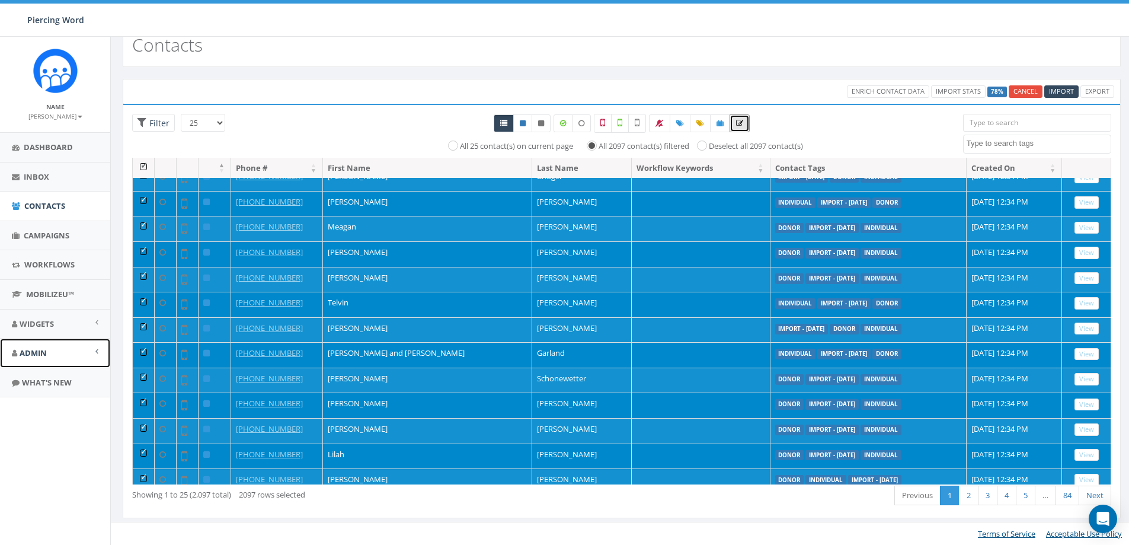
click at [99, 355] on link "Admin" at bounding box center [55, 352] width 110 height 29
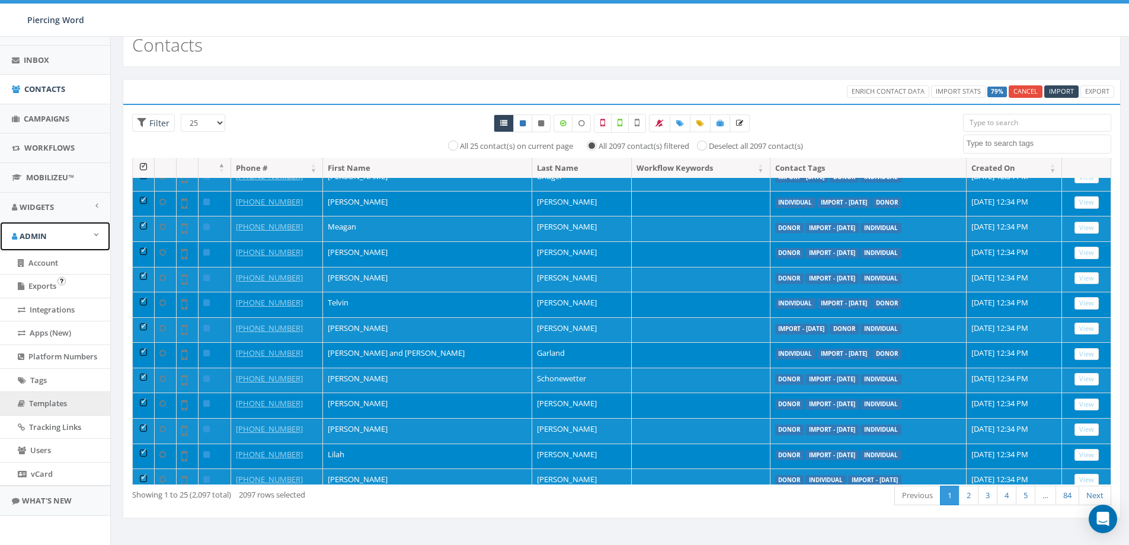
scroll to position [121, 0]
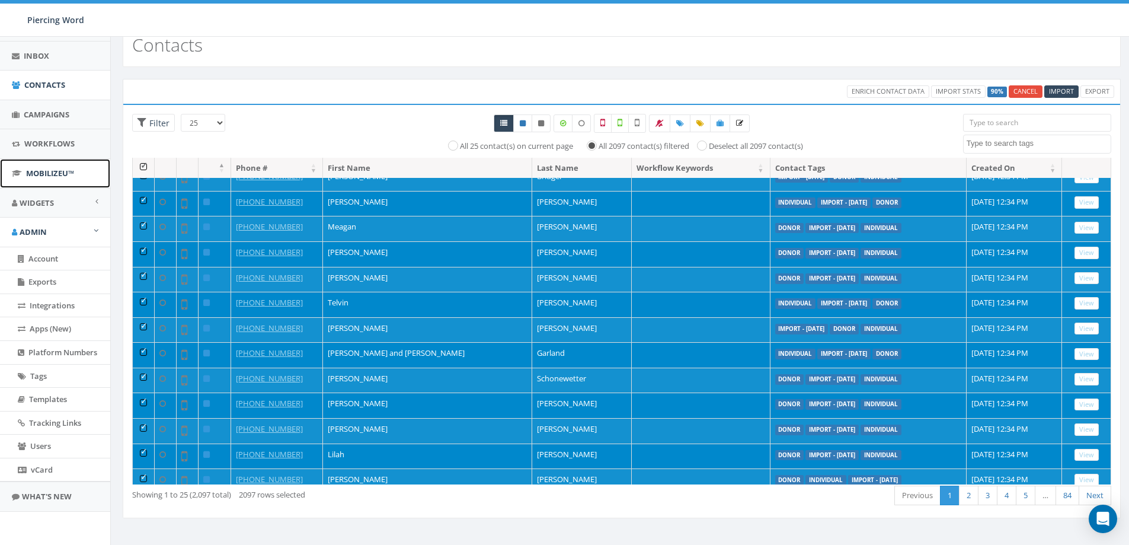
click at [63, 174] on span "MobilizeU™" at bounding box center [50, 173] width 48 height 11
click at [312, 87] on div "Enrich Contact Data Import Stats 100% Cancel Import Export" at bounding box center [621, 91] width 1003 height 12
click at [142, 165] on th at bounding box center [144, 168] width 22 height 21
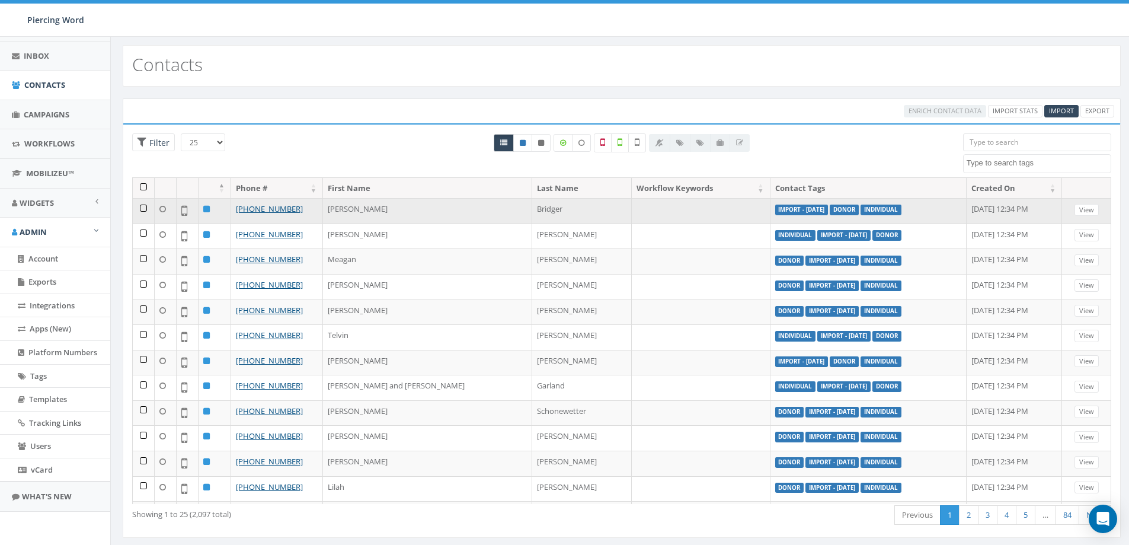
scroll to position [0, 0]
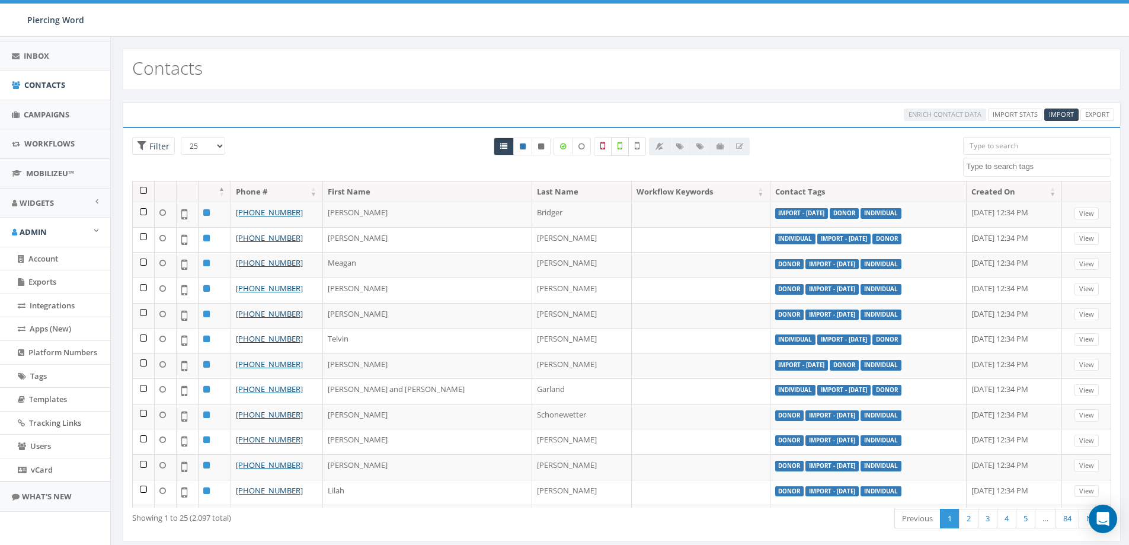
click at [621, 146] on icon at bounding box center [620, 145] width 5 height 11
checkbox input "true"
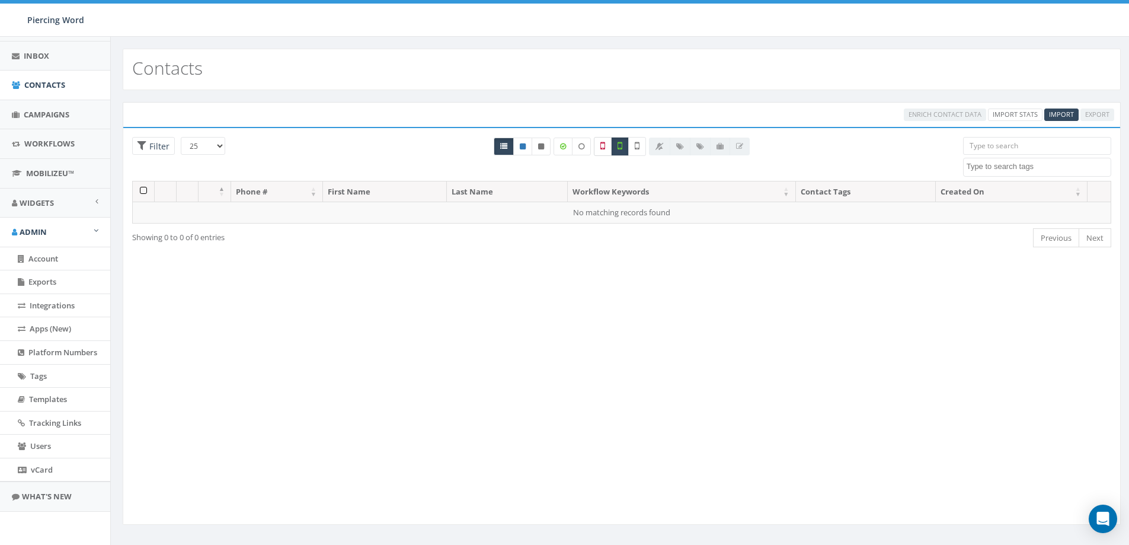
click at [606, 143] on label at bounding box center [603, 146] width 18 height 19
checkbox input "true"
click at [635, 150] on icon at bounding box center [637, 145] width 5 height 11
checkbox input "true"
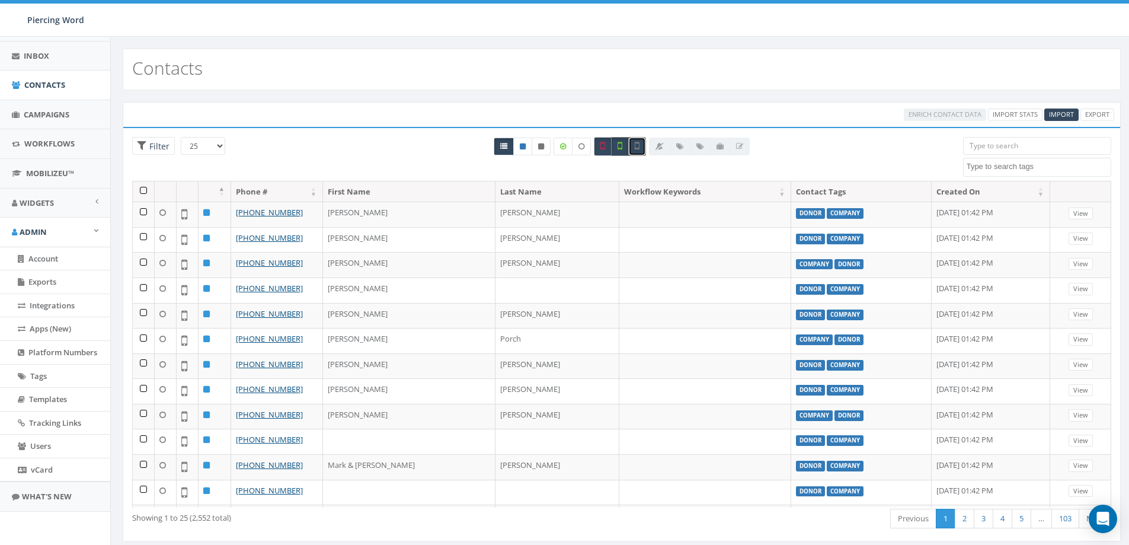
click at [624, 152] on label at bounding box center [620, 146] width 18 height 19
checkbox input "false"
click at [602, 148] on icon at bounding box center [603, 145] width 5 height 11
checkbox input "false"
click at [1059, 113] on span "Import" at bounding box center [1061, 114] width 25 height 9
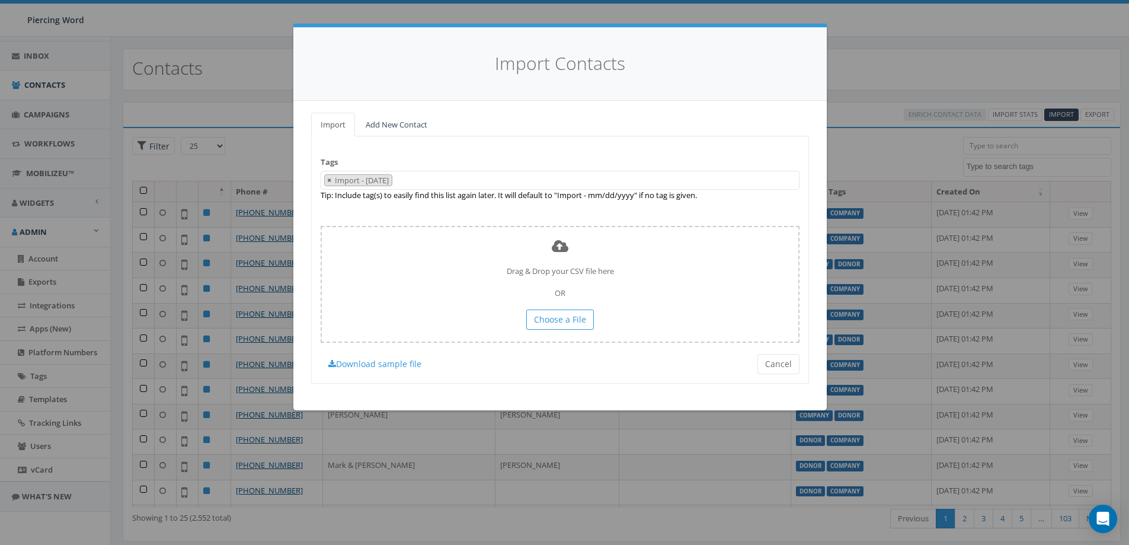
click at [327, 181] on span "×" at bounding box center [329, 180] width 4 height 11
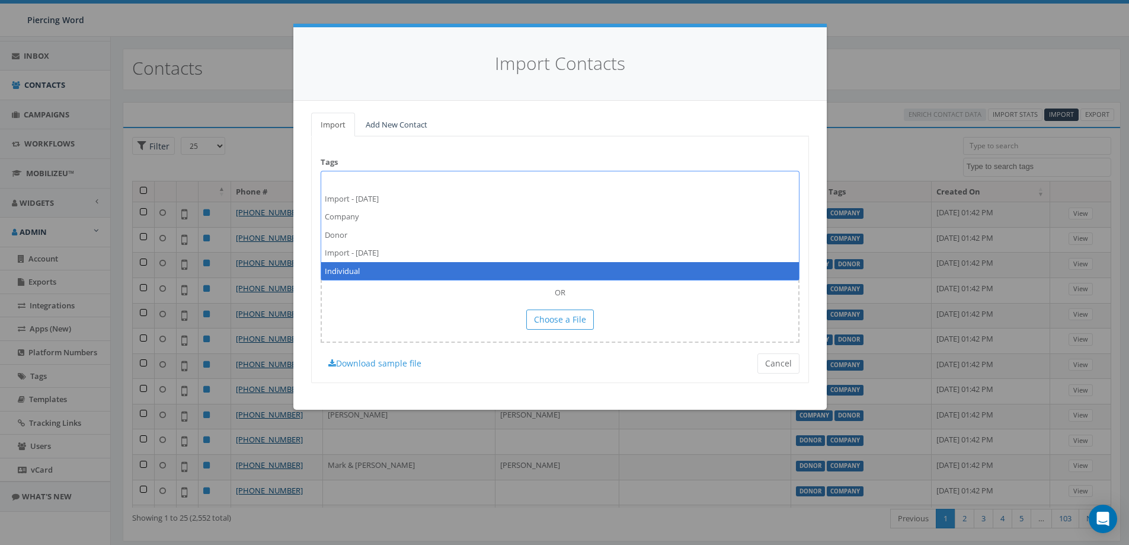
select select "Individual"
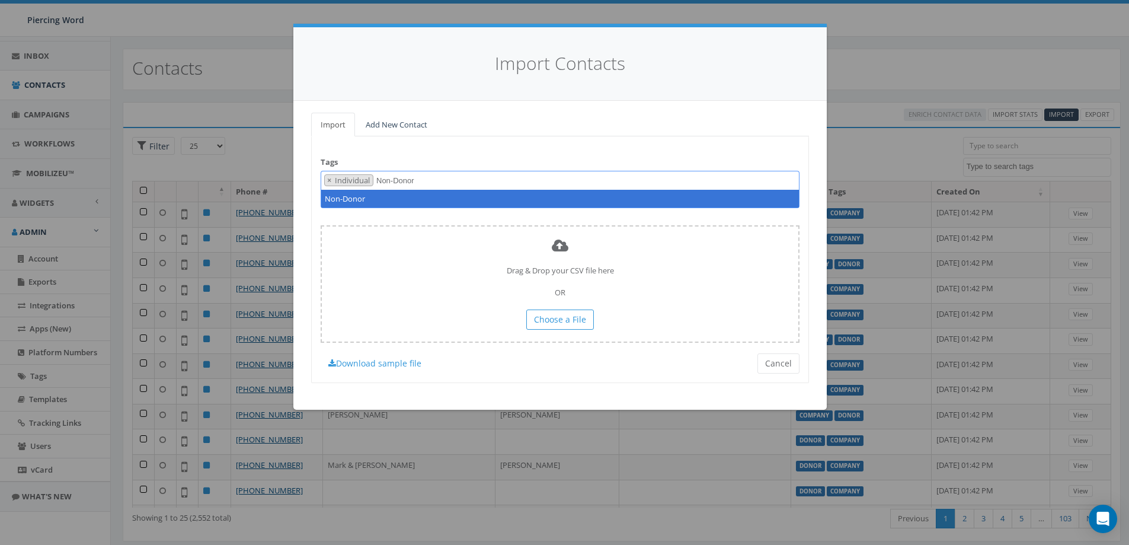
type textarea "Non-Donor"
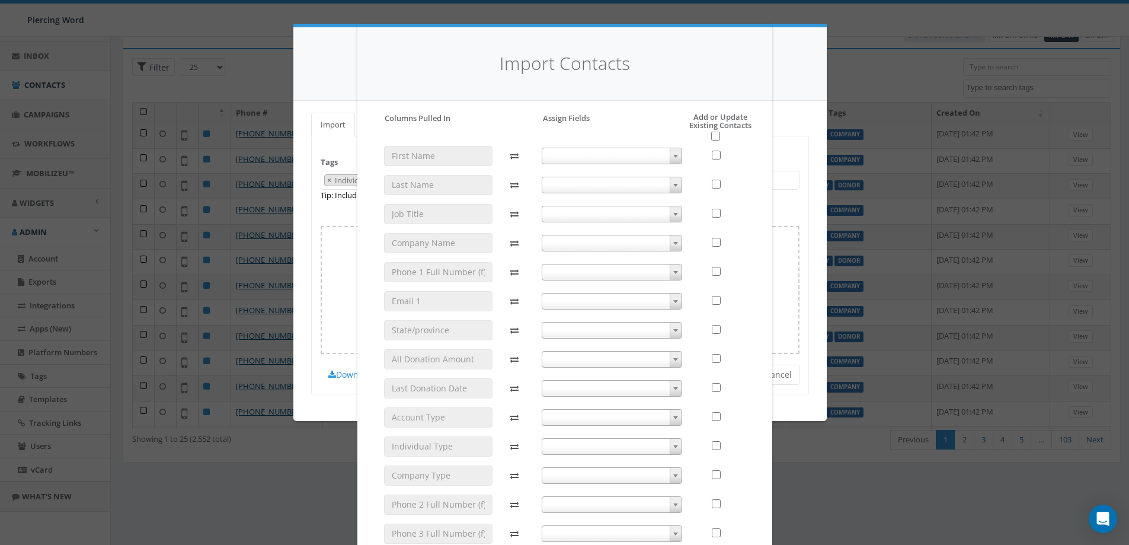
click at [660, 157] on span at bounding box center [612, 156] width 140 height 17
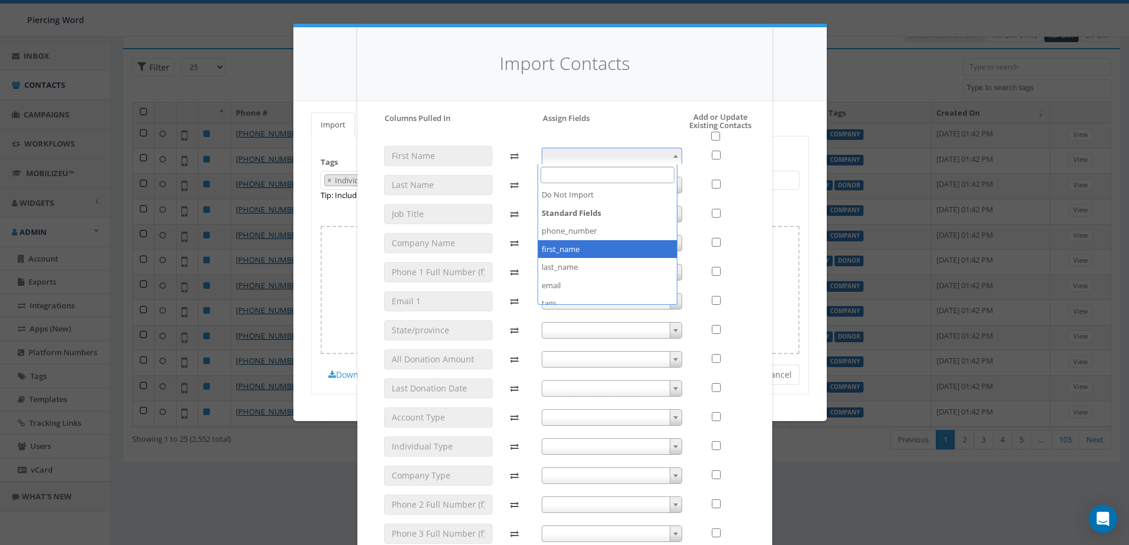
select select "first_name"
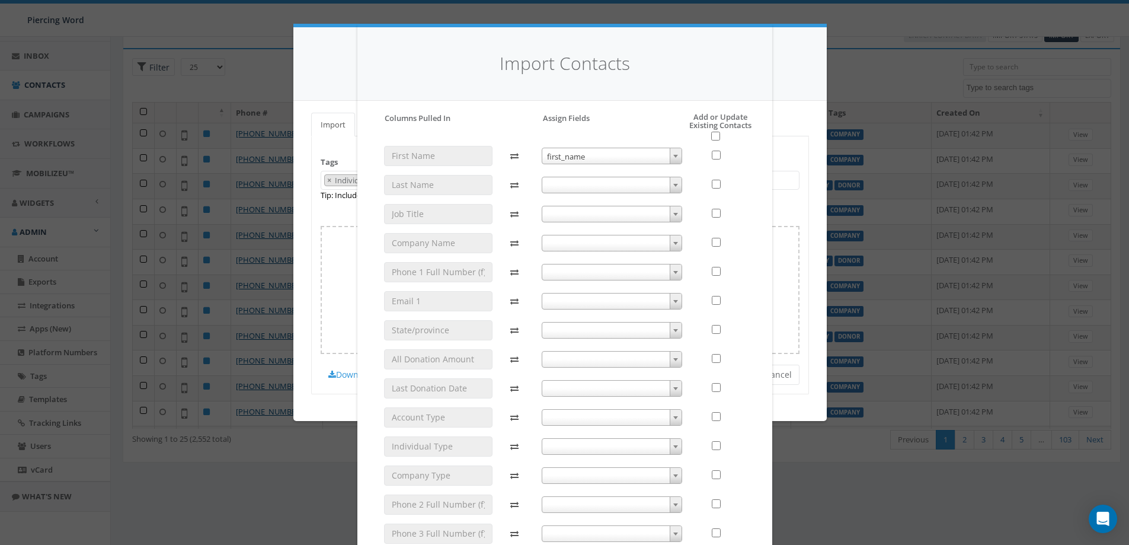
click at [598, 181] on span at bounding box center [612, 185] width 140 height 17
select select "last_name"
click at [584, 216] on span at bounding box center [612, 214] width 140 height 17
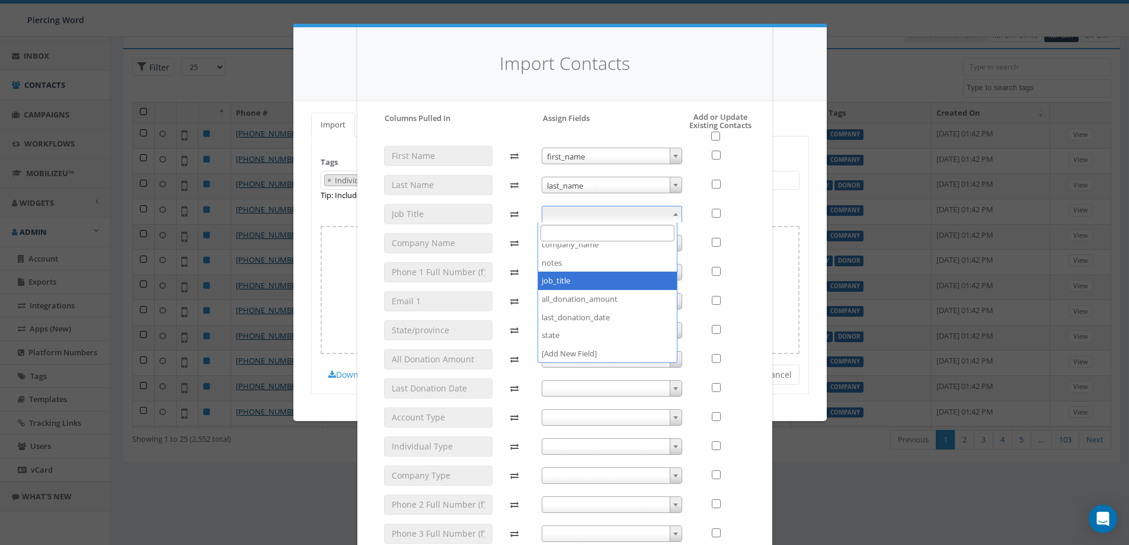
select select "job_title"
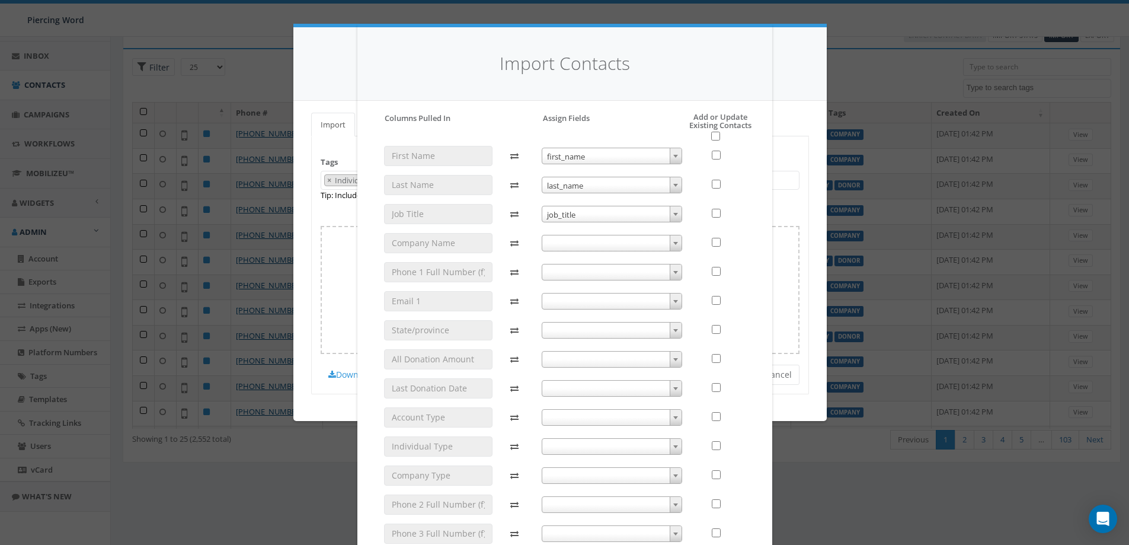
click at [573, 241] on span at bounding box center [612, 243] width 140 height 17
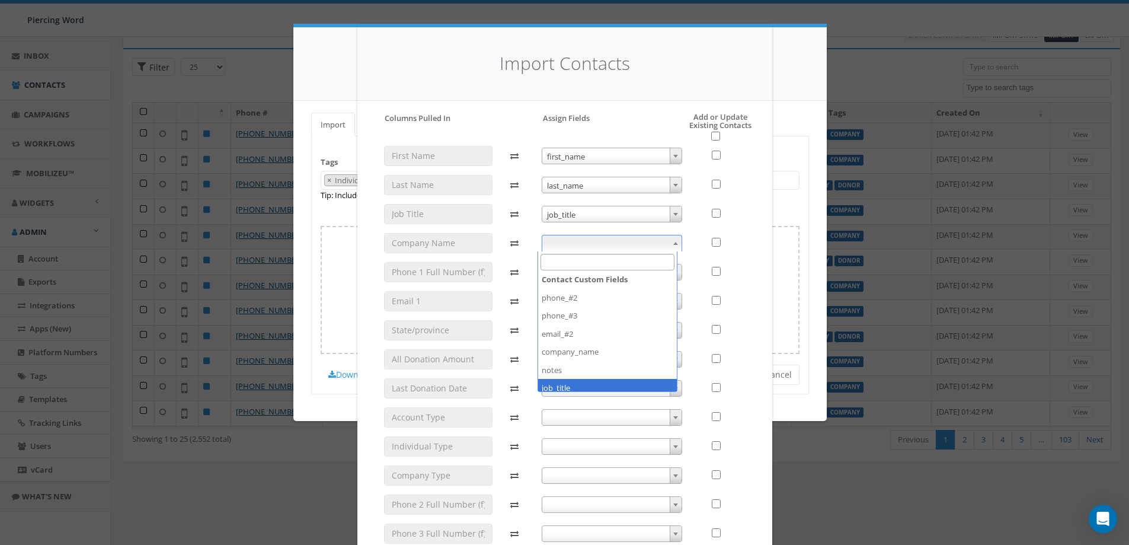
scroll to position [129, 0]
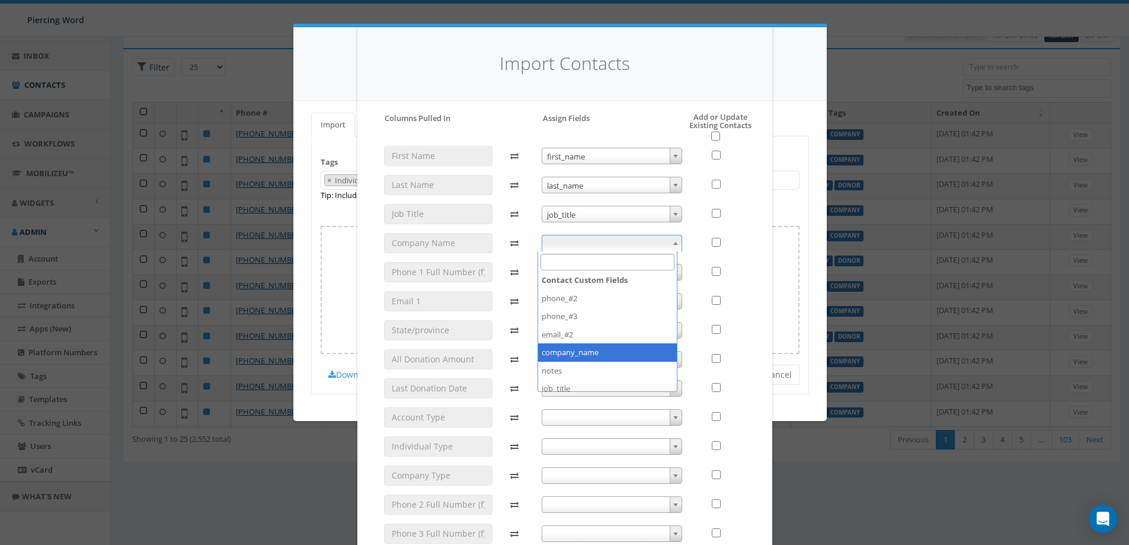
select select "company_name"
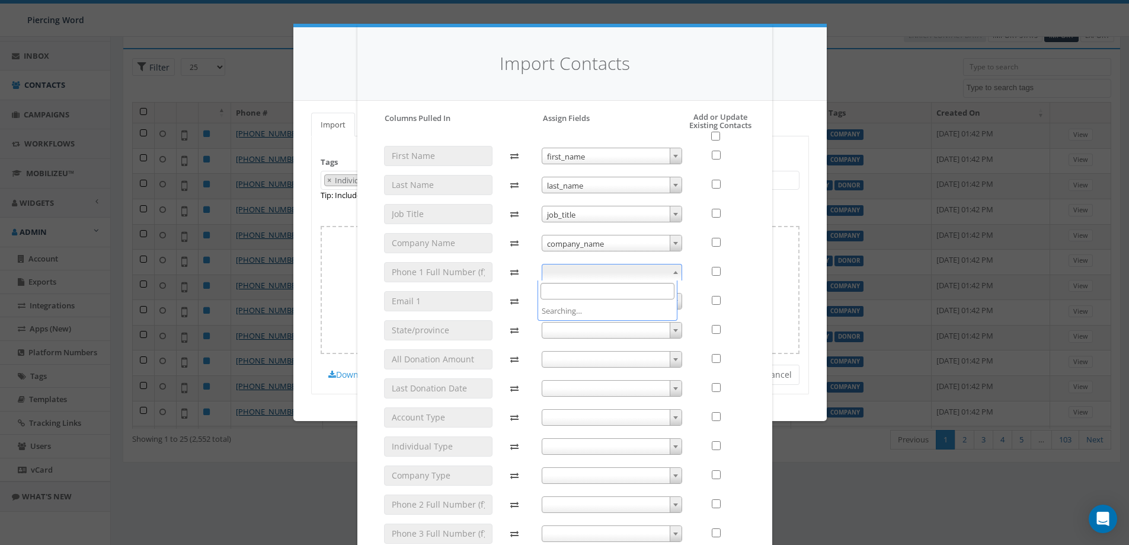
click at [587, 272] on span at bounding box center [612, 272] width 140 height 17
select select "phone_number"
click at [576, 303] on span at bounding box center [612, 301] width 140 height 17
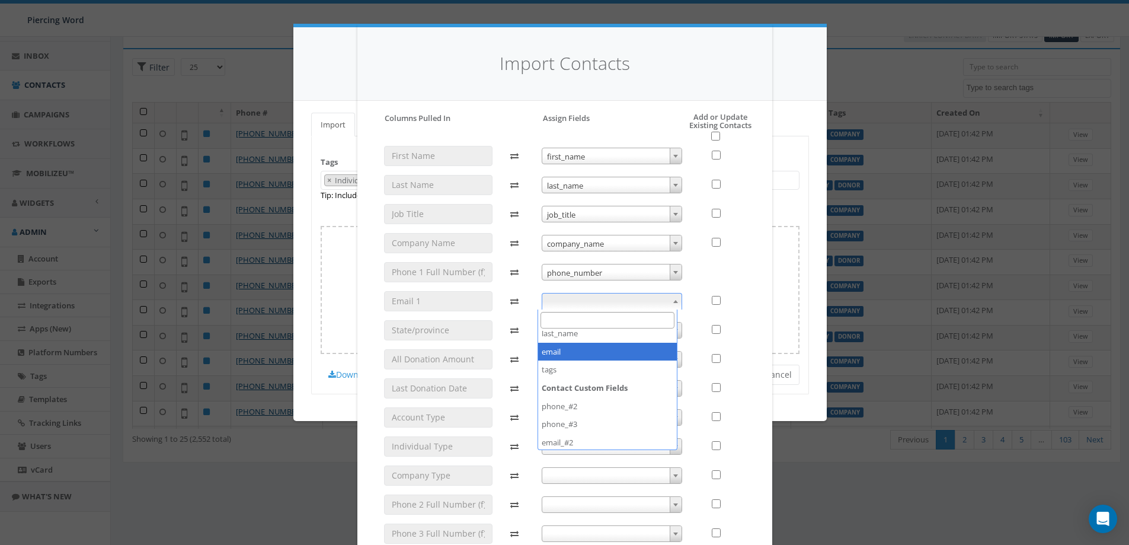
select select "email"
click at [612, 325] on span at bounding box center [612, 330] width 140 height 17
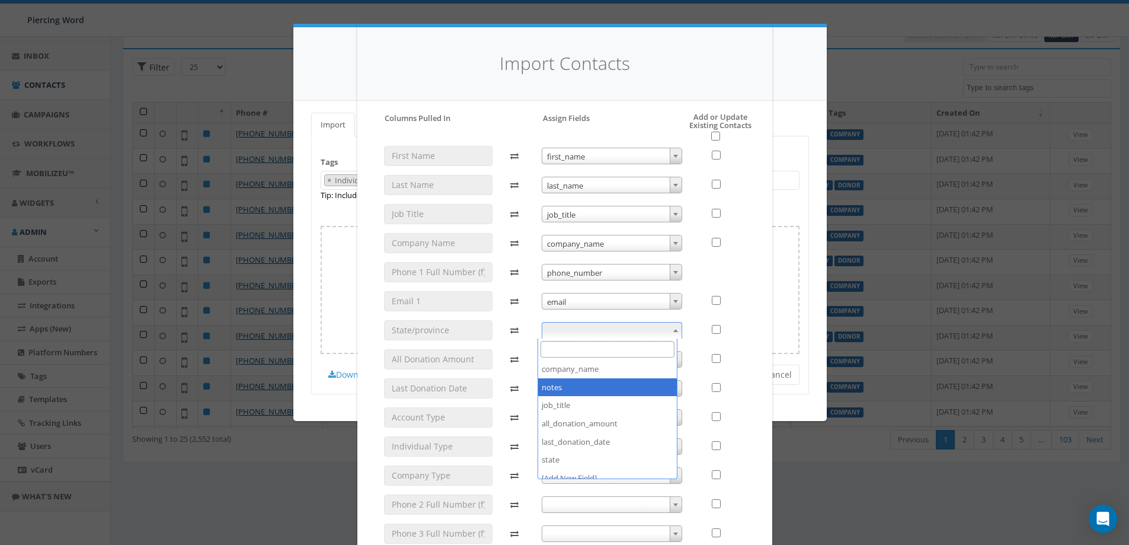
scroll to position [207, 0]
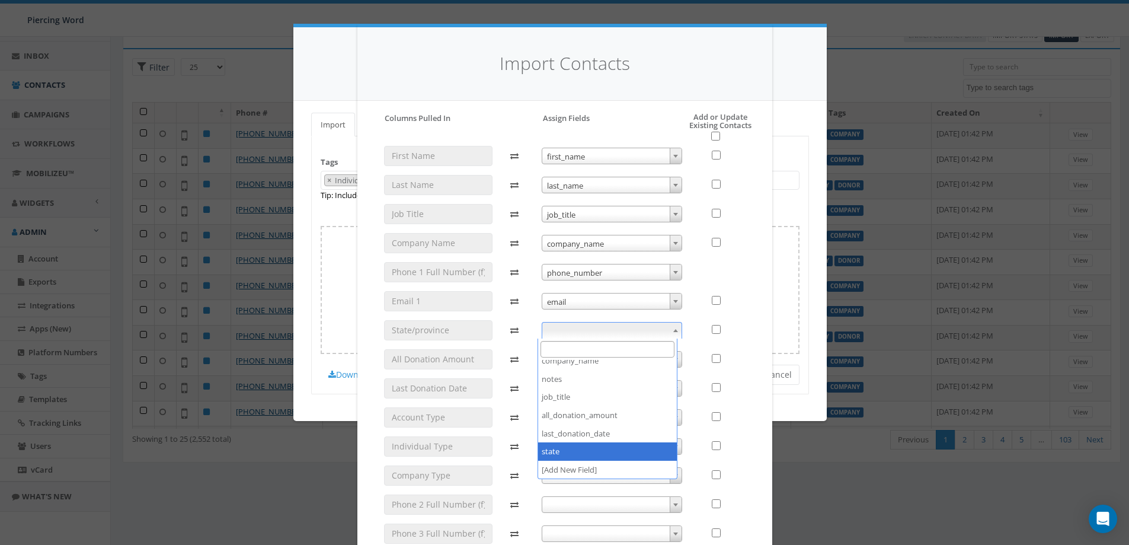
select select "state"
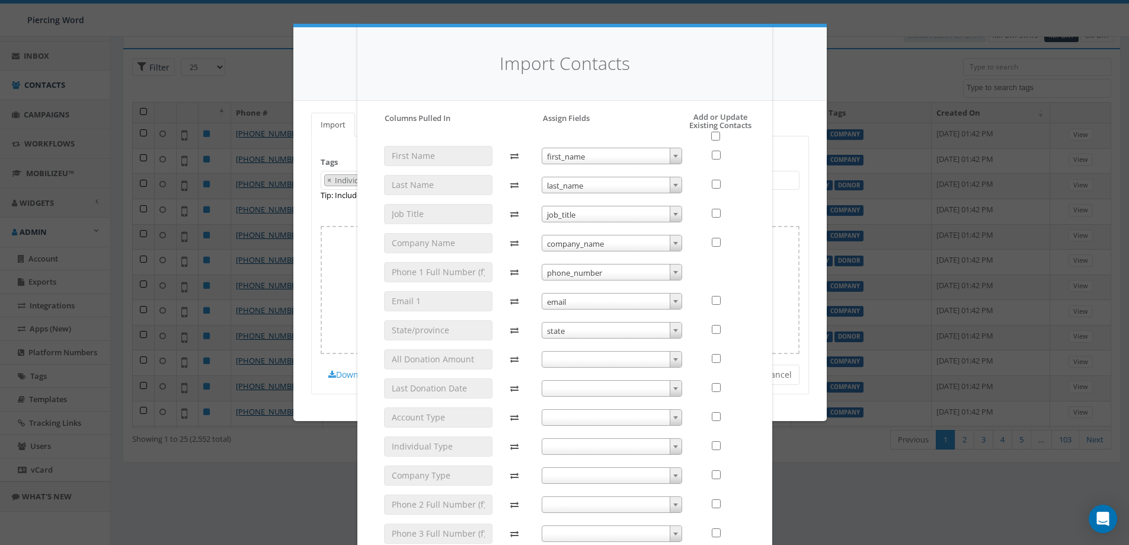
click at [598, 356] on span at bounding box center [612, 359] width 140 height 17
select select "all_donation_amount"
click at [605, 391] on span at bounding box center [612, 388] width 140 height 17
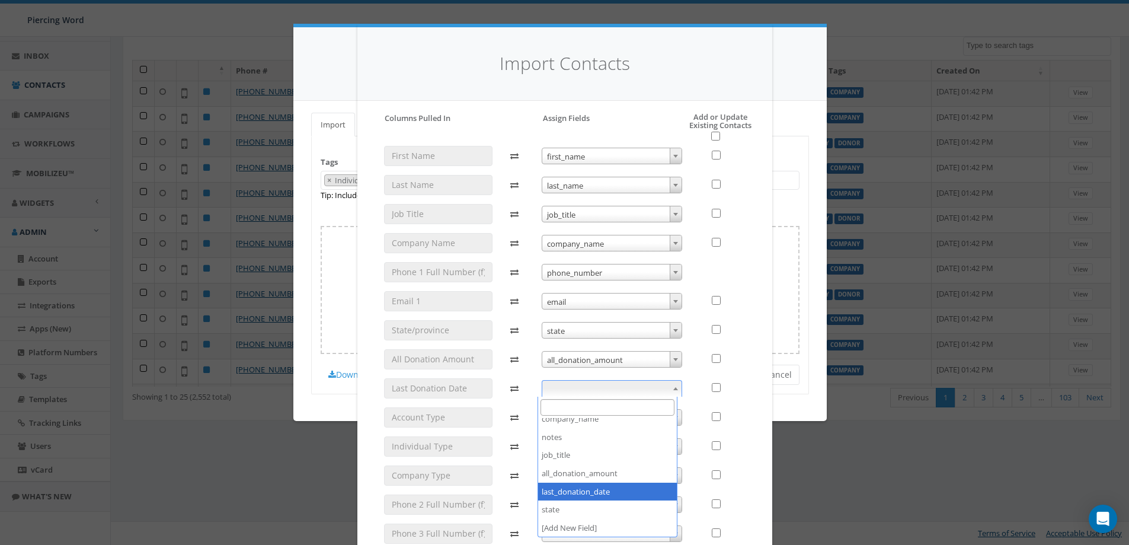
select select "last_donation_date"
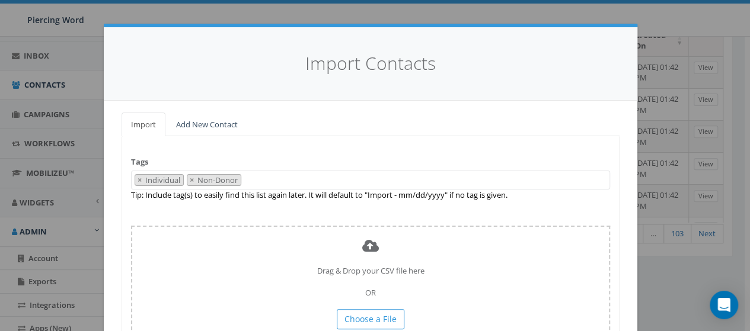
scroll to position [158, 0]
click at [338, 97] on div "Import Contacts" at bounding box center [371, 64] width 534 height 74
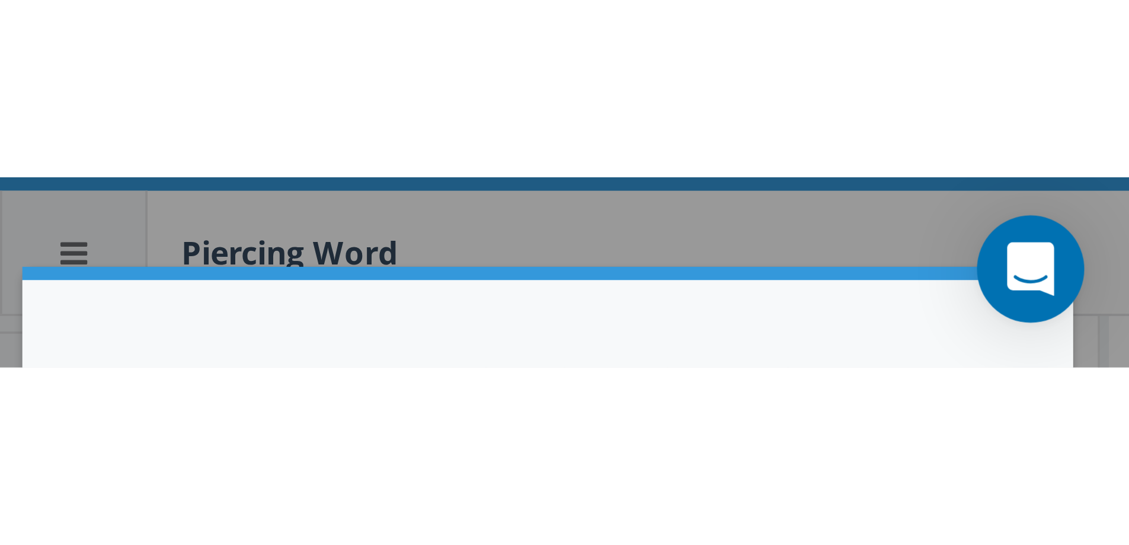
scroll to position [121, 0]
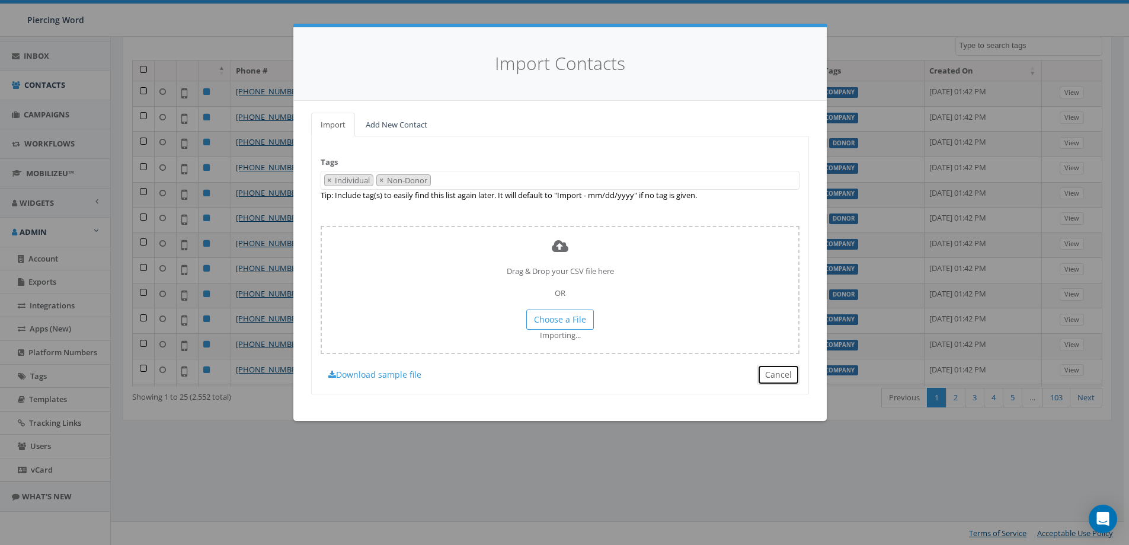
click at [796, 376] on button "Cancel" at bounding box center [779, 375] width 42 height 20
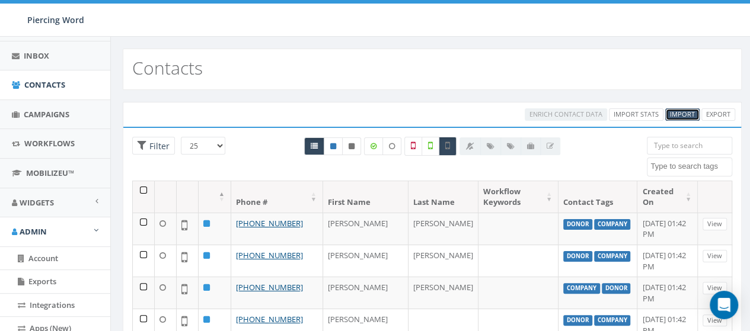
click at [688, 112] on span "Import" at bounding box center [682, 114] width 25 height 9
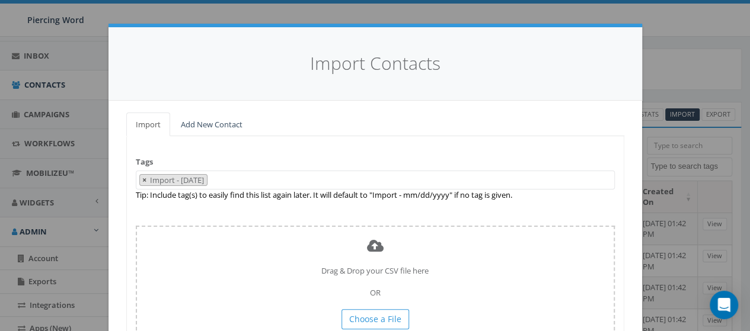
click at [142, 181] on span "×" at bounding box center [144, 180] width 4 height 11
select select
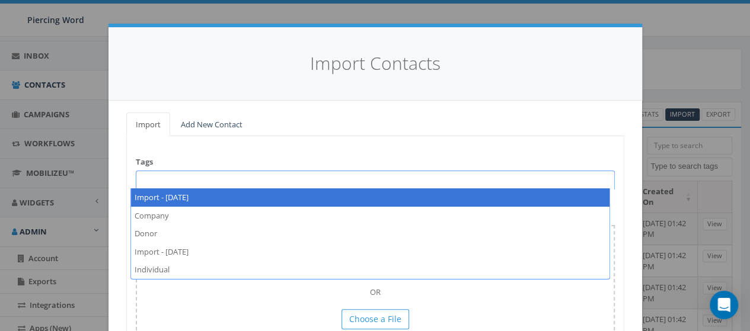
click at [157, 180] on span at bounding box center [375, 180] width 479 height 19
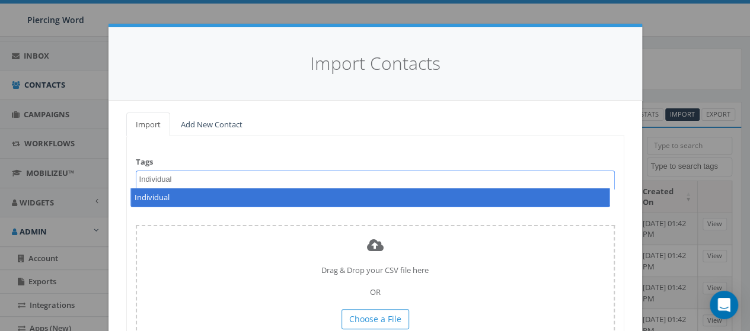
type textarea "Individual"
select select "Individual"
type textarea "Non-Donor"
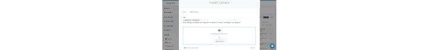
scroll to position [79, 0]
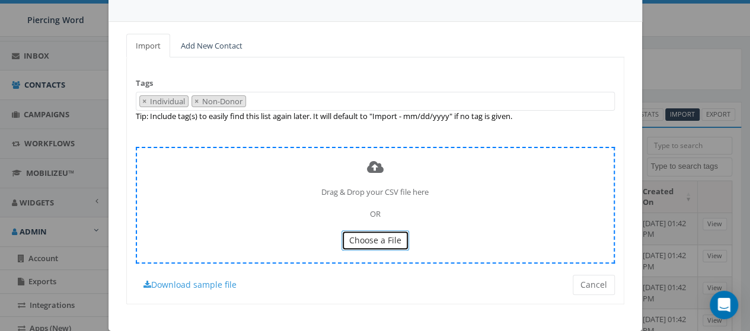
click at [385, 240] on span "Choose a File" at bounding box center [375, 240] width 52 height 11
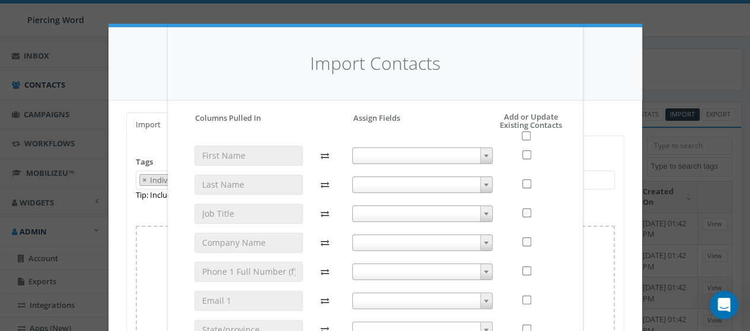
scroll to position [0, 0]
click at [484, 155] on b at bounding box center [486, 156] width 5 height 3
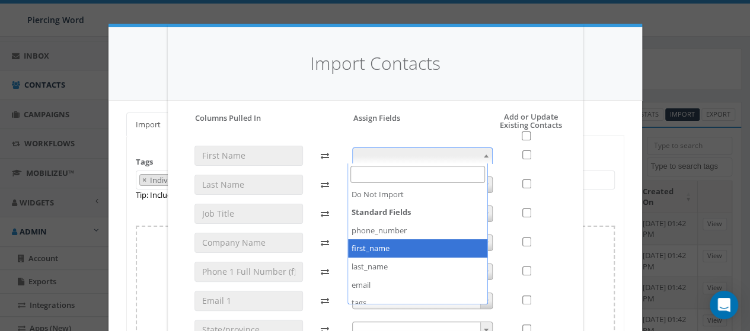
select select "first_name"
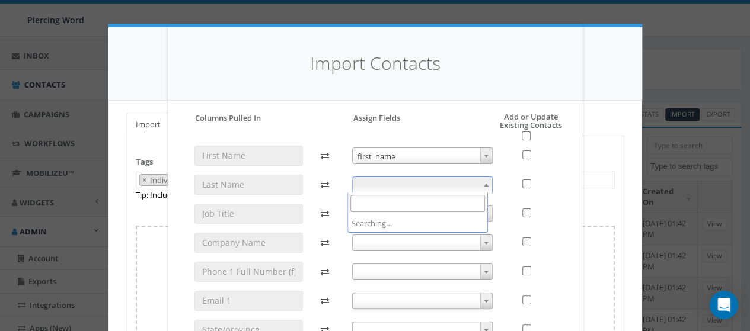
click at [421, 180] on span at bounding box center [422, 185] width 140 height 17
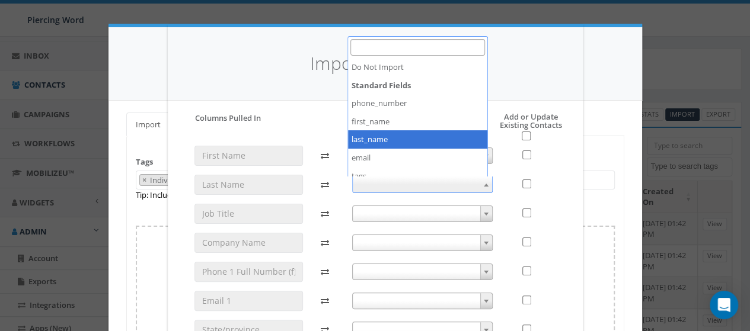
select select "last_name"
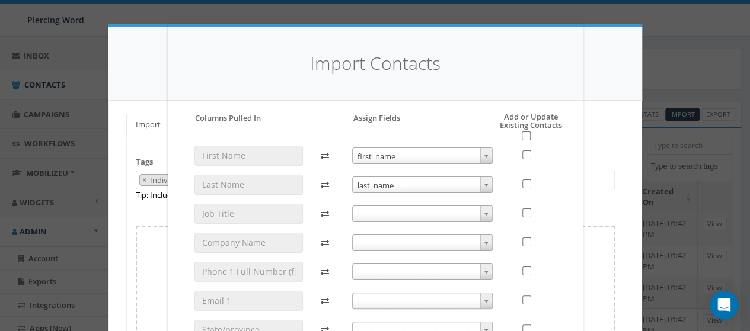
click at [400, 218] on span at bounding box center [422, 214] width 140 height 17
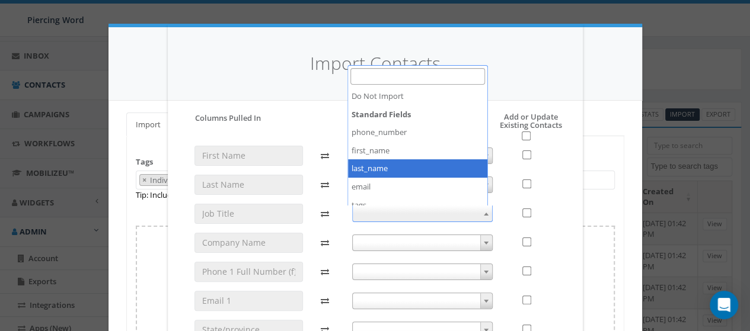
scroll to position [158, 0]
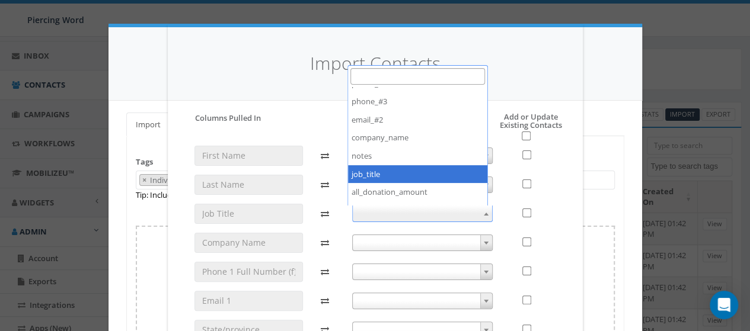
select select "job_title"
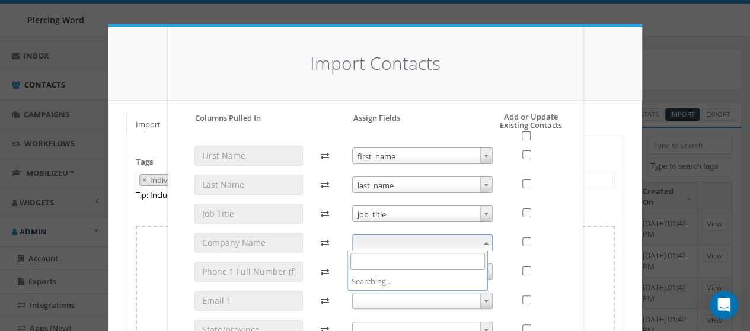
click at [397, 237] on span at bounding box center [422, 243] width 140 height 17
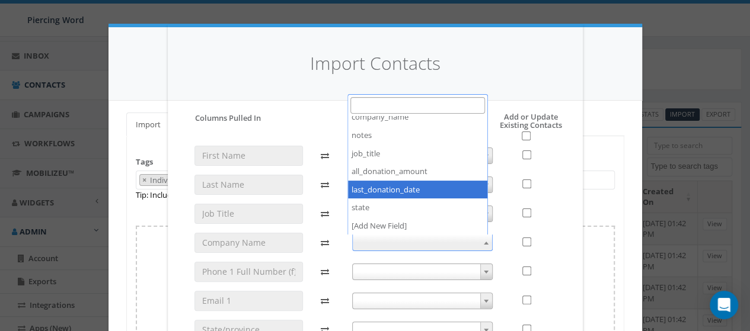
scroll to position [128, 0]
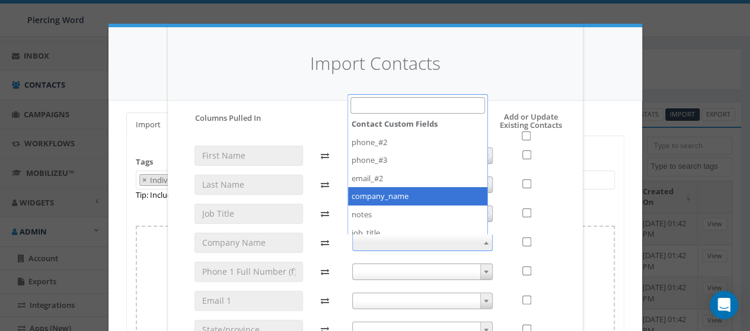
select select "company_name"
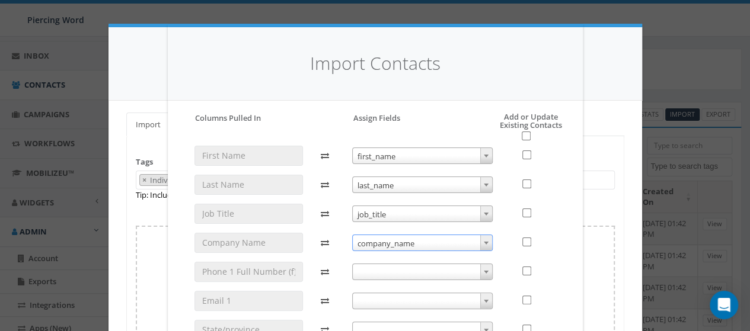
scroll to position [0, 0]
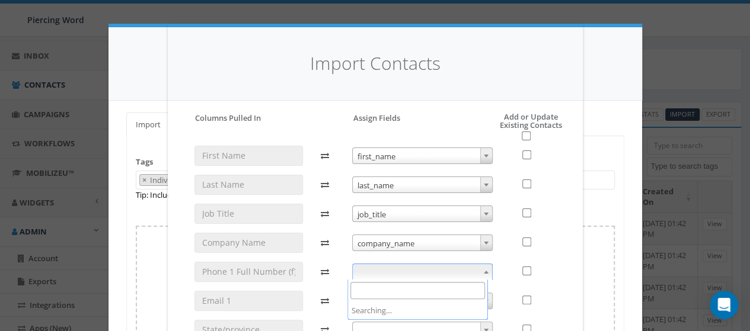
click at [410, 270] on span at bounding box center [422, 272] width 140 height 17
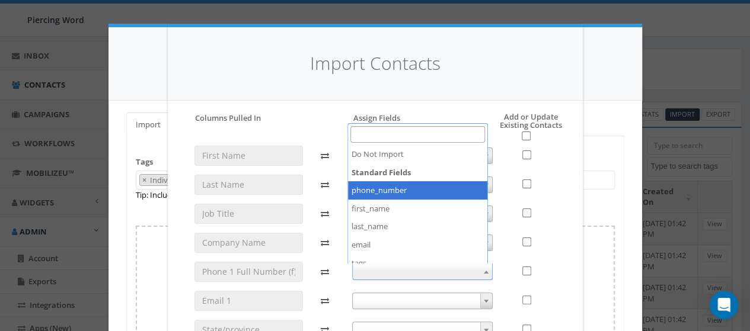
select select "phone_number"
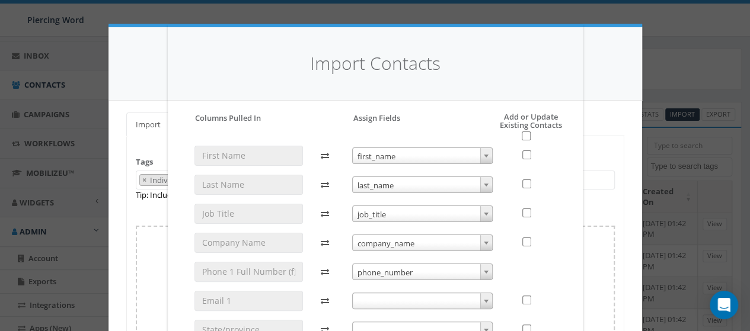
click at [414, 299] on span at bounding box center [422, 301] width 140 height 17
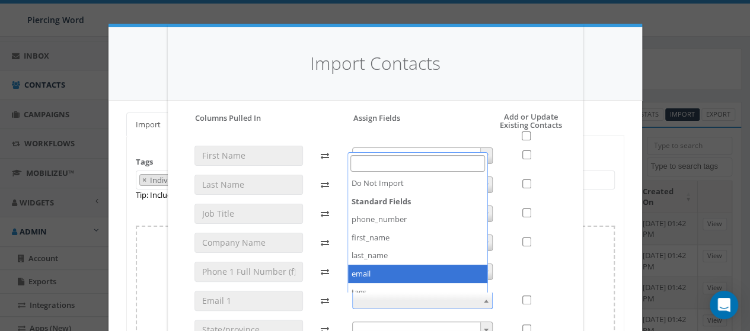
select select "email"
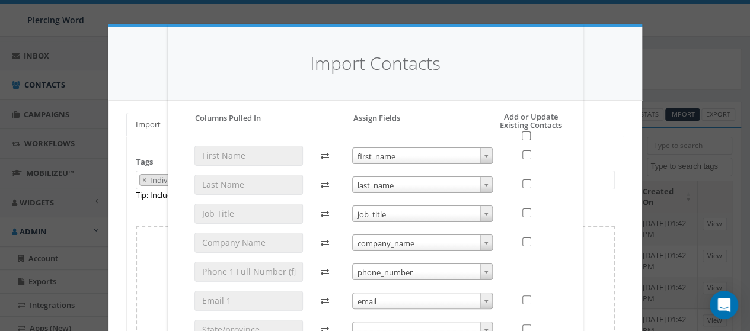
click at [442, 322] on span at bounding box center [422, 330] width 140 height 17
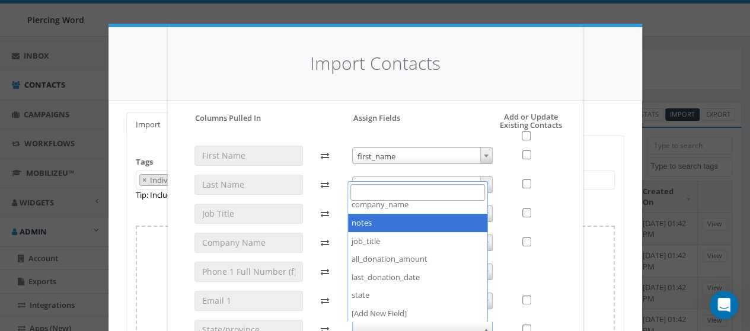
scroll to position [207, 0]
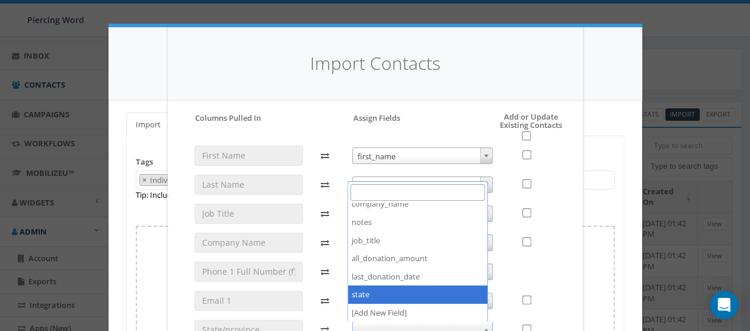
select select "state"
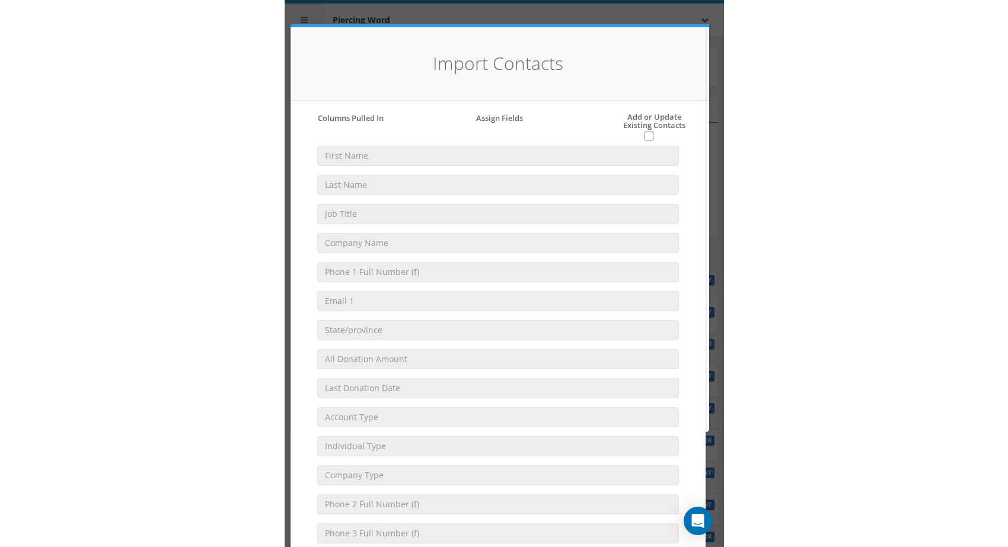
scroll to position [0, 0]
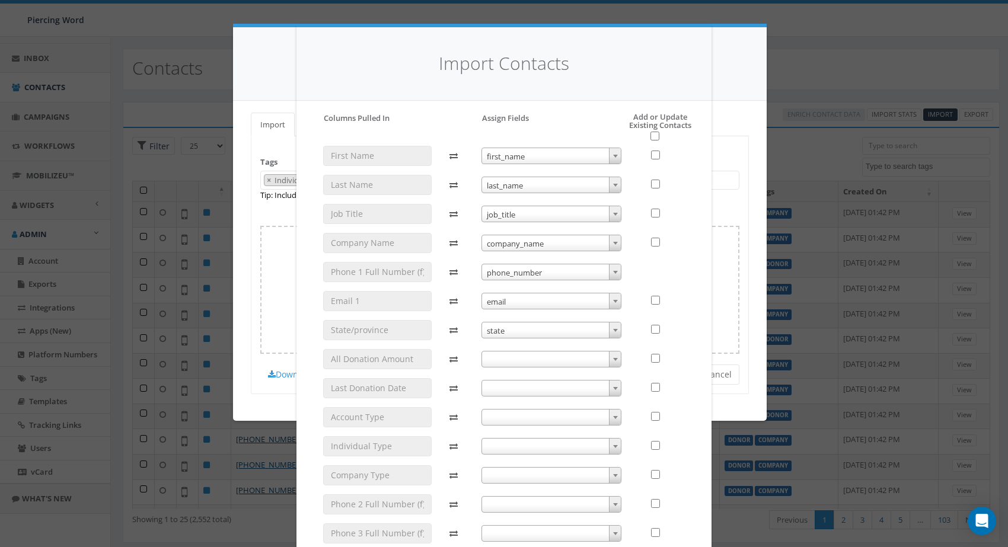
click at [610, 356] on span at bounding box center [615, 359] width 12 height 15
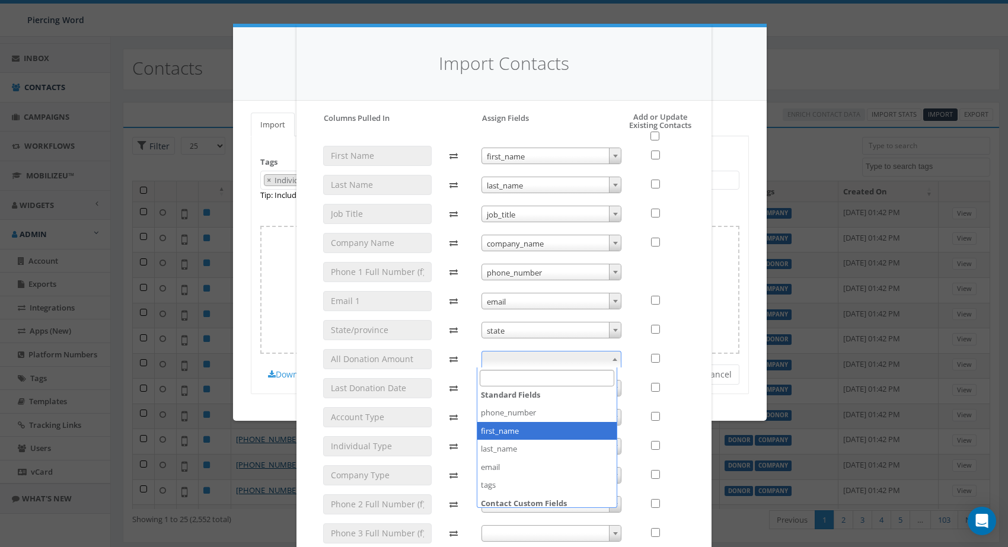
scroll to position [207, 0]
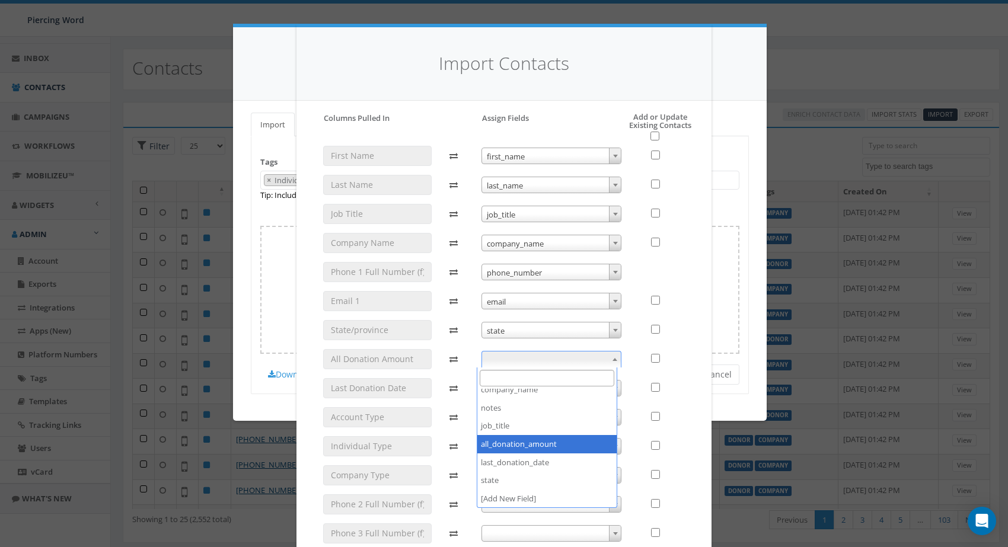
select select "all_donation_amount"
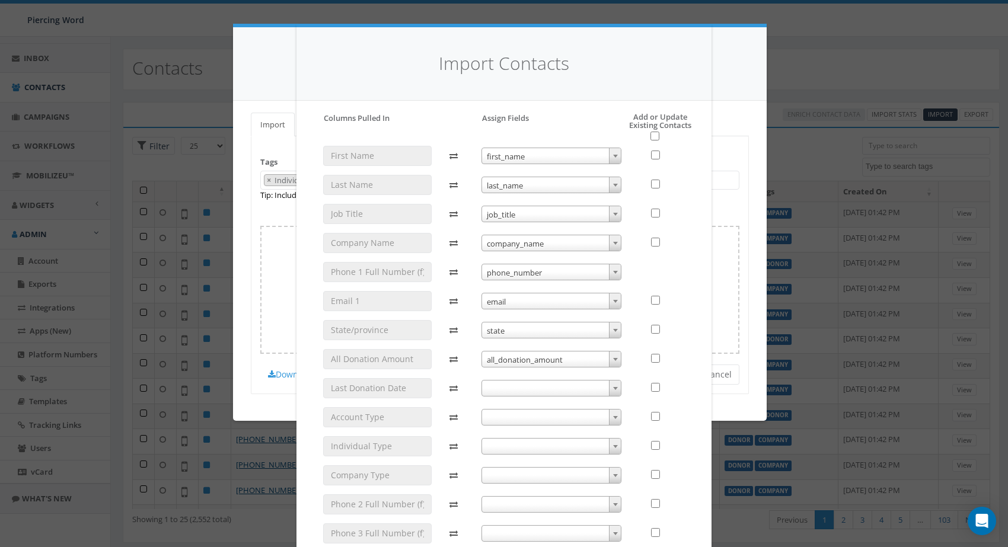
click at [568, 381] on span at bounding box center [551, 388] width 140 height 17
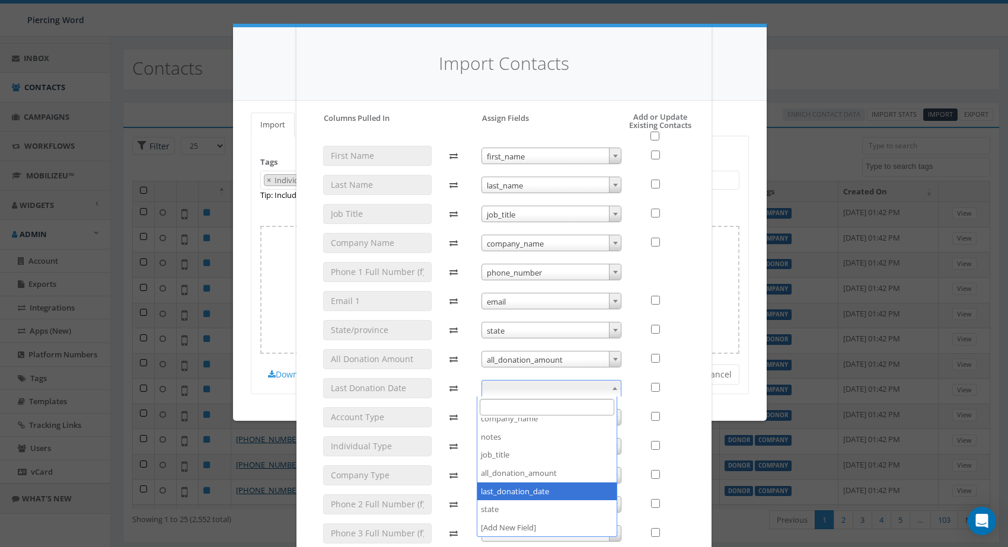
select select "last_donation_date"
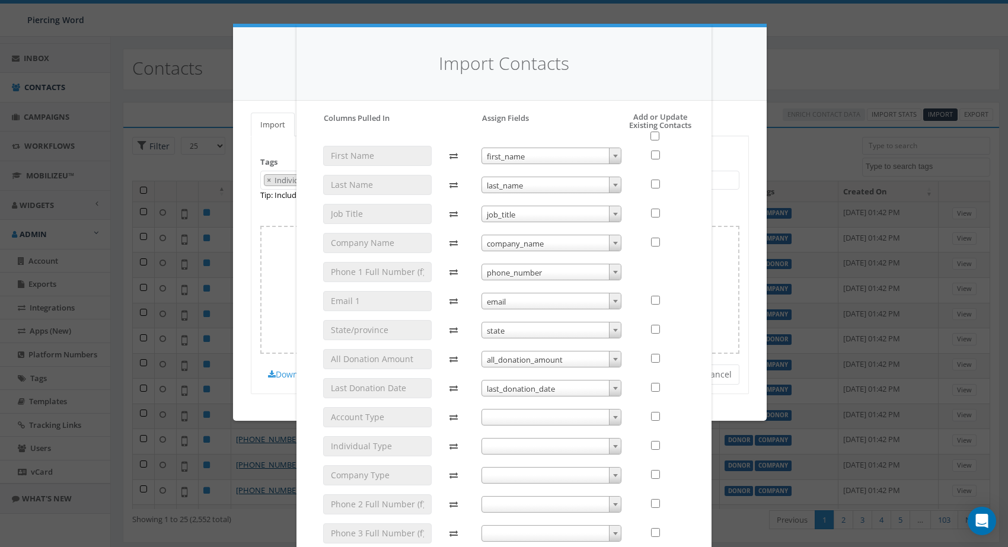
click at [542, 420] on span at bounding box center [551, 417] width 140 height 17
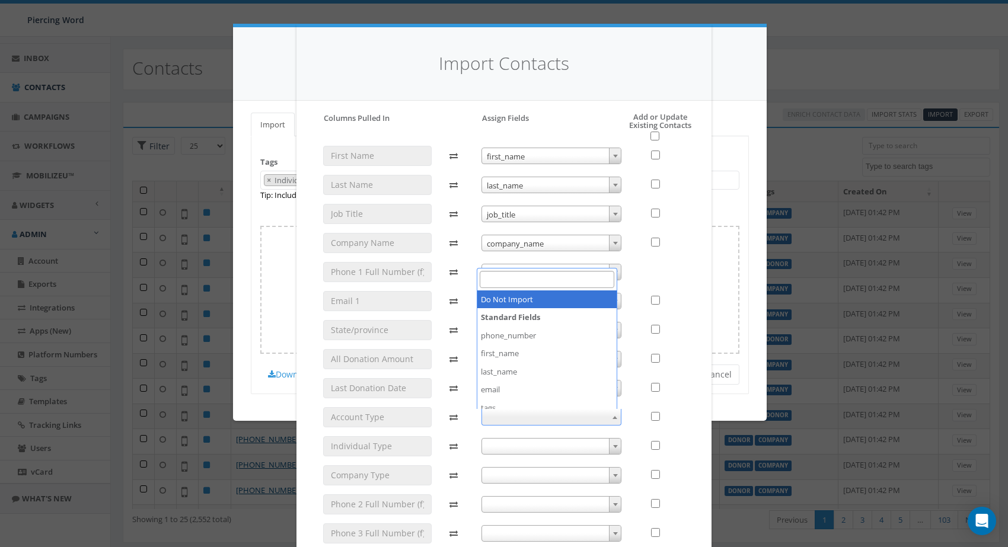
click at [639, 423] on div at bounding box center [662, 417] width 46 height 20
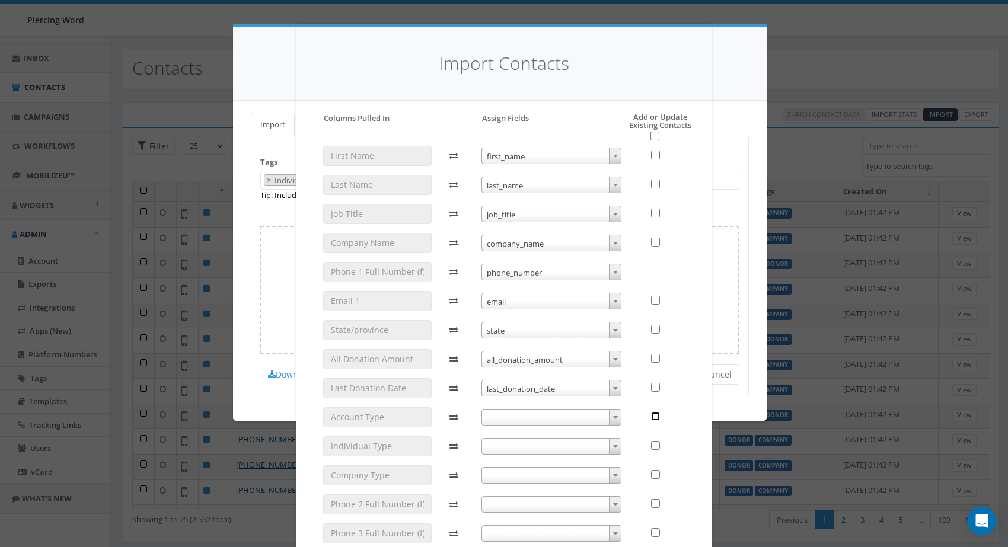
click at [652, 418] on input "checkbox" at bounding box center [655, 416] width 9 height 9
checkbox input "false"
click at [587, 448] on span at bounding box center [551, 446] width 140 height 17
click at [615, 449] on span at bounding box center [615, 446] width 12 height 15
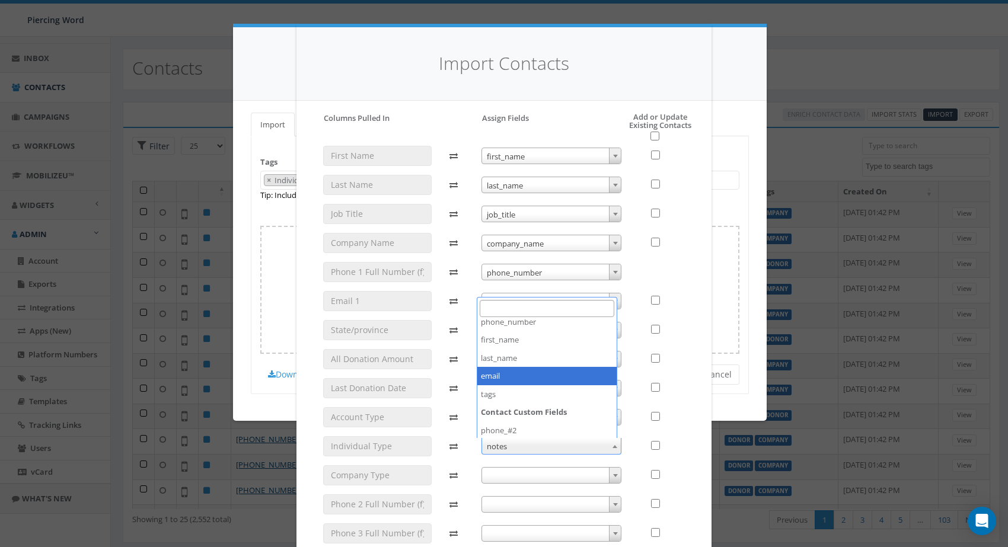
scroll to position [79, 0]
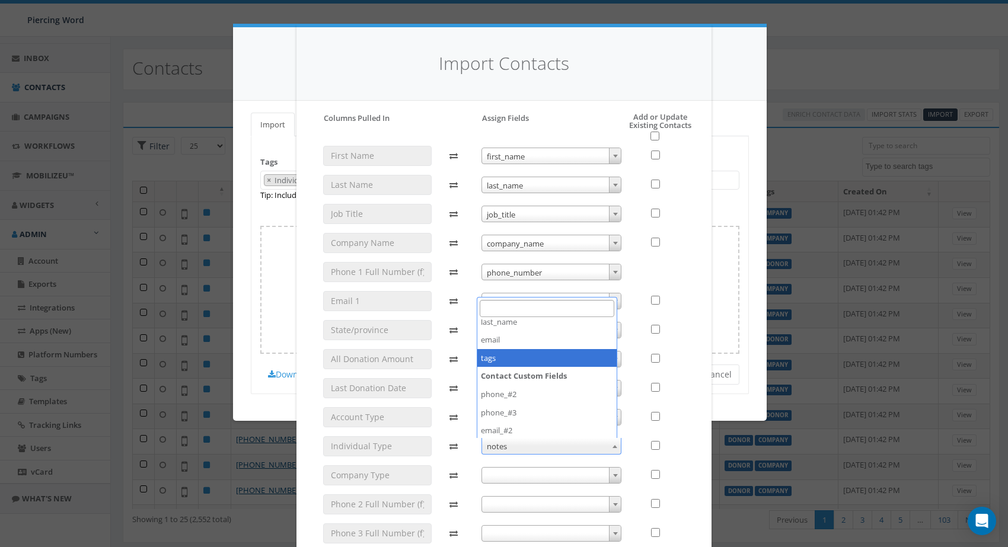
select select "tags"
click at [516, 448] on span "tags" at bounding box center [551, 446] width 139 height 17
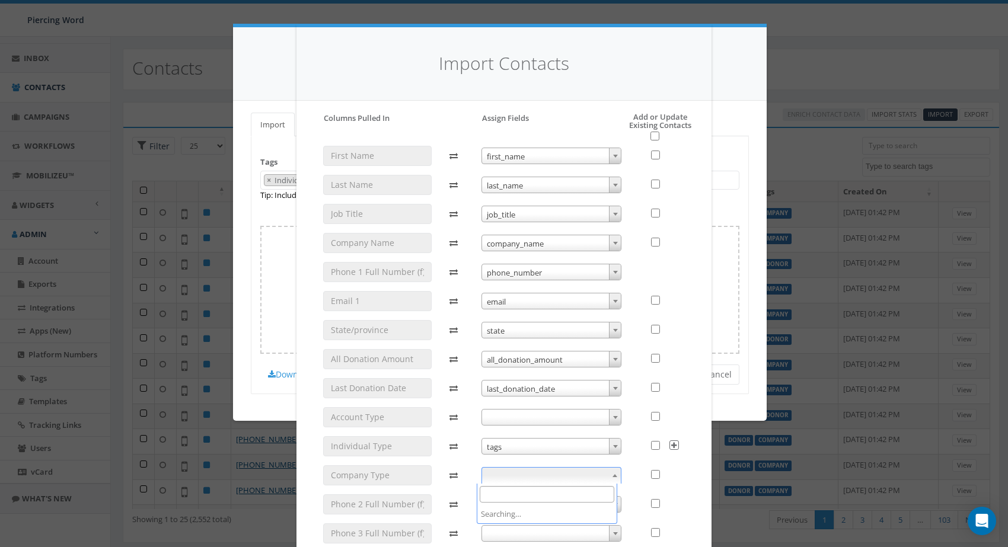
click at [531, 476] on span at bounding box center [551, 475] width 140 height 17
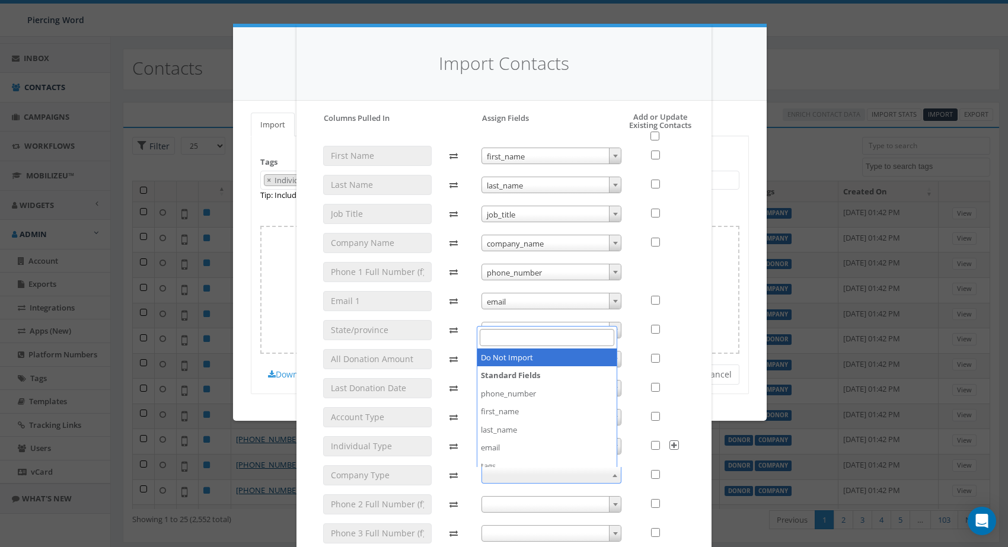
click at [532, 497] on span at bounding box center [551, 504] width 140 height 17
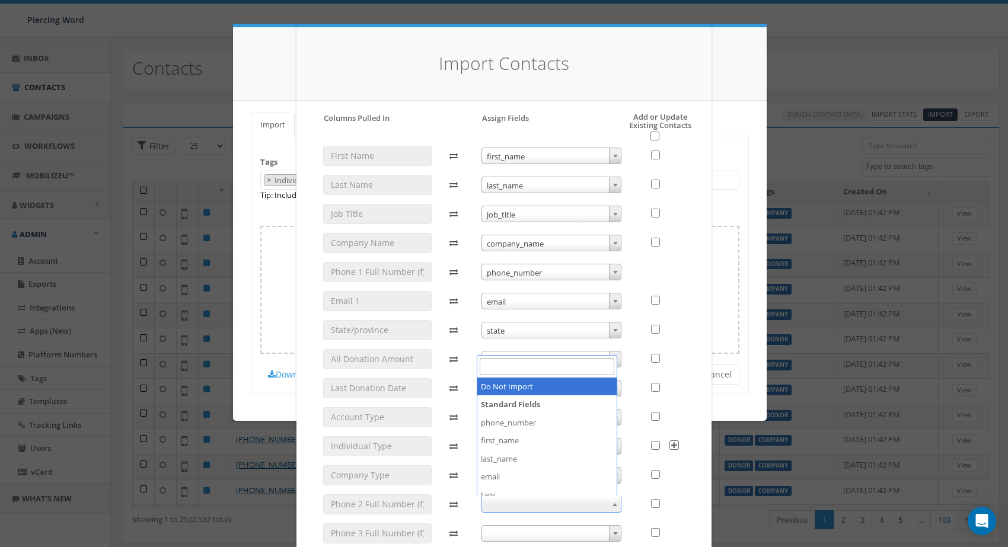
click at [644, 486] on div at bounding box center [661, 349] width 63 height 407
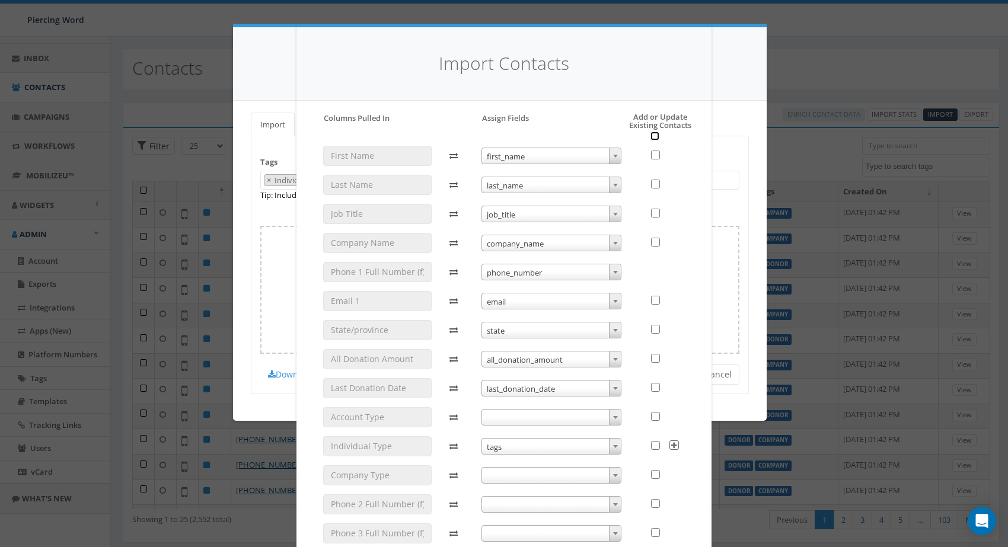
click at [651, 138] on input "checkbox" at bounding box center [654, 136] width 9 height 9
checkbox input "true"
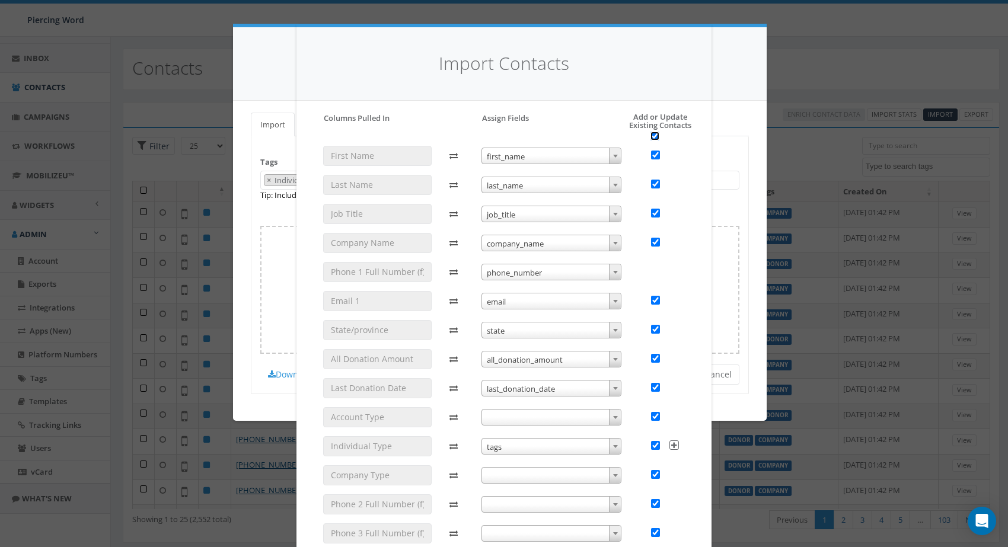
checkbox input "true"
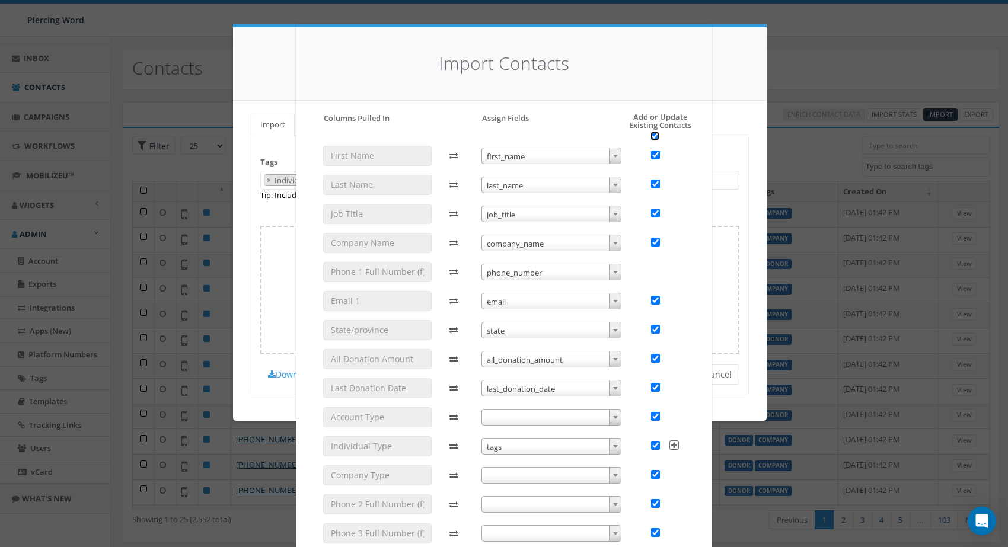
checkbox input "true"
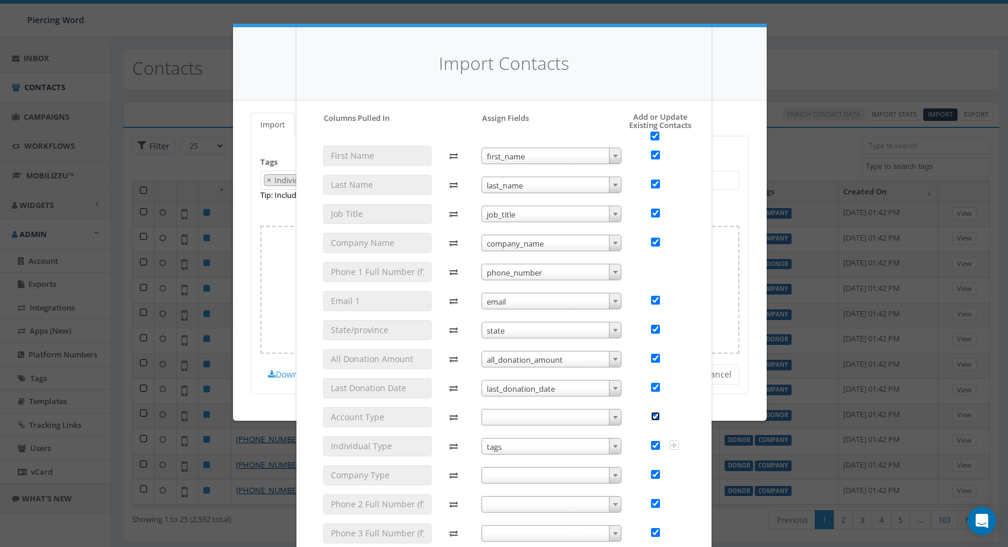
click at [651, 417] on input "checkbox" at bounding box center [655, 416] width 9 height 9
checkbox input "false"
click at [653, 476] on input "checkbox" at bounding box center [655, 474] width 9 height 9
checkbox input "false"
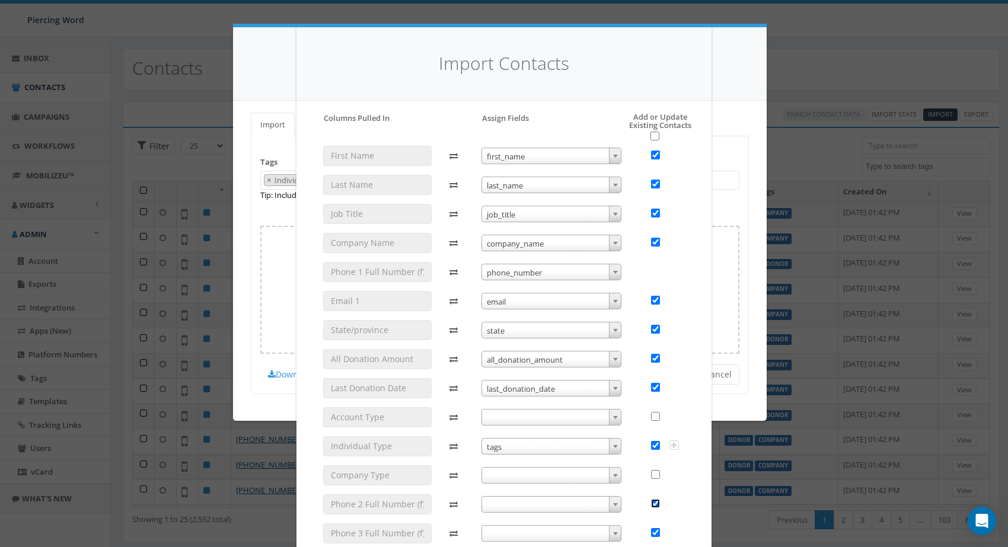
click at [652, 507] on input "checkbox" at bounding box center [655, 503] width 9 height 9
checkbox input "false"
click at [653, 534] on input "checkbox" at bounding box center [655, 532] width 9 height 9
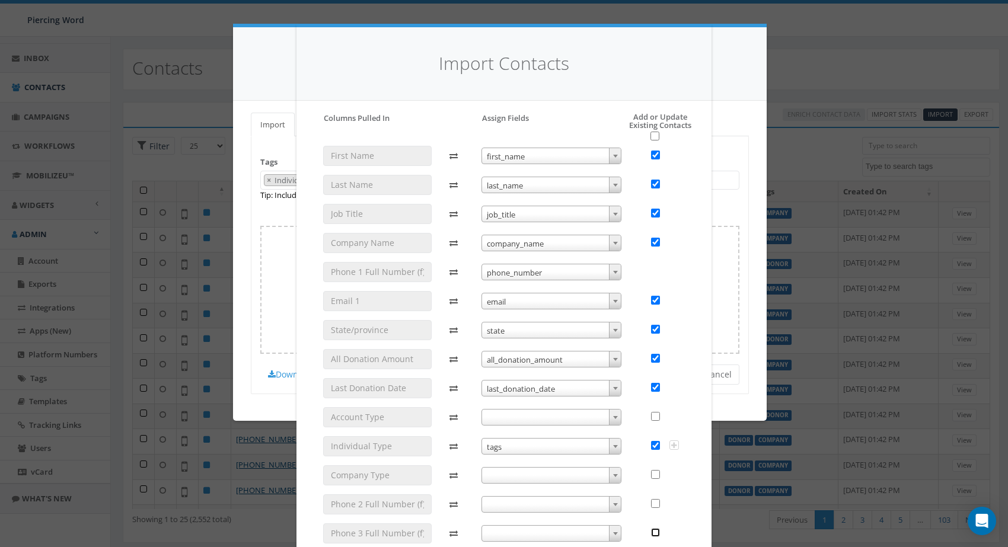
checkbox input "true"
click at [652, 502] on input "checkbox" at bounding box center [655, 503] width 9 height 9
click at [651, 503] on input "checkbox" at bounding box center [655, 503] width 9 height 9
checkbox input "false"
click at [651, 531] on input "checkbox" at bounding box center [655, 532] width 9 height 9
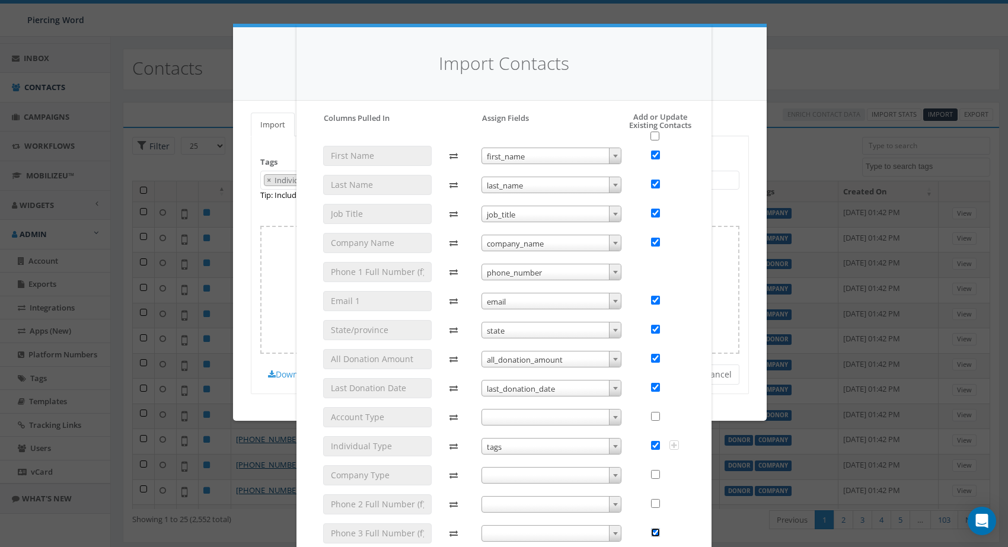
checkbox input "false"
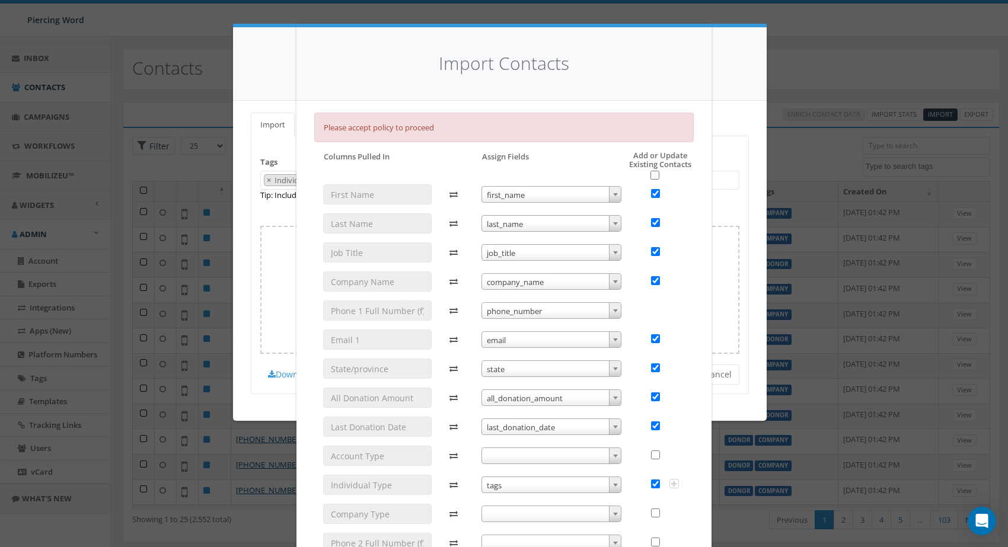
checkbox input "true"
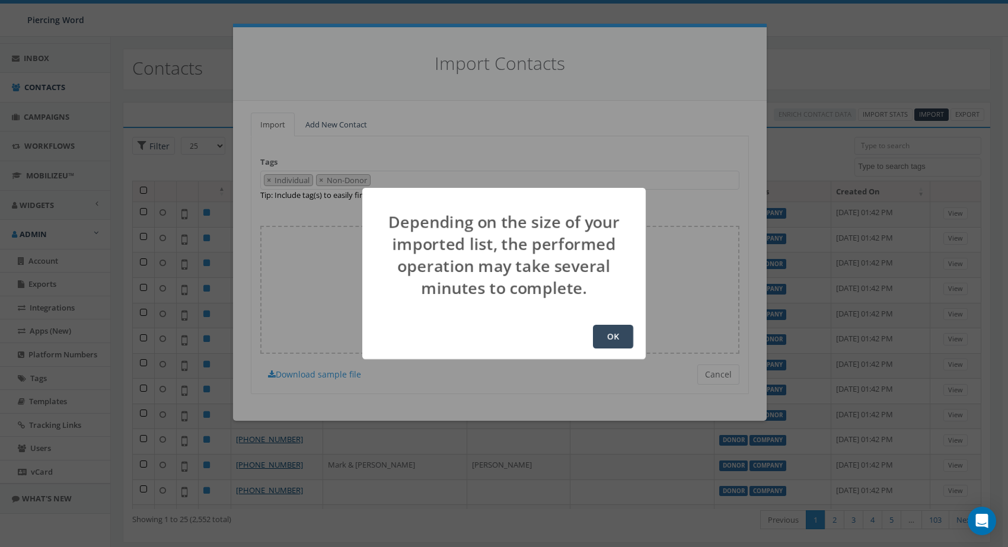
drag, startPoint x: 604, startPoint y: 337, endPoint x: 593, endPoint y: 369, distance: 34.5
click at [603, 351] on div "OK" at bounding box center [503, 336] width 283 height 45
click at [609, 333] on button "OK" at bounding box center [613, 337] width 40 height 24
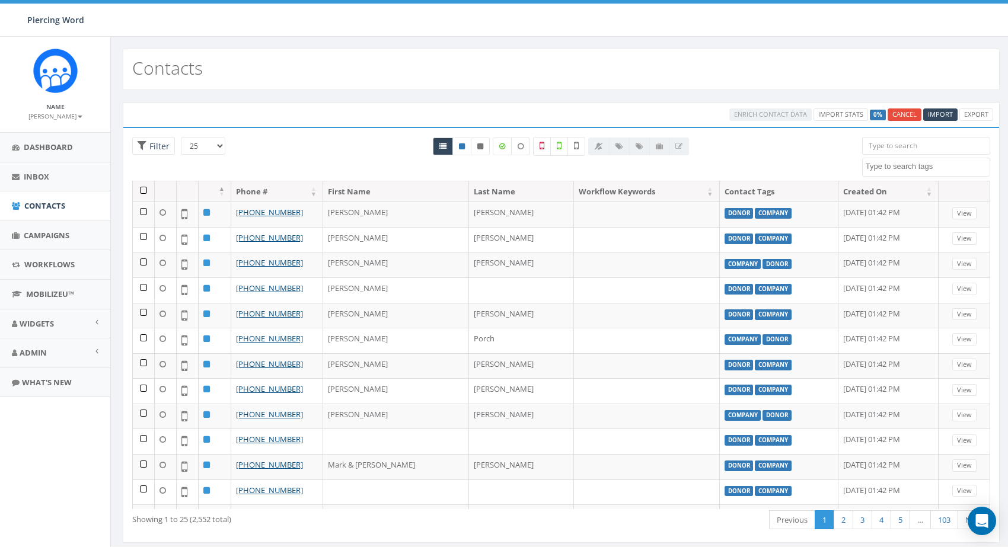
select select
click at [930, 117] on span "Import" at bounding box center [940, 114] width 25 height 9
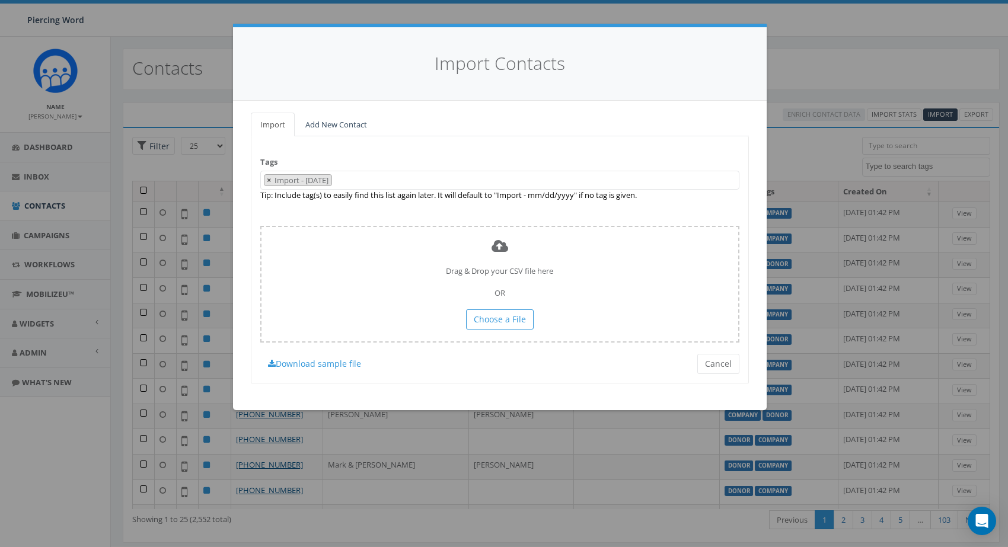
click at [268, 181] on span "×" at bounding box center [269, 180] width 4 height 11
select select
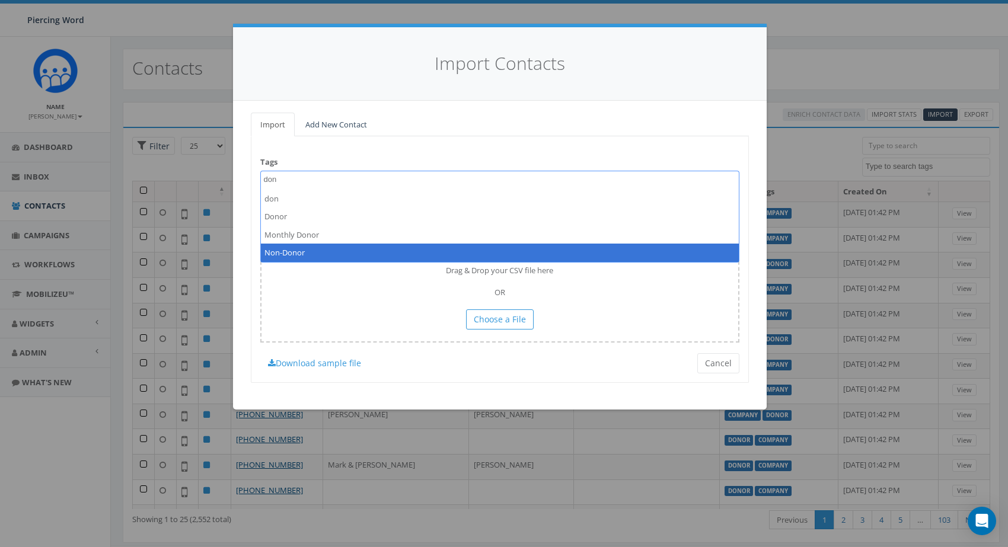
type textarea "don"
select select "Non-Donor"
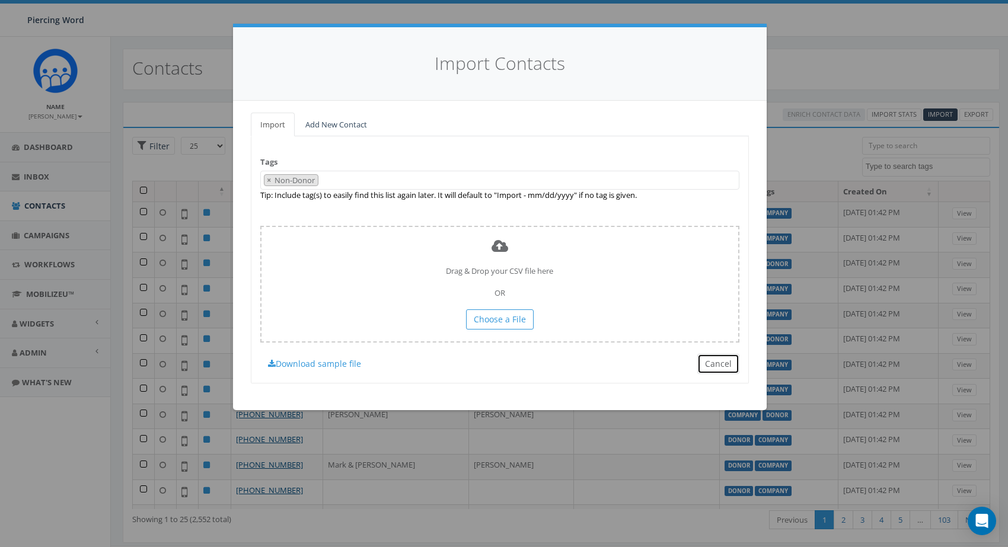
click at [718, 365] on button "Cancel" at bounding box center [718, 364] width 42 height 20
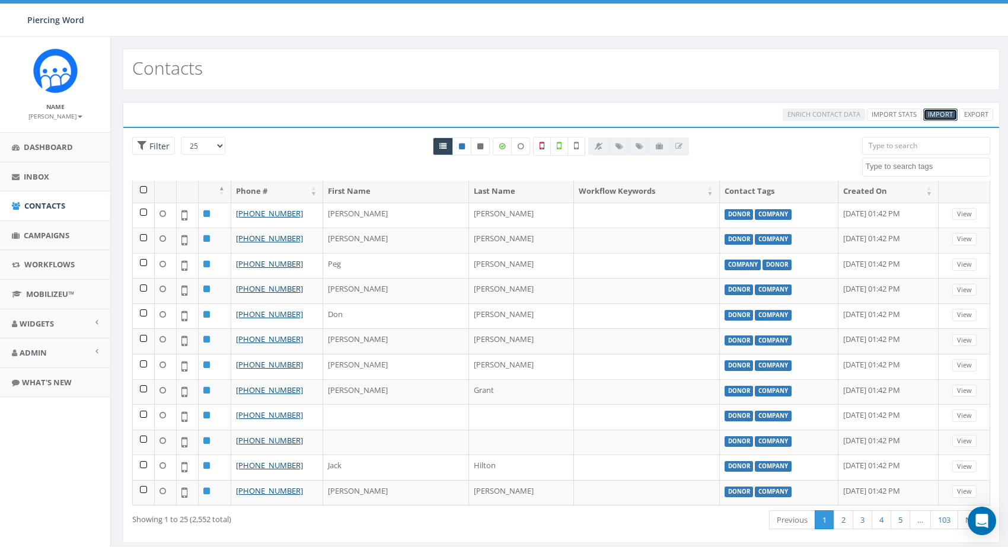
scroll to position [23, 0]
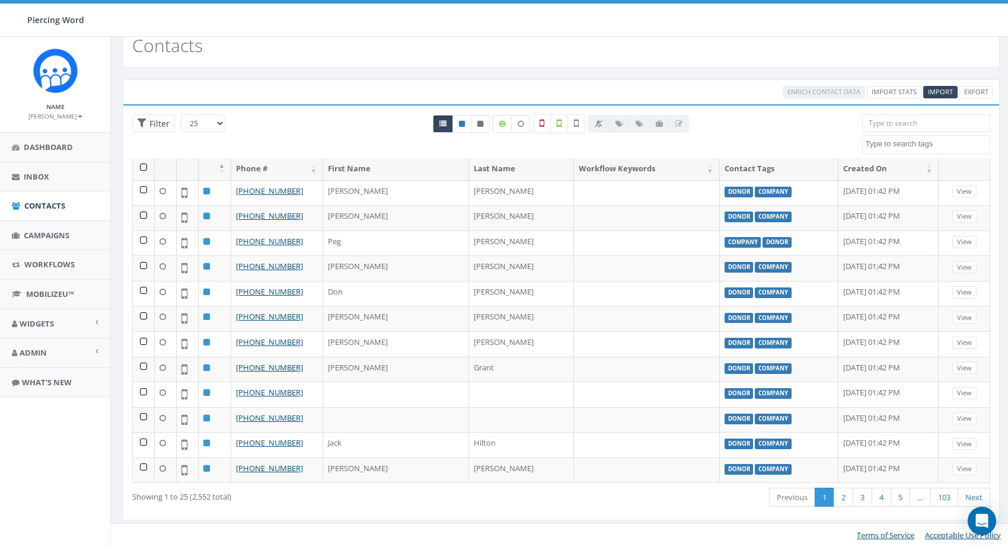
click at [928, 127] on input "search" at bounding box center [926, 123] width 128 height 18
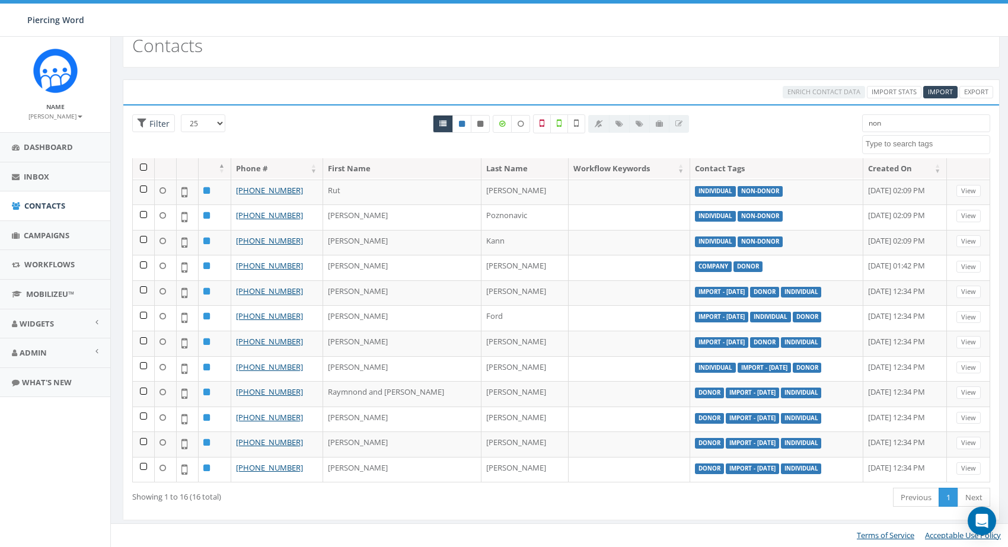
scroll to position [101, 0]
type input "non"
click at [934, 92] on span "Import" at bounding box center [940, 91] width 25 height 9
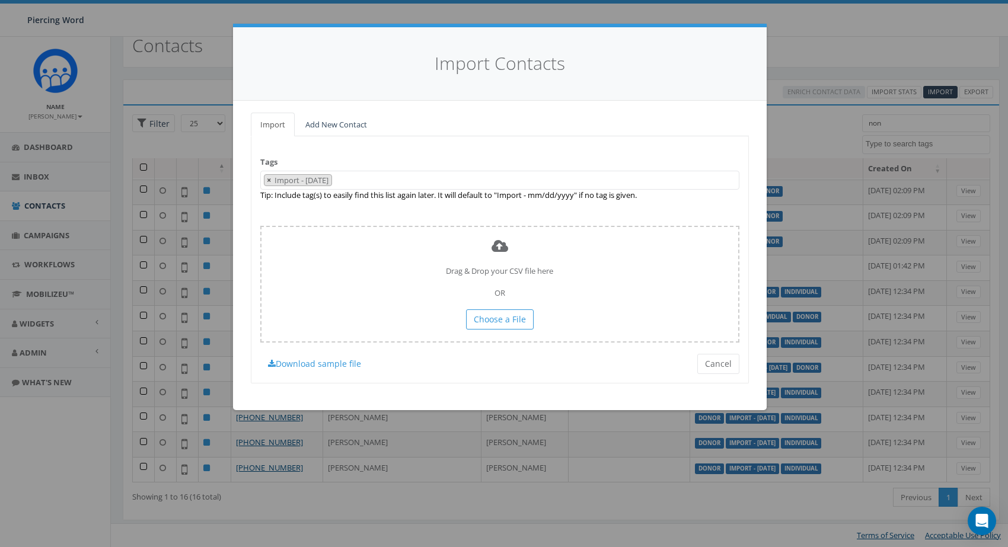
click at [270, 179] on span "×" at bounding box center [269, 180] width 4 height 11
select select
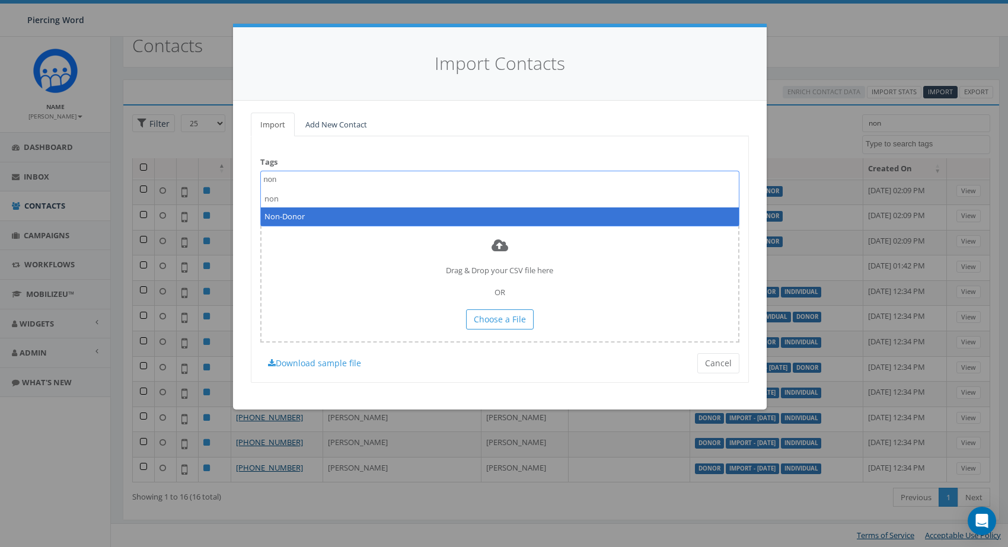
type textarea "non"
select select "Non-Donor"
type textarea "com"
select select "Company"
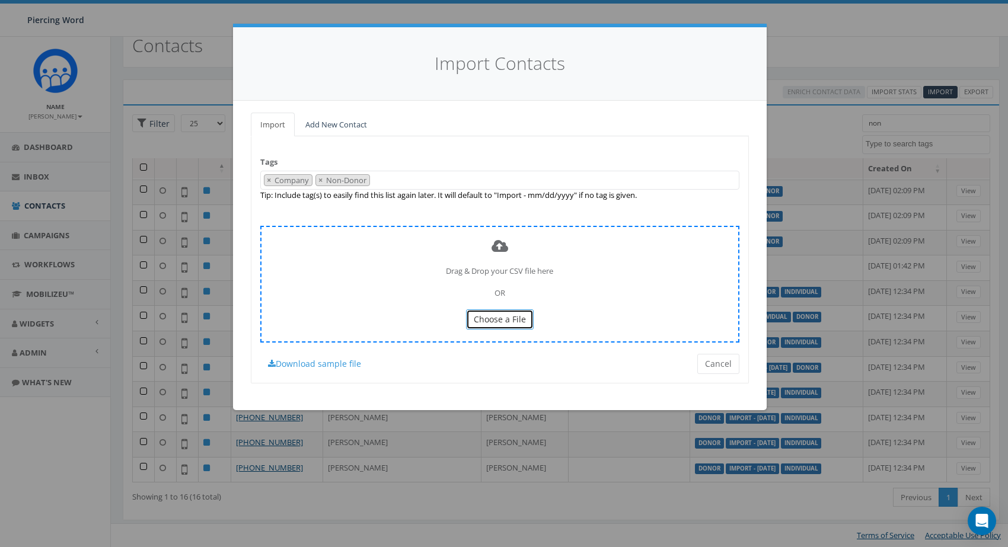
click at [493, 321] on span "Choose a File" at bounding box center [500, 319] width 52 height 11
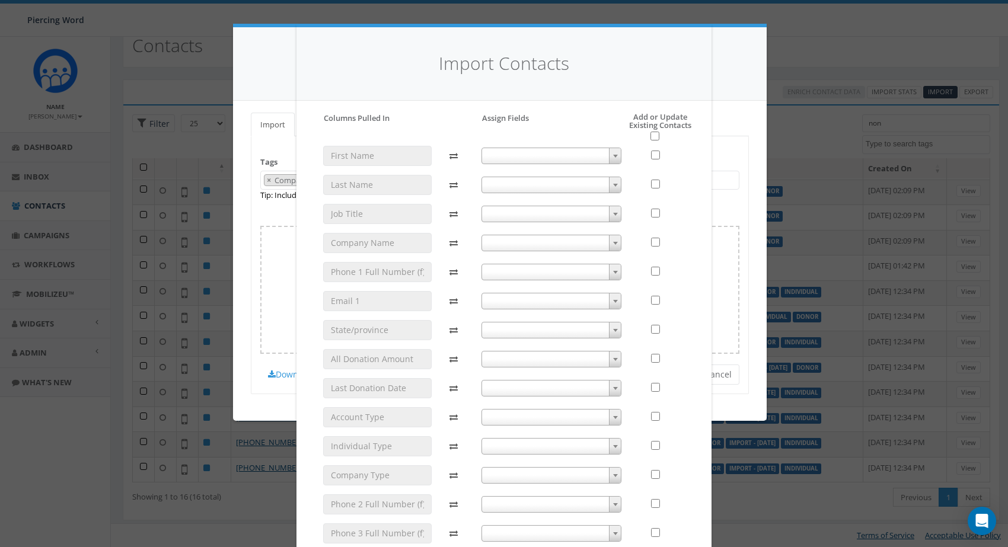
click at [609, 157] on span at bounding box center [615, 155] width 12 height 15
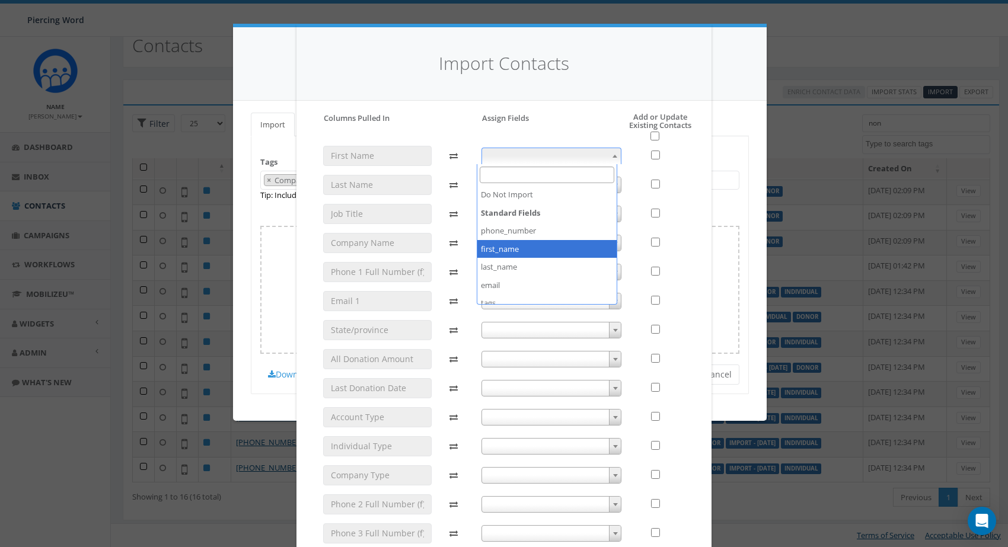
select select "first_name"
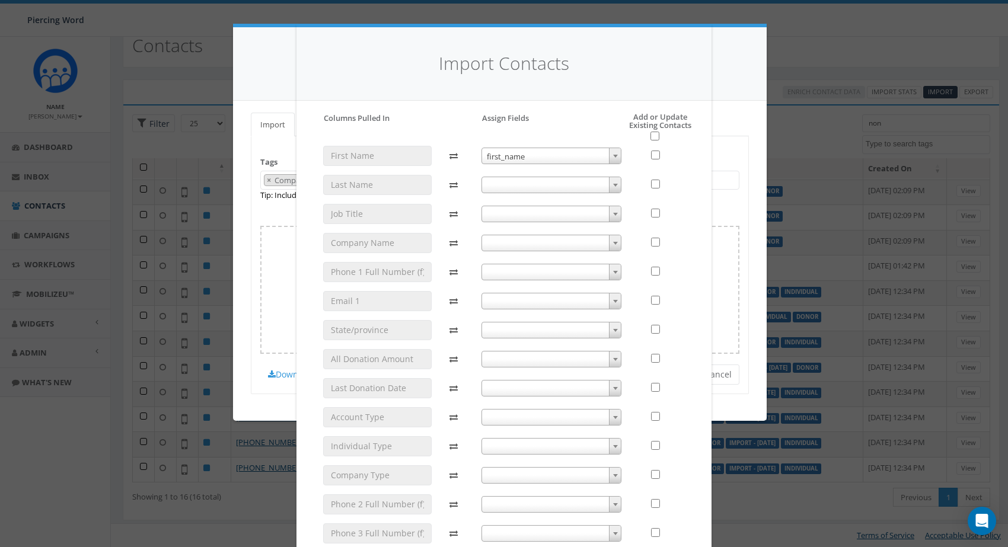
click at [534, 188] on span at bounding box center [551, 185] width 140 height 17
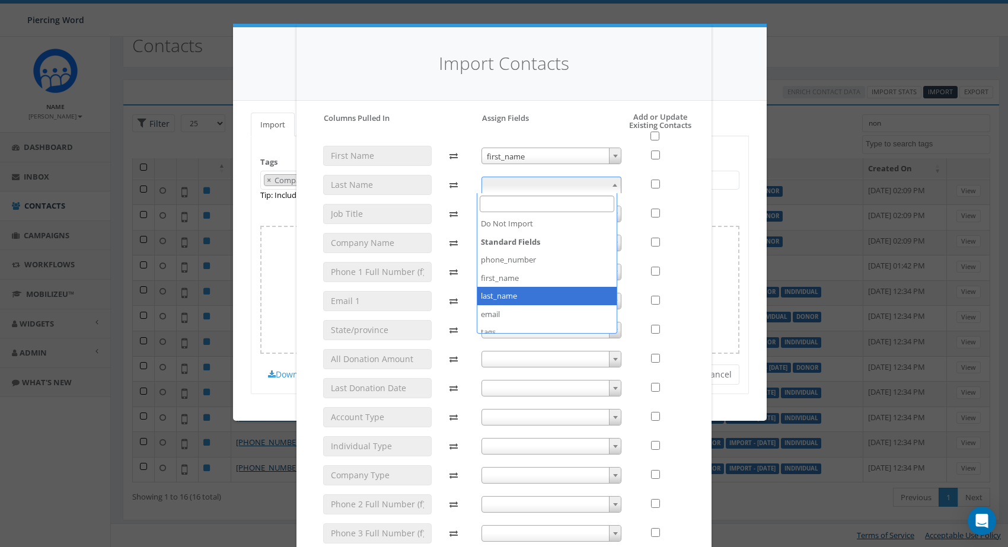
select select "last_name"
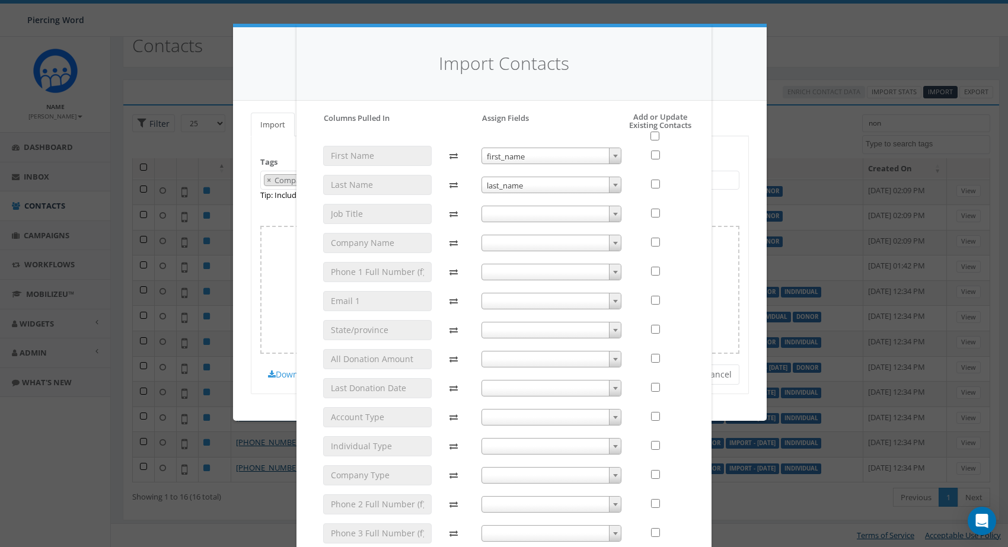
click at [518, 216] on span at bounding box center [551, 214] width 140 height 17
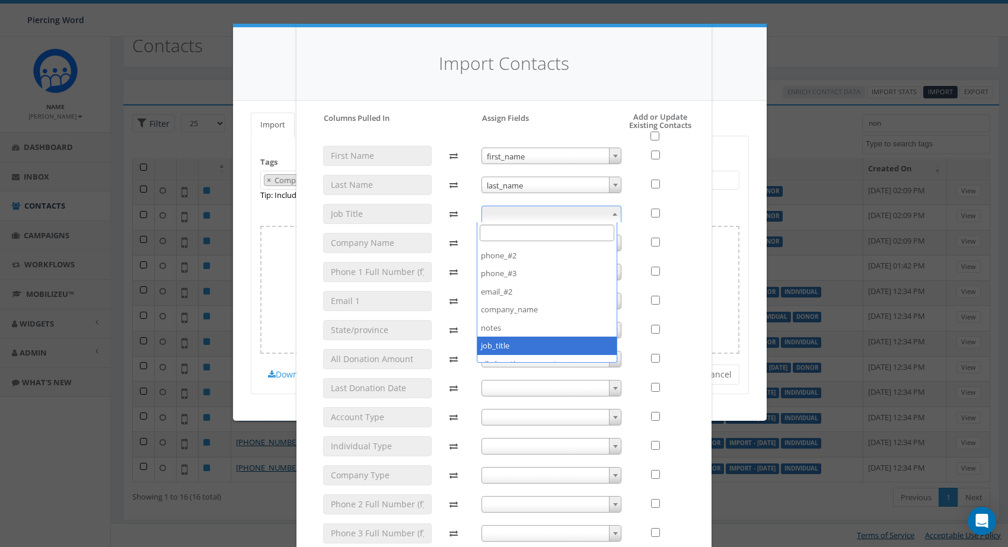
select select "job_title"
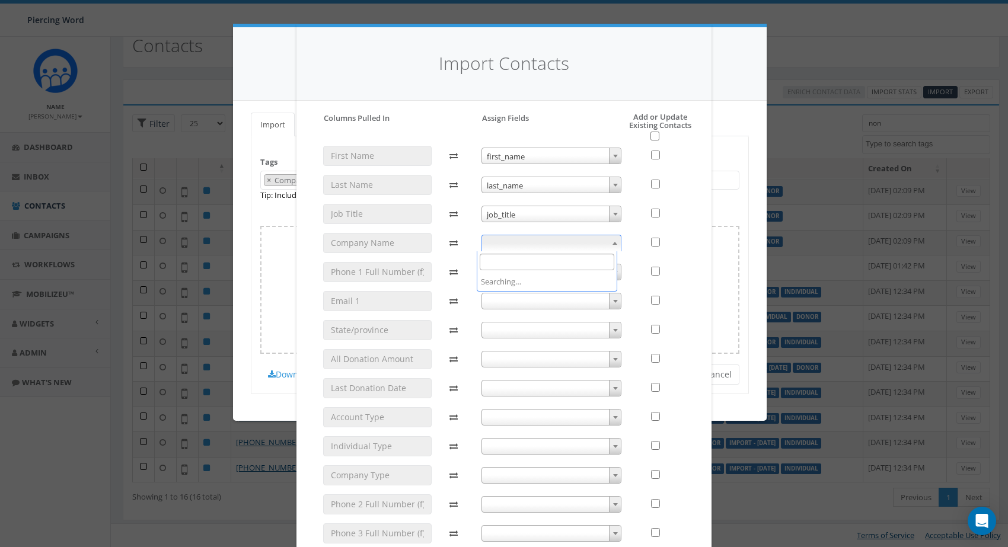
click at [510, 241] on span at bounding box center [551, 243] width 140 height 17
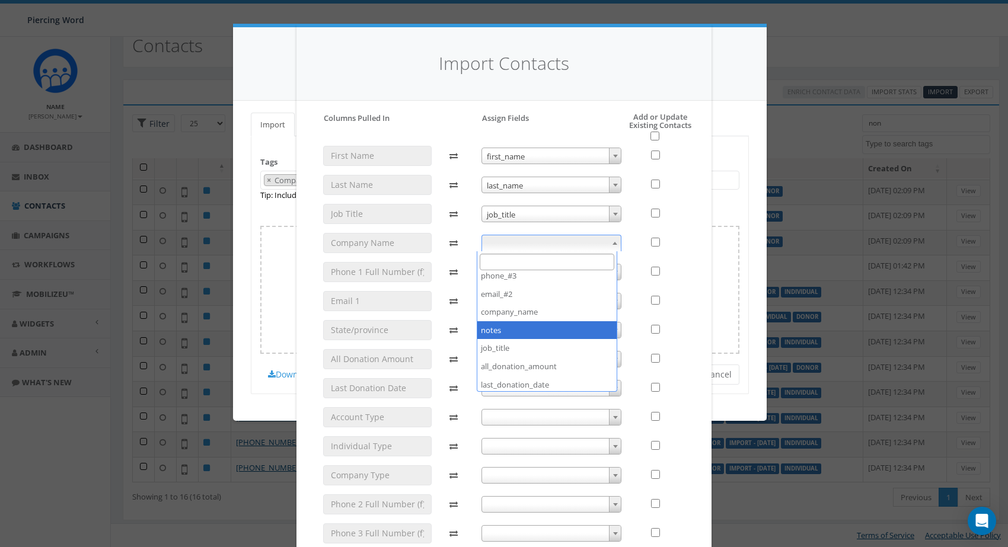
scroll to position [170, 0]
select select "company_name"
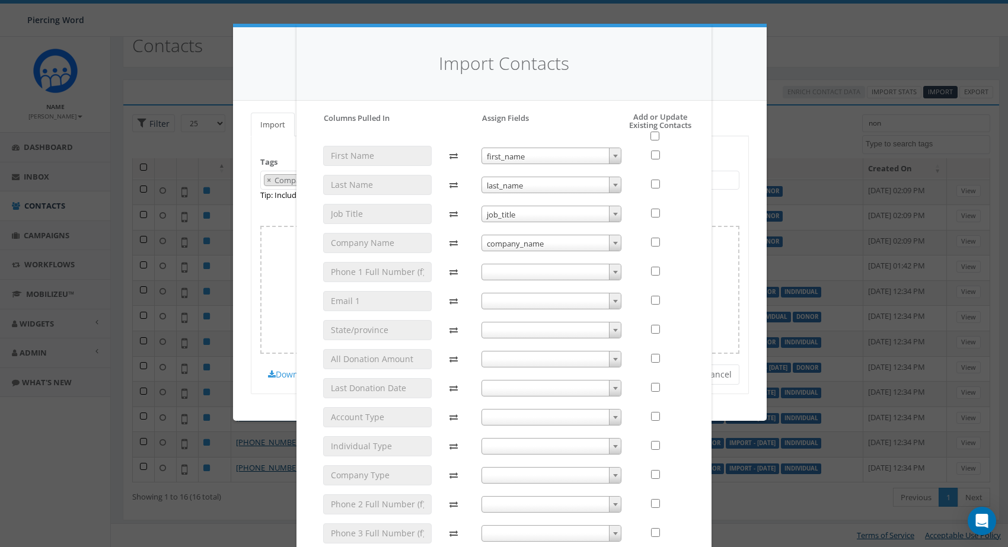
click at [520, 269] on span at bounding box center [551, 272] width 140 height 17
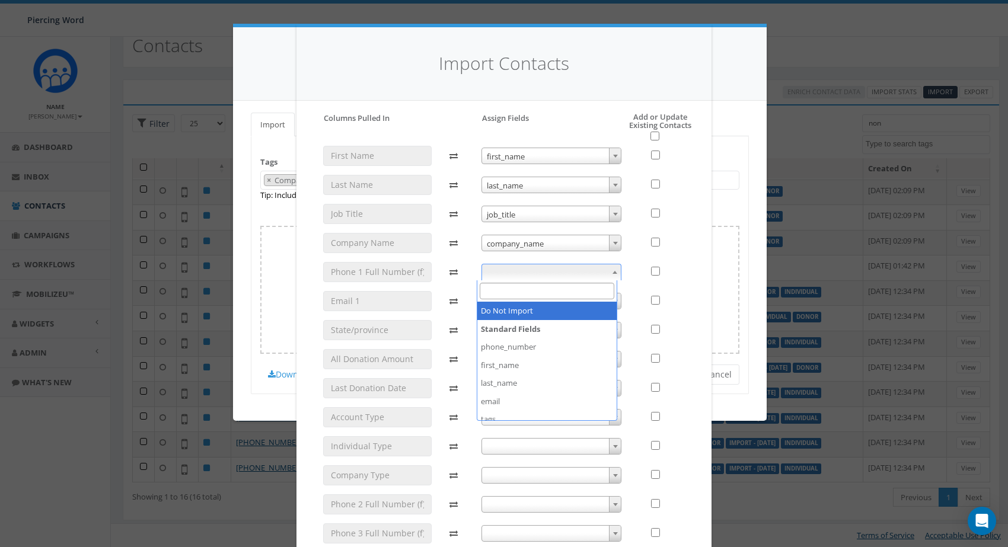
scroll to position [0, 0]
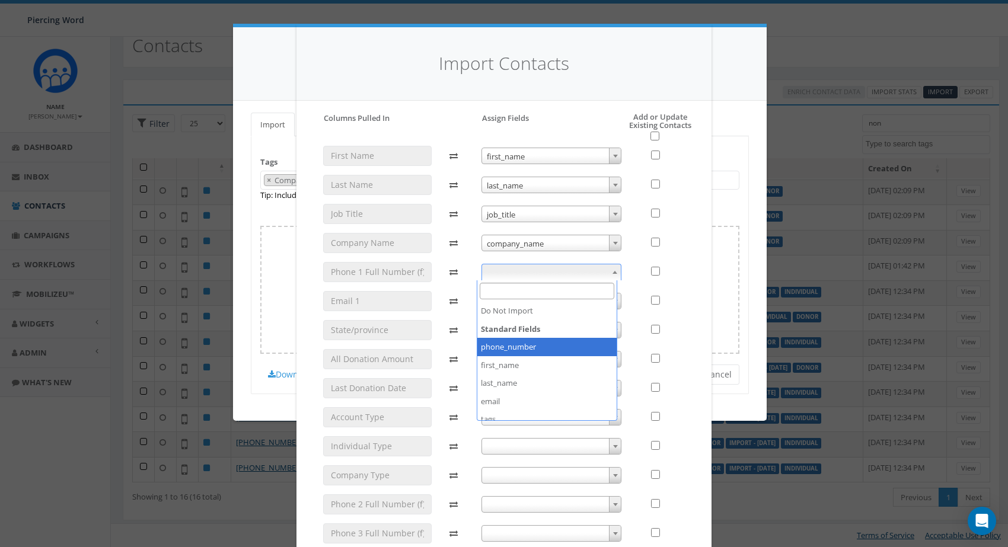
select select "phone_number"
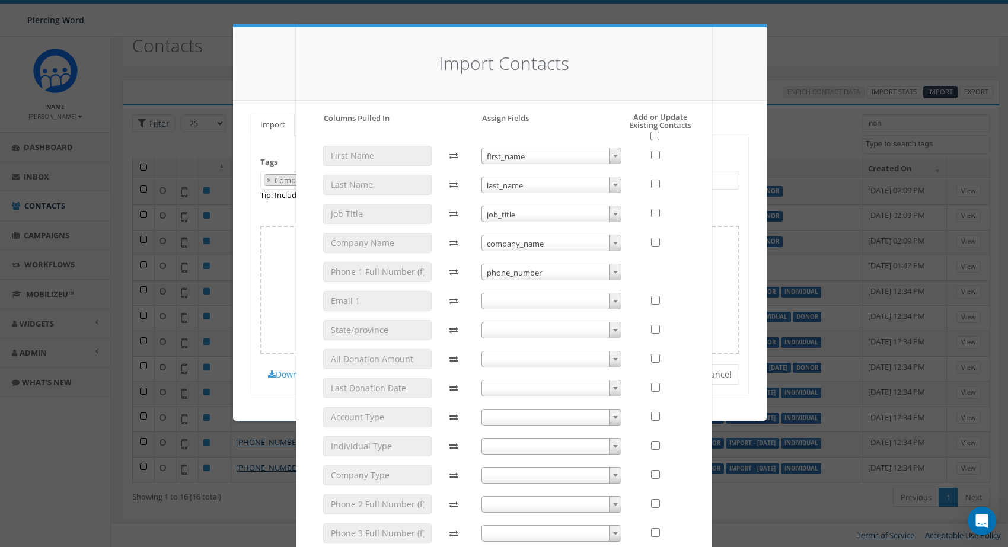
click at [522, 299] on span at bounding box center [551, 301] width 140 height 17
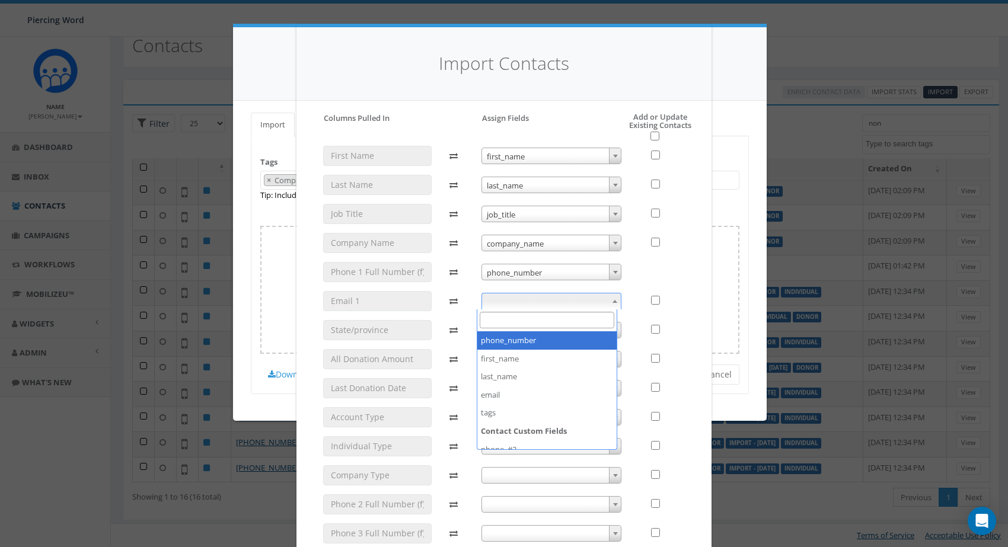
scroll to position [36, 0]
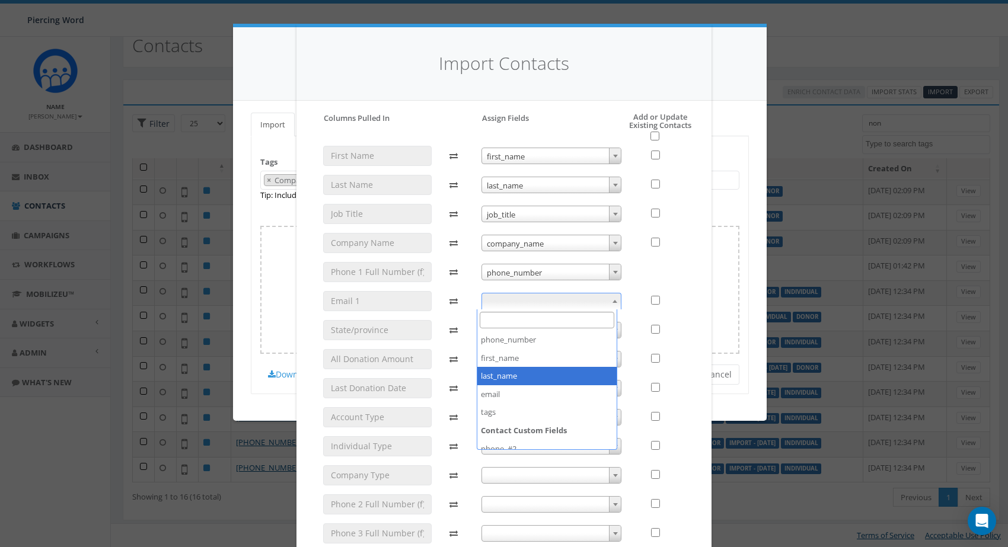
select select "email"
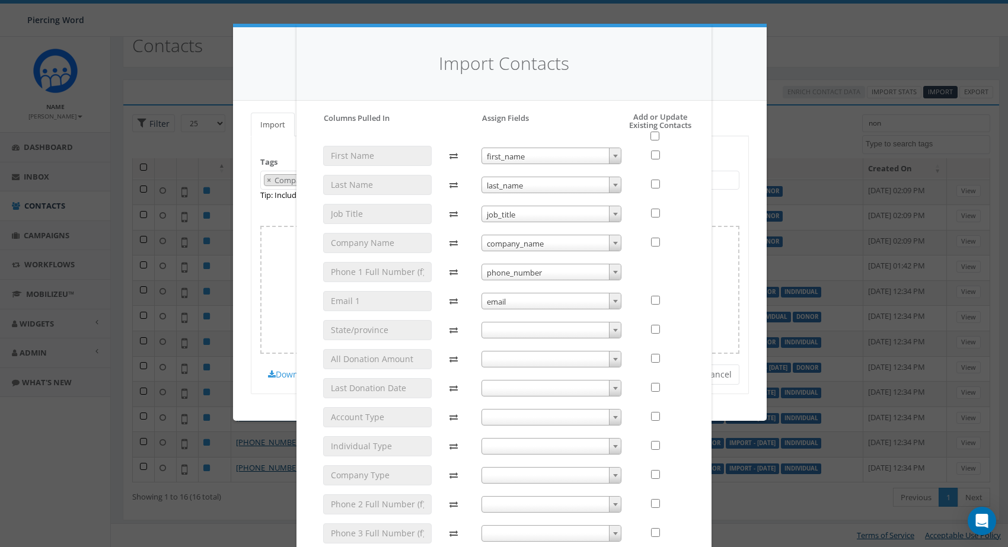
click at [526, 327] on span at bounding box center [551, 330] width 140 height 17
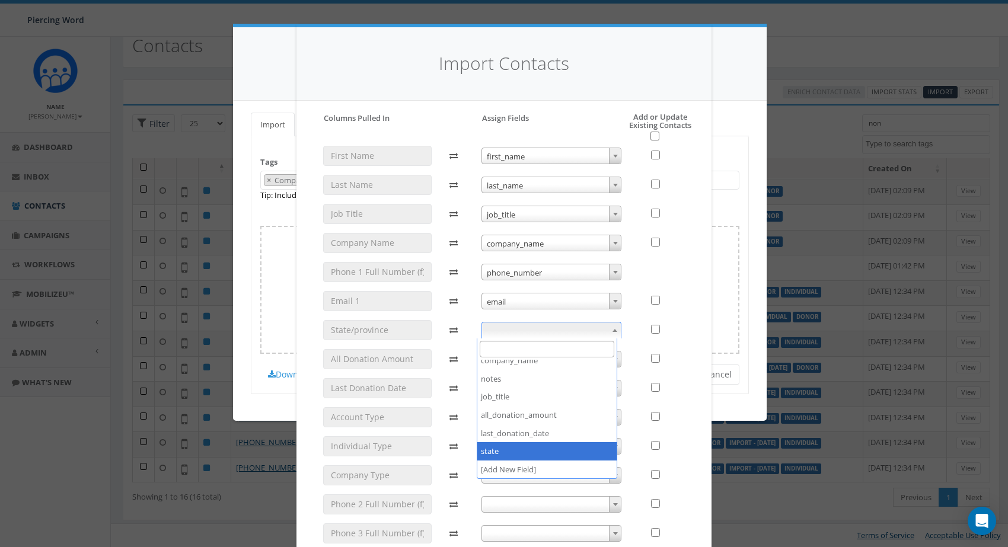
select select "state"
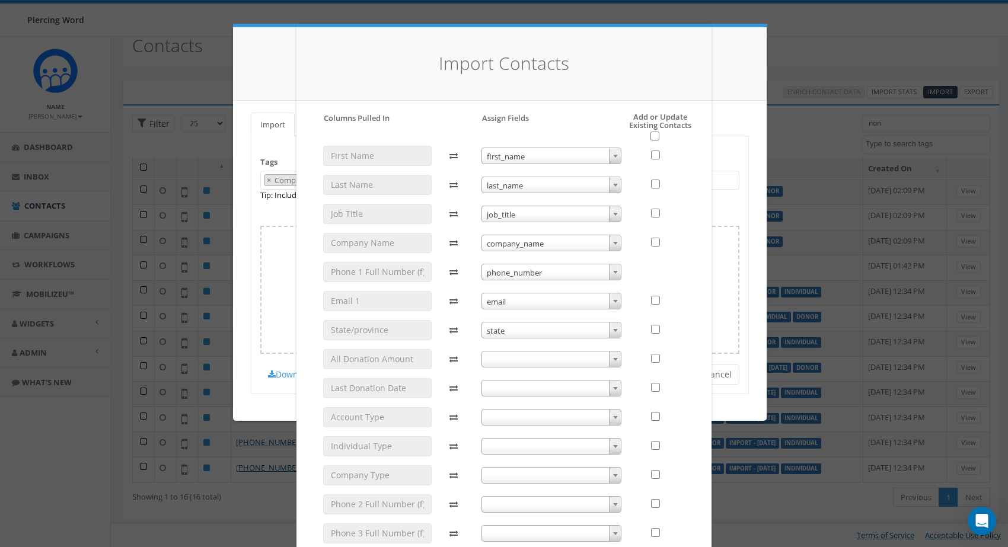
click at [513, 359] on span at bounding box center [551, 359] width 140 height 17
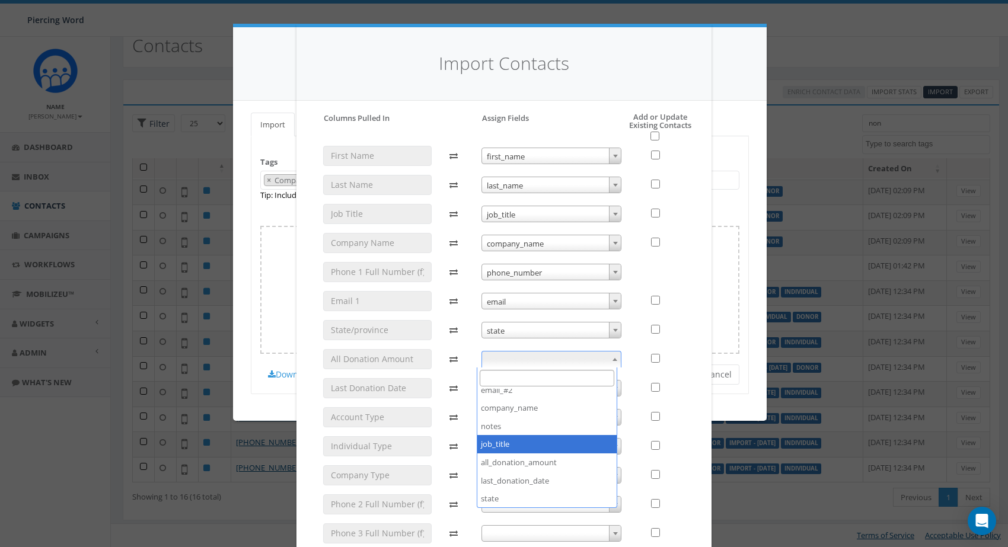
scroll to position [190, 0]
select select "all_donation_amount"
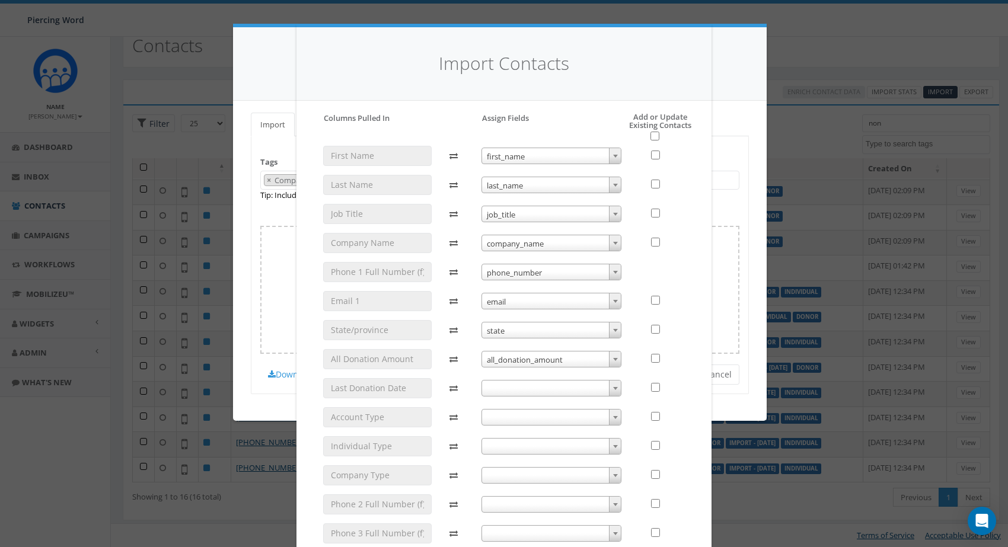
click at [532, 391] on span at bounding box center [551, 388] width 140 height 17
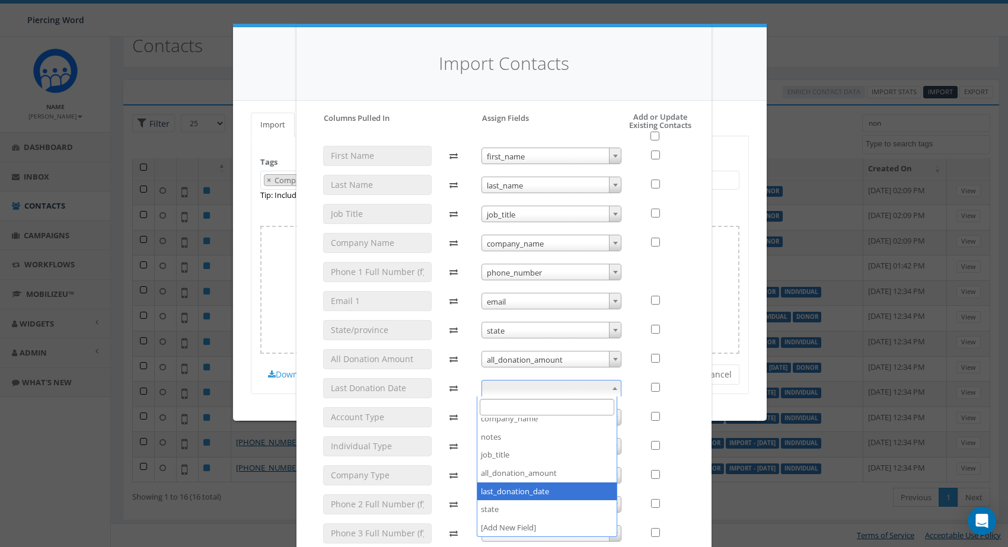
select select "last_donation_date"
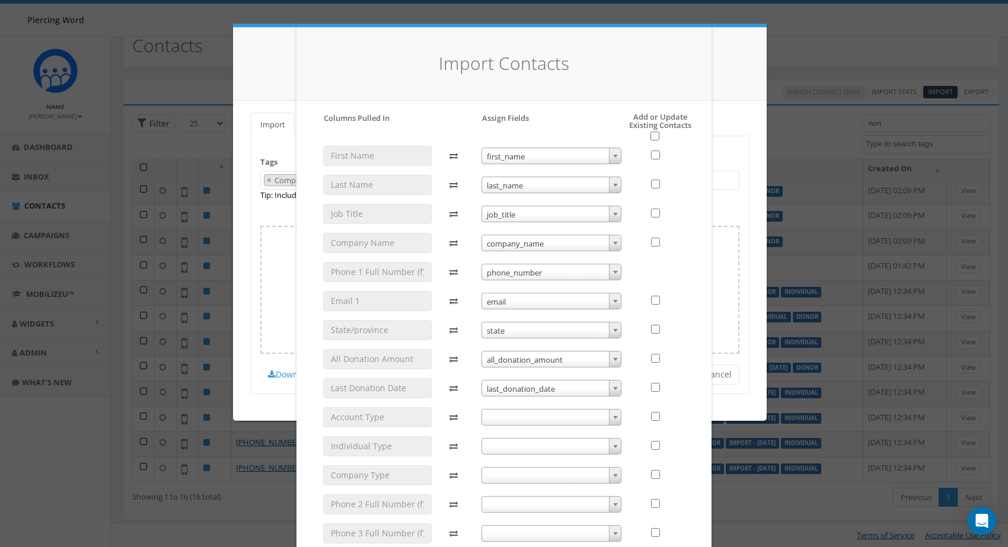
click at [564, 421] on span at bounding box center [551, 417] width 140 height 17
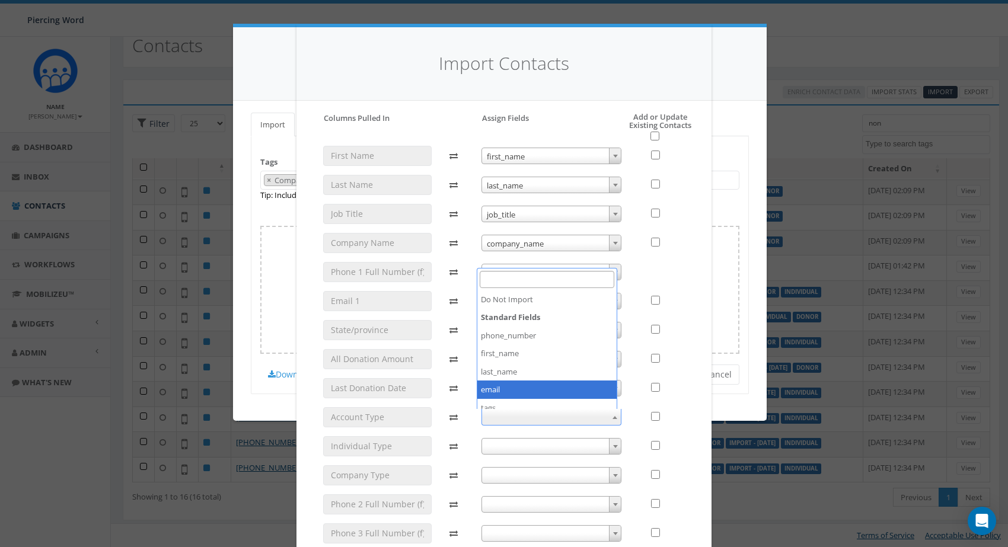
click at [678, 358] on div at bounding box center [662, 359] width 46 height 20
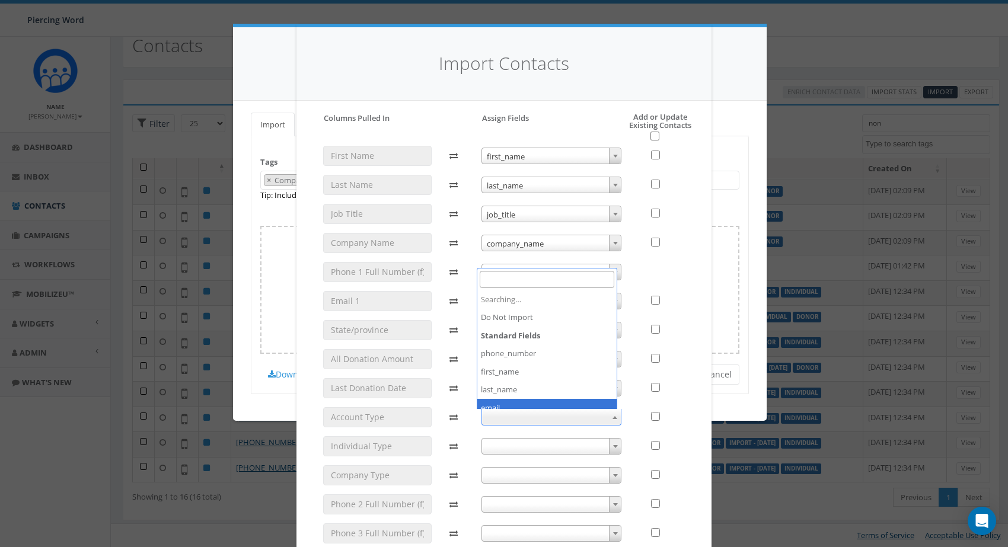
click at [612, 418] on b at bounding box center [614, 417] width 5 height 3
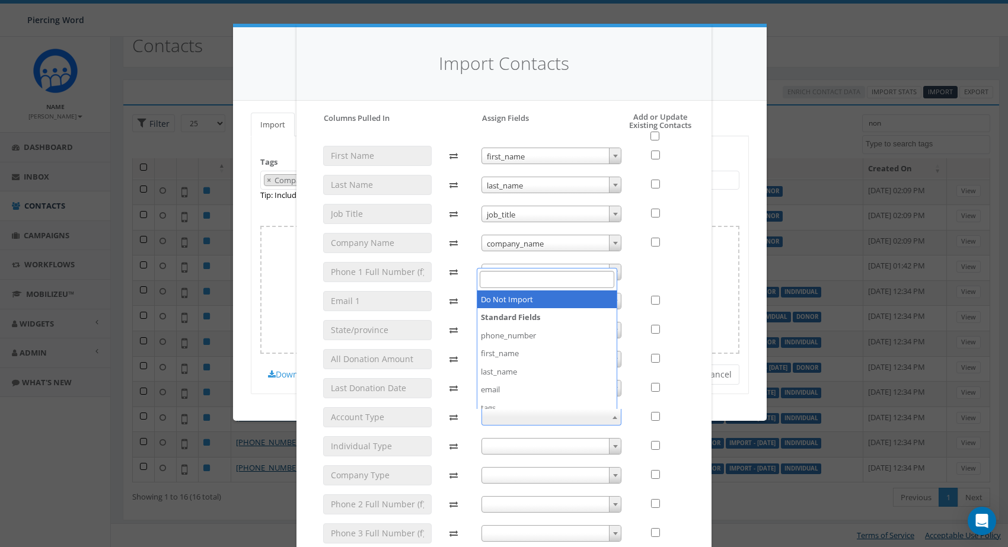
click at [612, 418] on b at bounding box center [614, 417] width 5 height 3
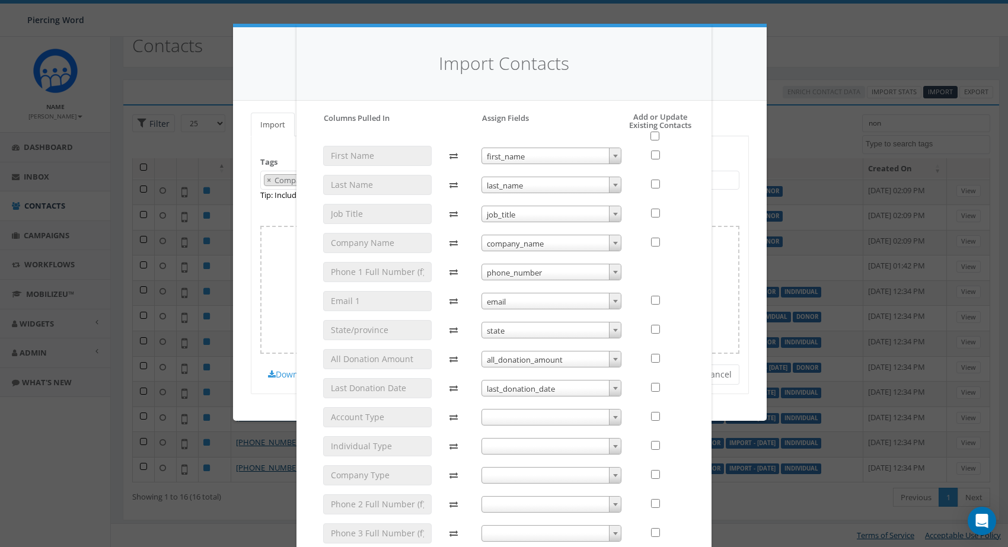
click at [609, 470] on span at bounding box center [615, 475] width 12 height 15
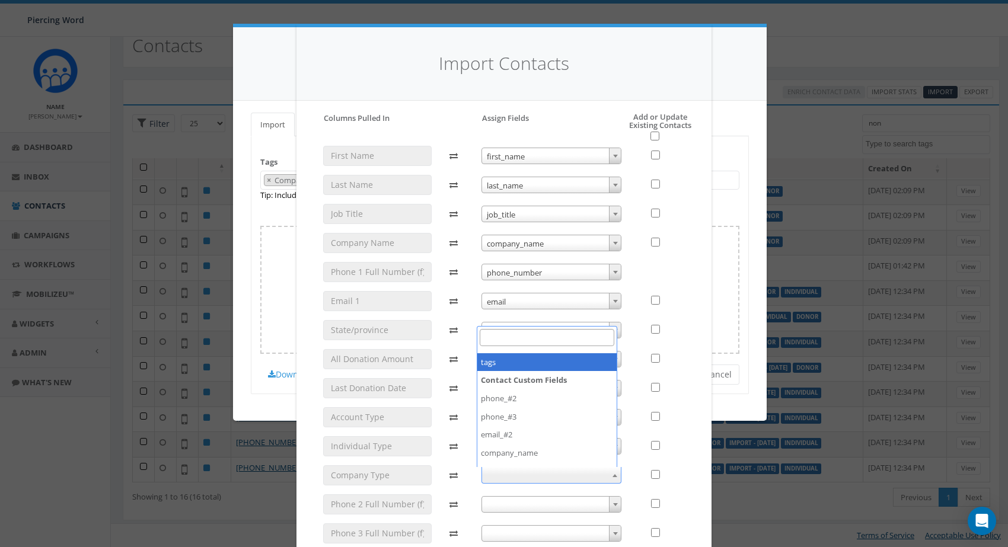
select select "tags"
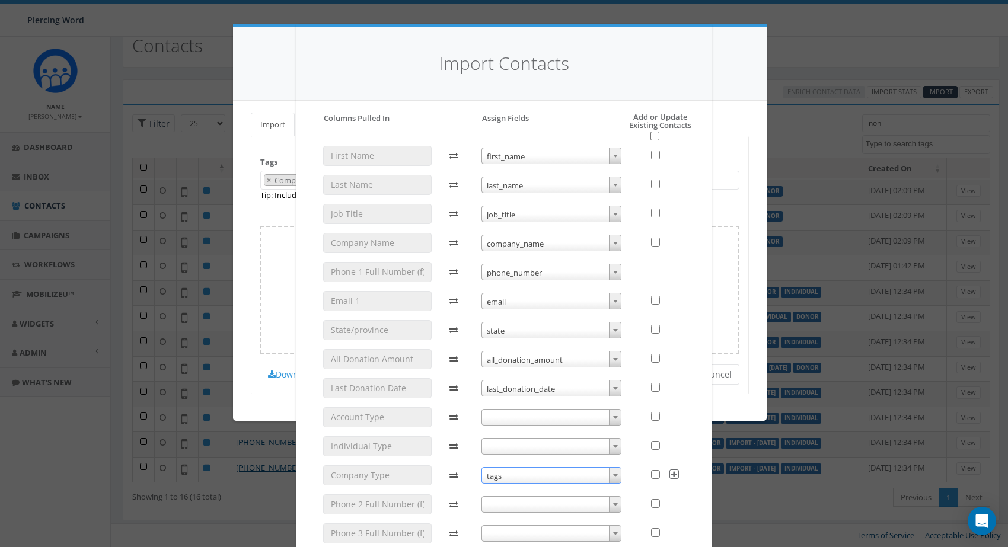
scroll to position [0, 0]
click at [650, 138] on input "checkbox" at bounding box center [654, 136] width 9 height 9
checkbox input "true"
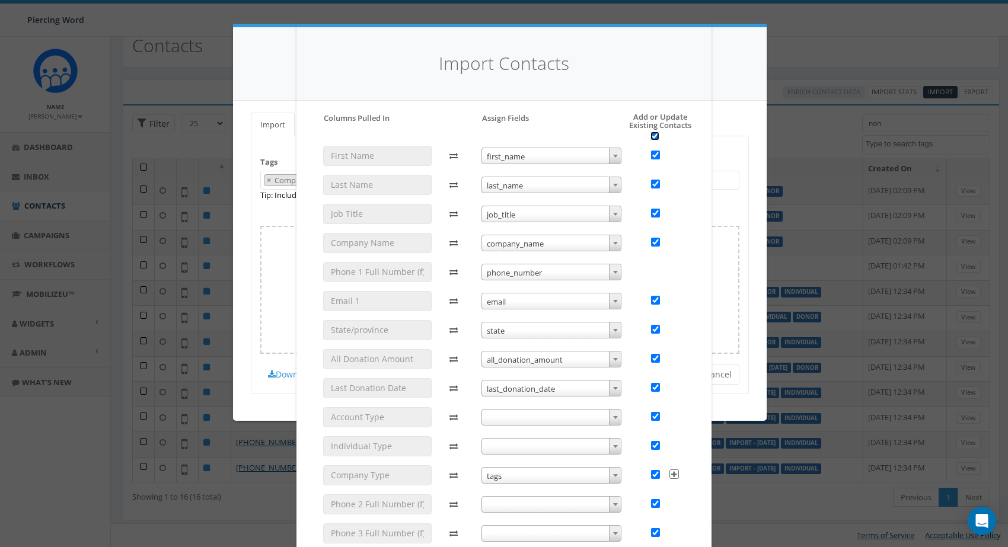
checkbox input "true"
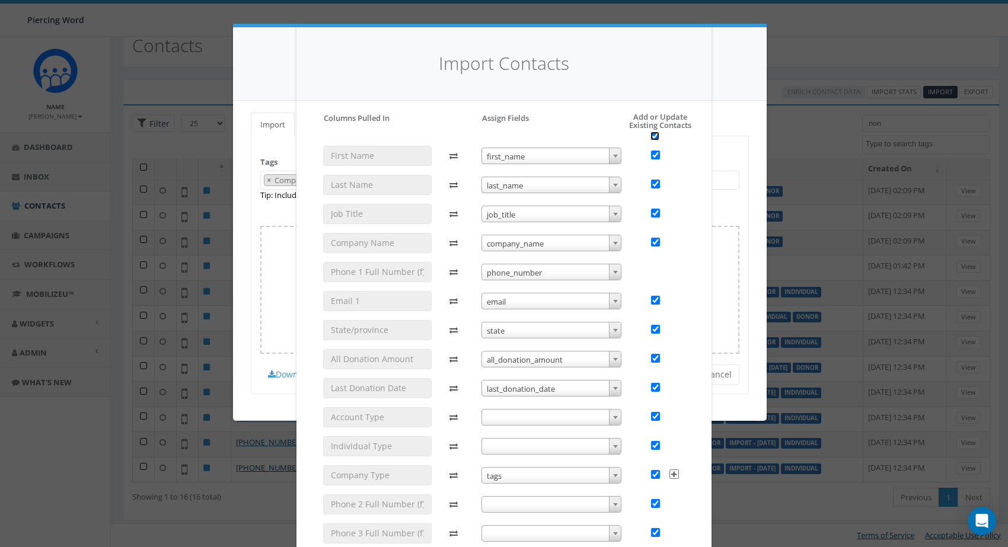
checkbox input "true"
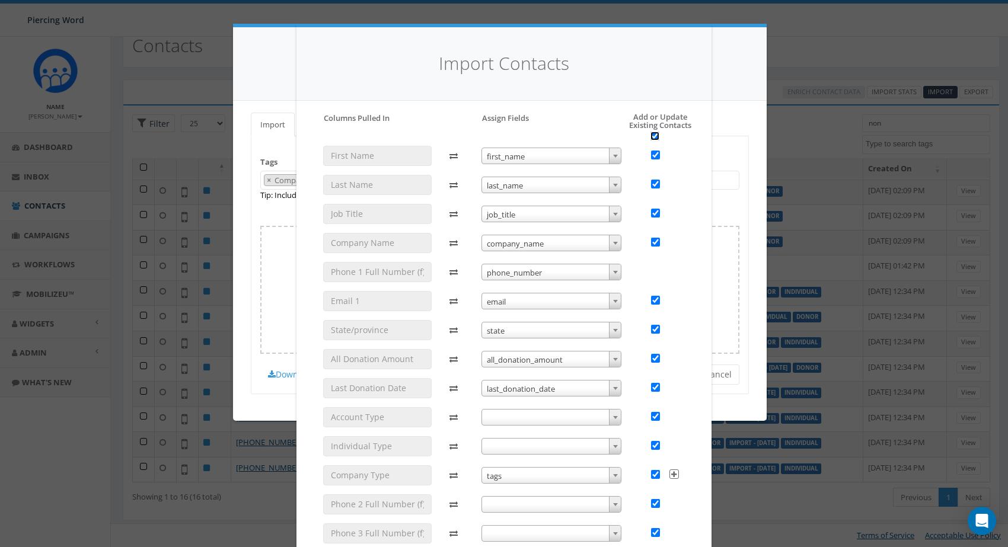
checkbox input "true"
click at [652, 357] on input "checkbox" at bounding box center [655, 358] width 9 height 9
checkbox input "false"
click at [652, 385] on input "checkbox" at bounding box center [655, 387] width 9 height 9
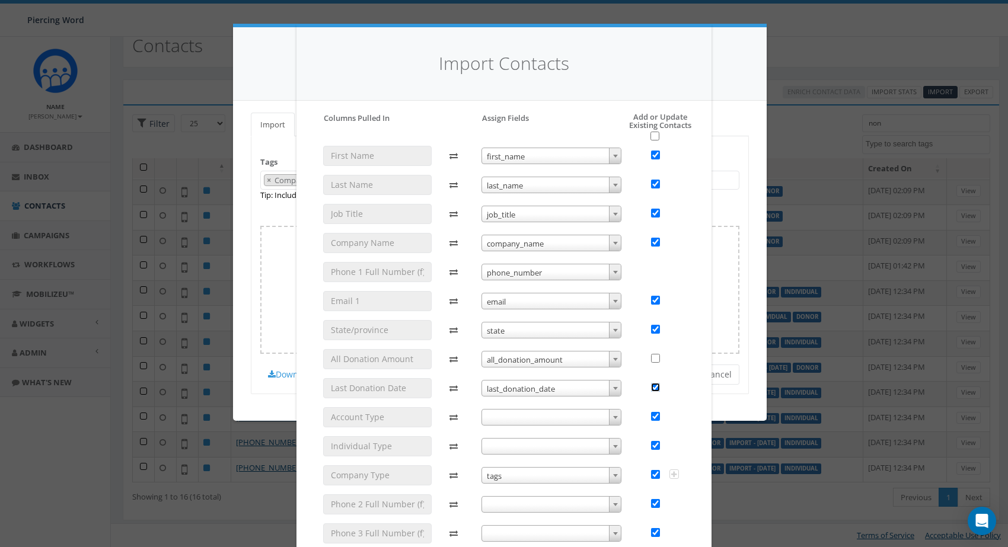
checkbox input "false"
click at [651, 418] on input "checkbox" at bounding box center [655, 416] width 9 height 9
checkbox input "false"
click at [652, 446] on input "checkbox" at bounding box center [655, 445] width 9 height 9
checkbox input "false"
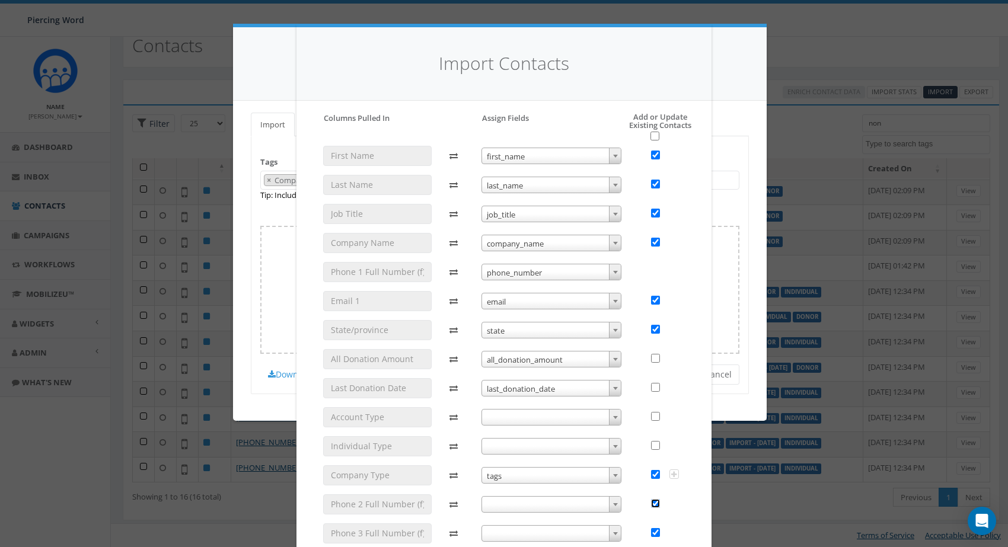
click at [651, 502] on input "checkbox" at bounding box center [655, 503] width 9 height 9
checkbox input "false"
click at [651, 533] on input "checkbox" at bounding box center [655, 532] width 9 height 9
checkbox input "false"
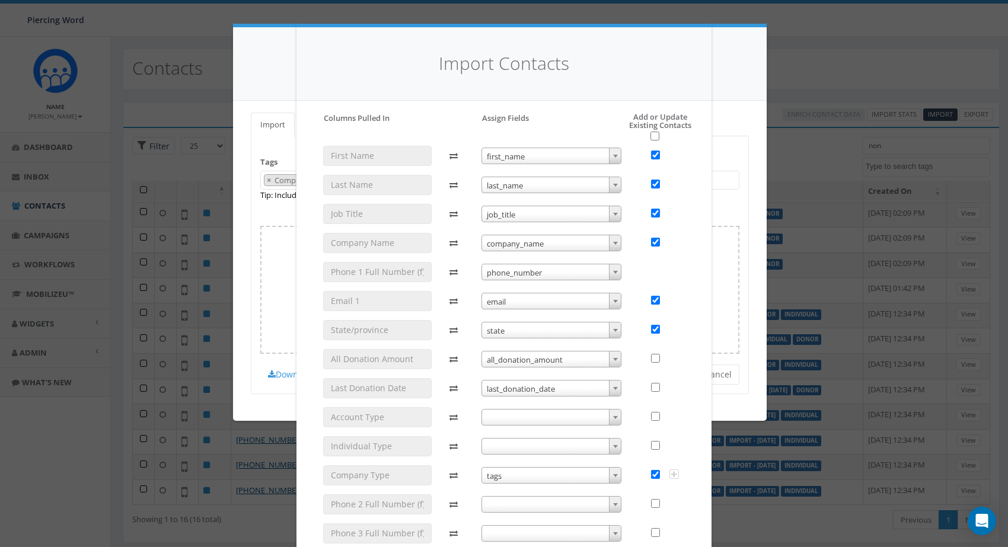
checkbox input "true"
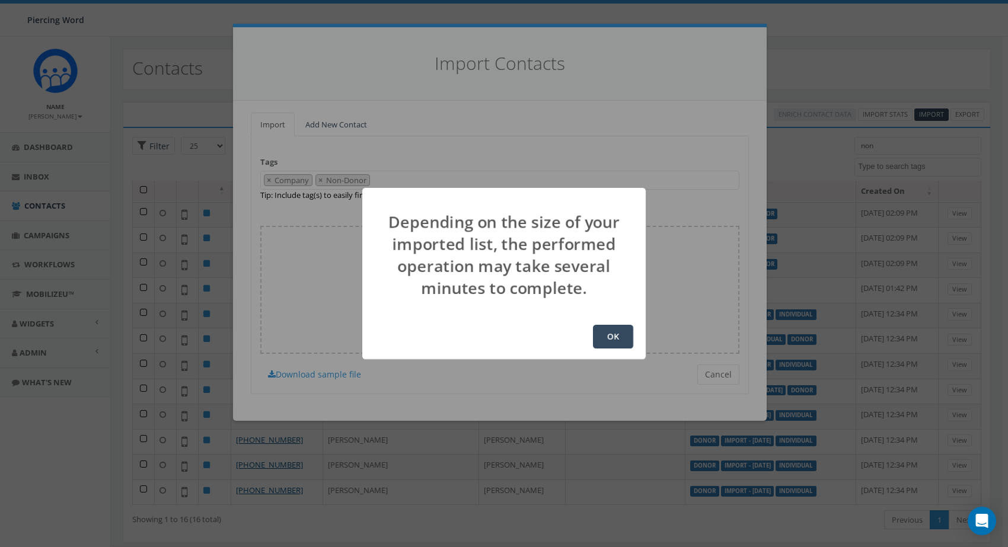
click at [615, 339] on button "OK" at bounding box center [613, 337] width 40 height 24
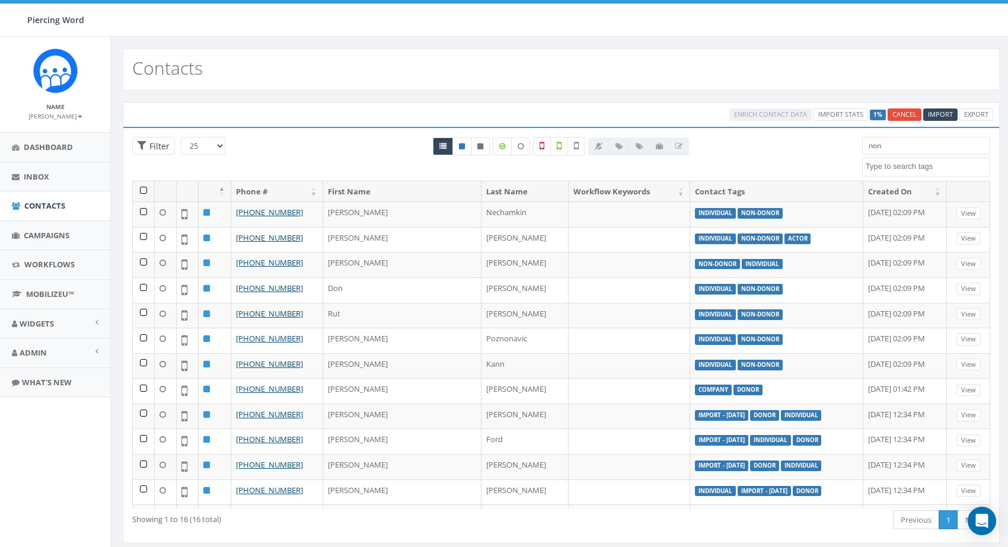
select select
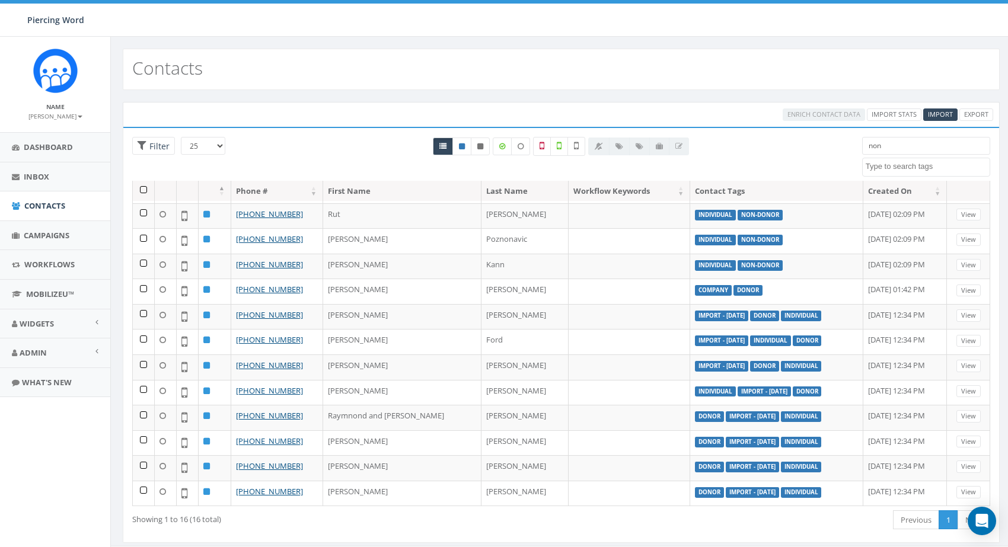
scroll to position [100, 0]
